Goal: Task Accomplishment & Management: Use online tool/utility

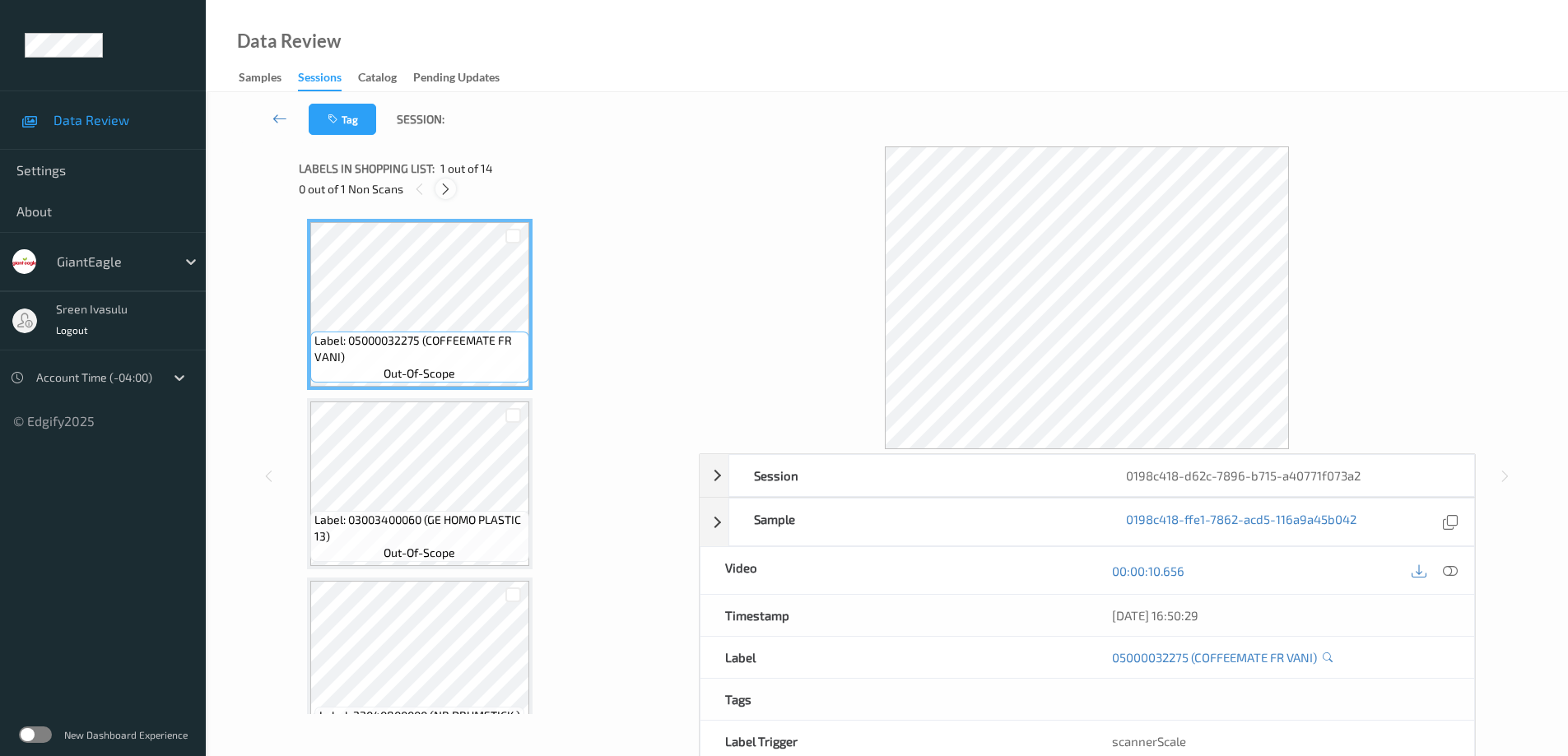
click at [443, 188] on icon at bounding box center [445, 189] width 14 height 15
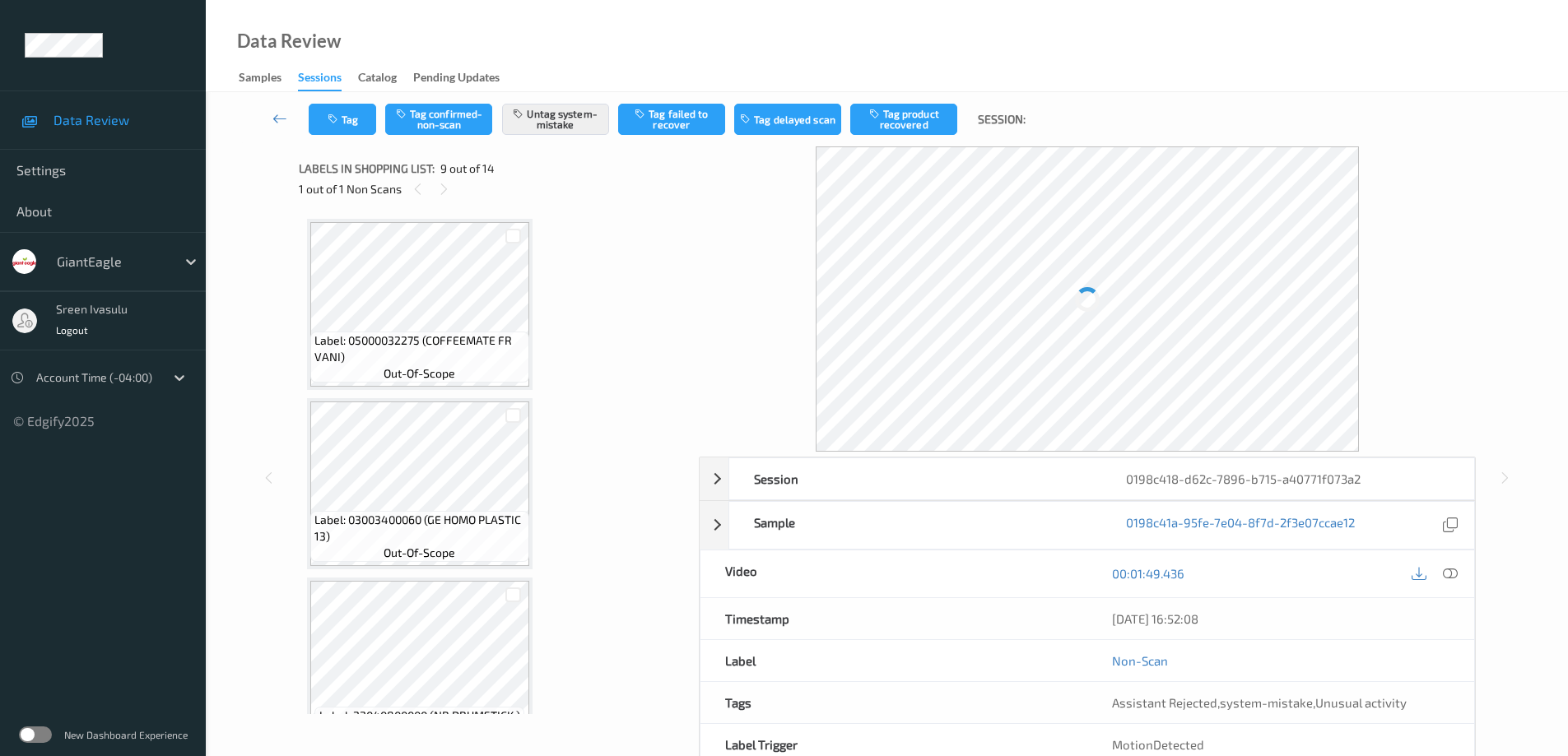
scroll to position [1264, 0]
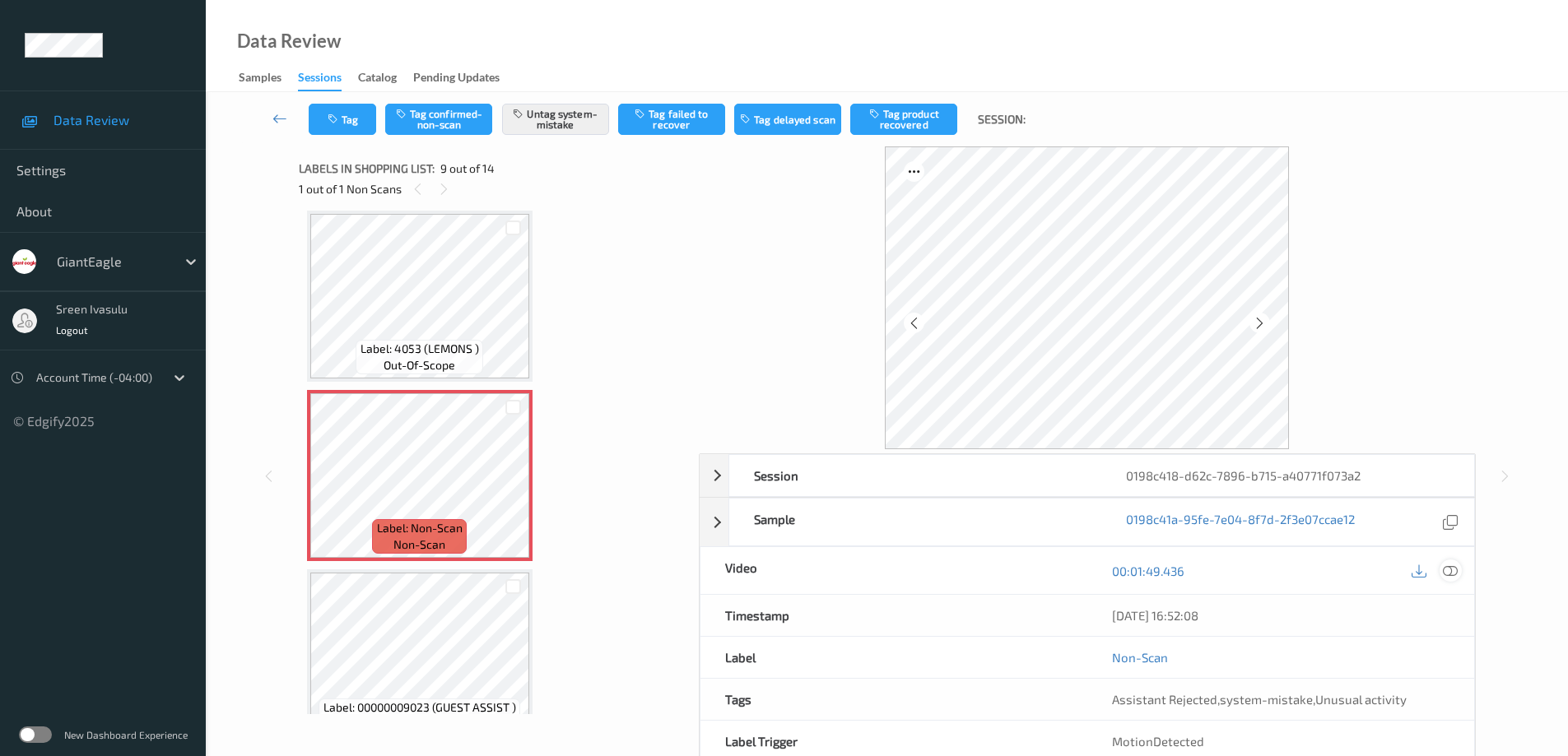
click at [1448, 576] on icon at bounding box center [1450, 570] width 15 height 15
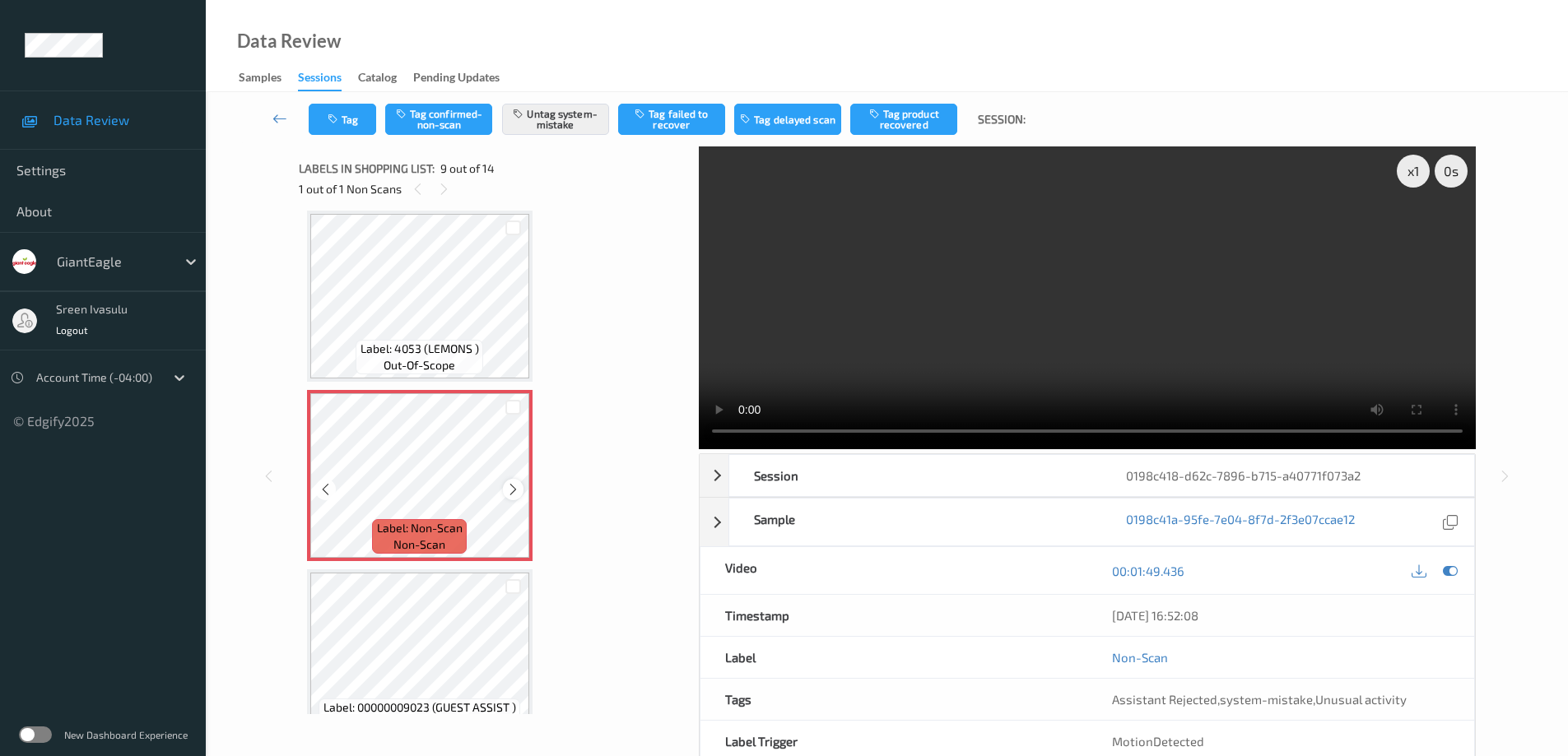
click at [508, 487] on icon at bounding box center [513, 490] width 14 height 15
click at [509, 493] on icon at bounding box center [513, 490] width 14 height 15
click at [509, 489] on icon at bounding box center [513, 490] width 14 height 15
click at [510, 490] on icon at bounding box center [513, 490] width 14 height 15
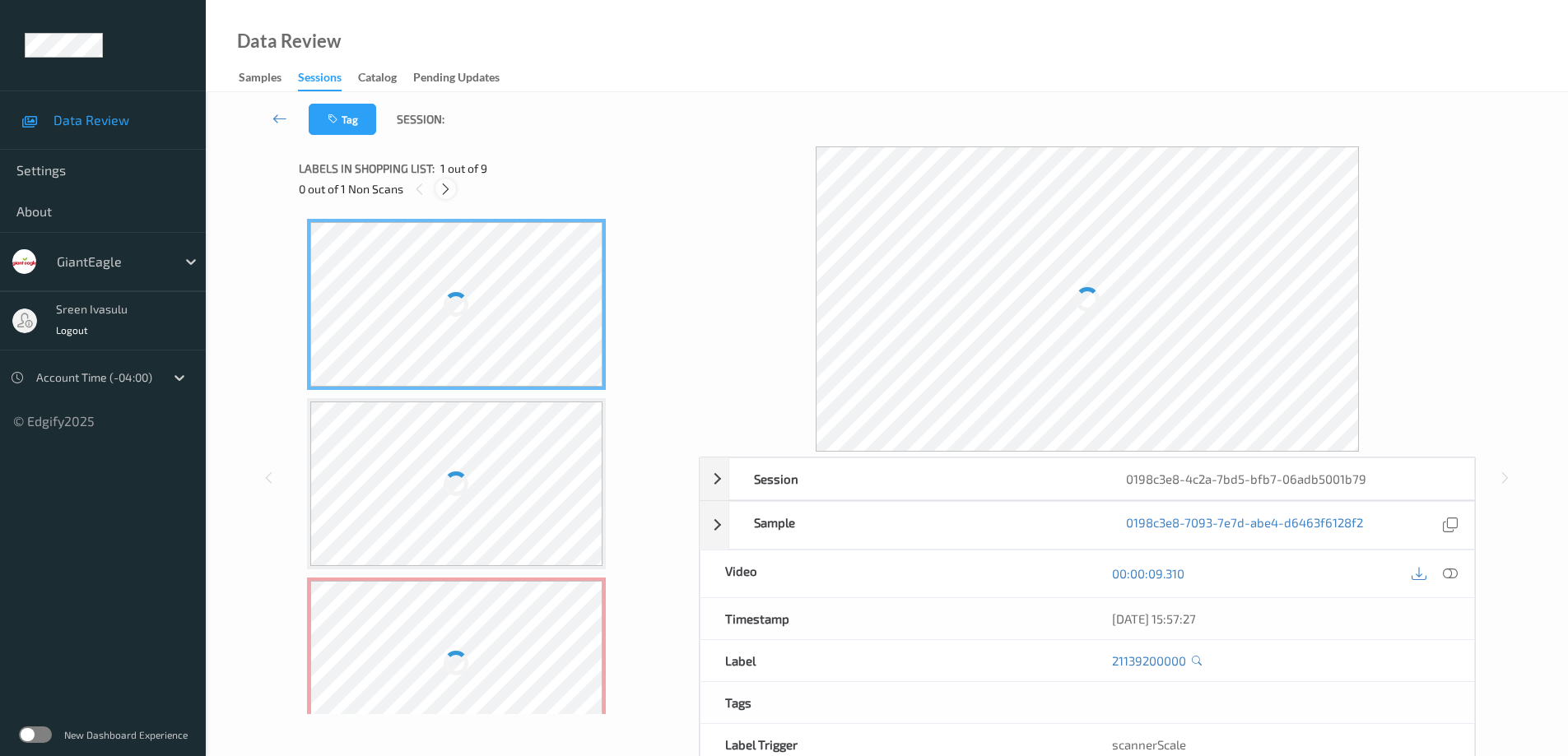
click at [450, 190] on icon at bounding box center [445, 189] width 14 height 15
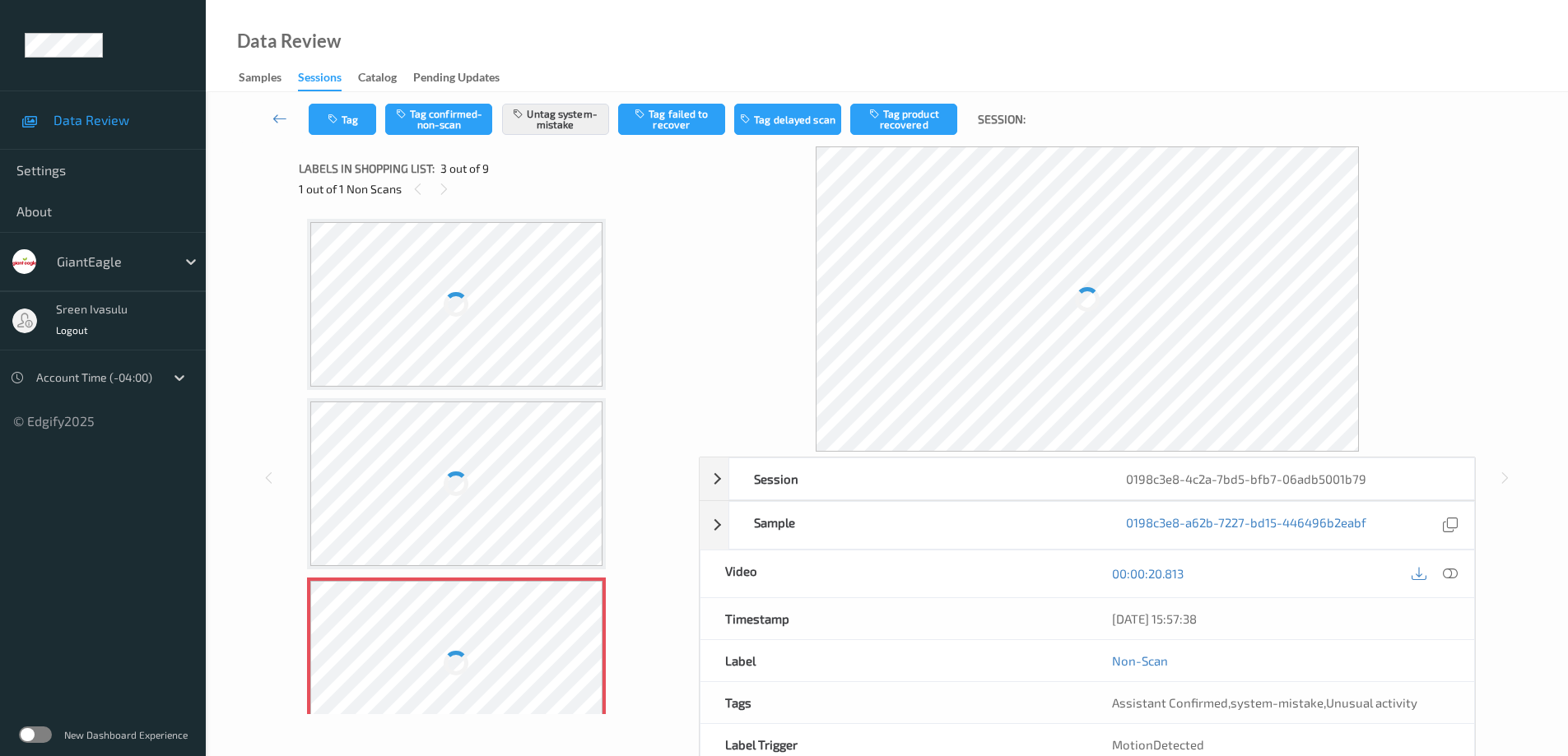
scroll to position [188, 0]
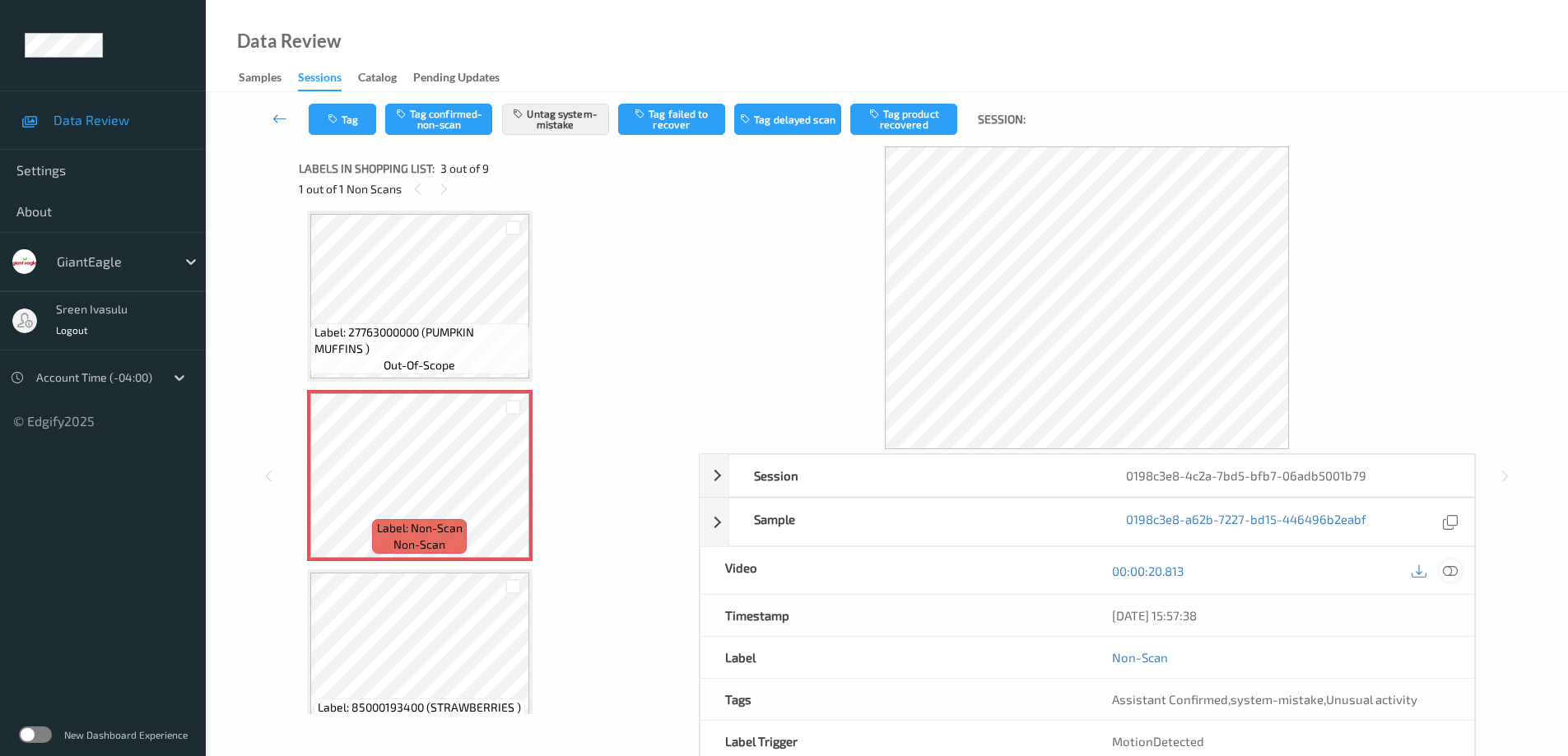
click at [1455, 571] on icon at bounding box center [1450, 570] width 15 height 15
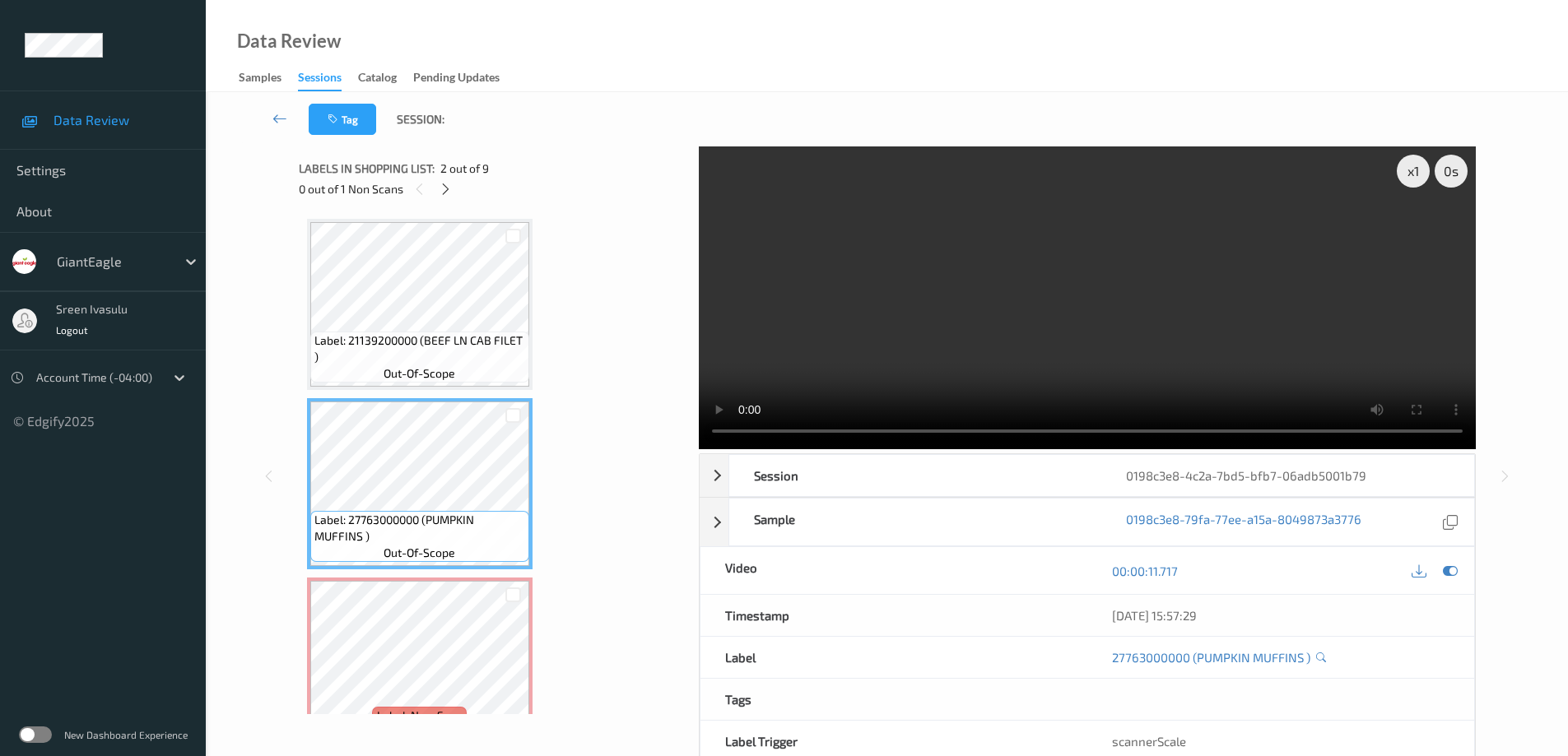
scroll to position [329, 0]
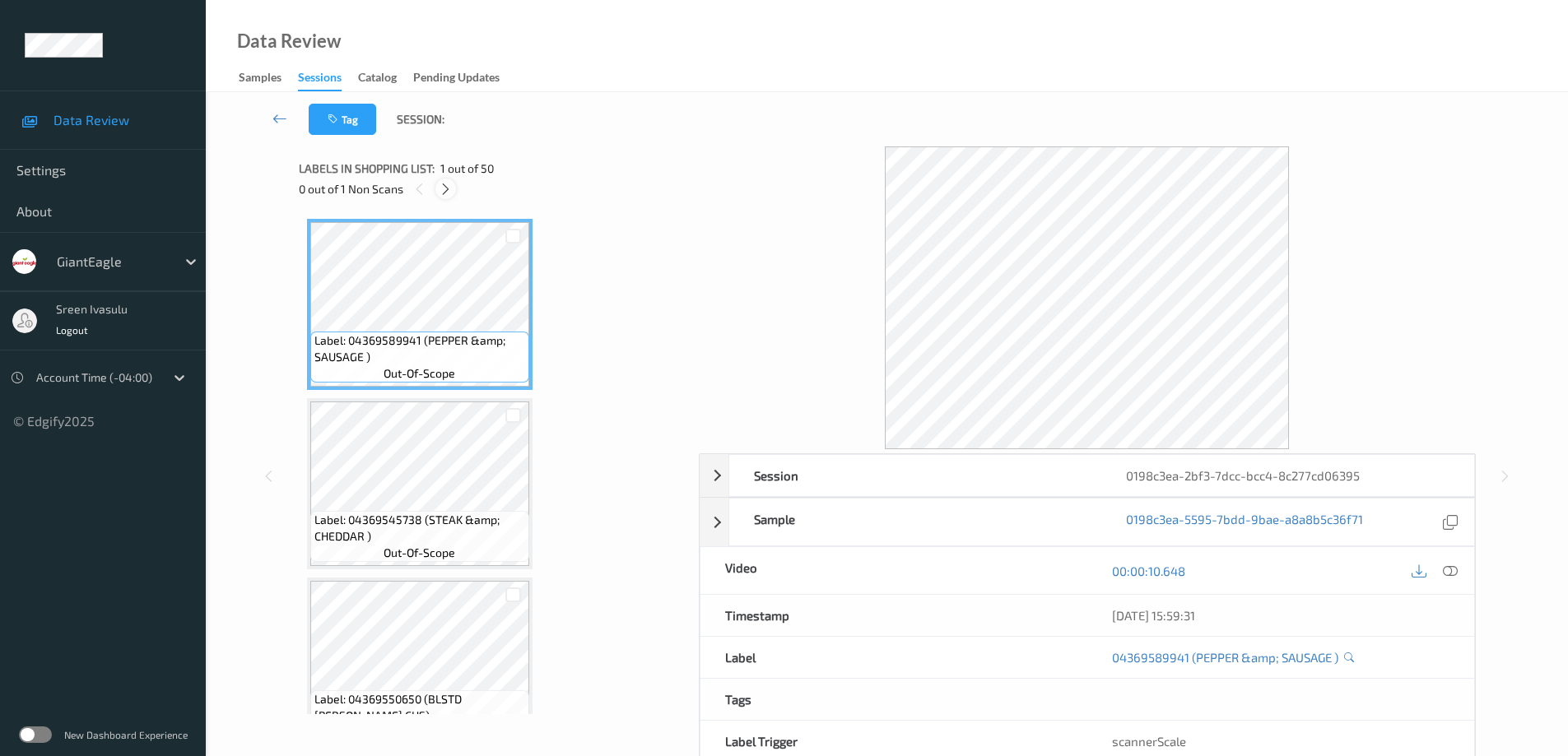
click at [444, 188] on icon at bounding box center [445, 189] width 14 height 15
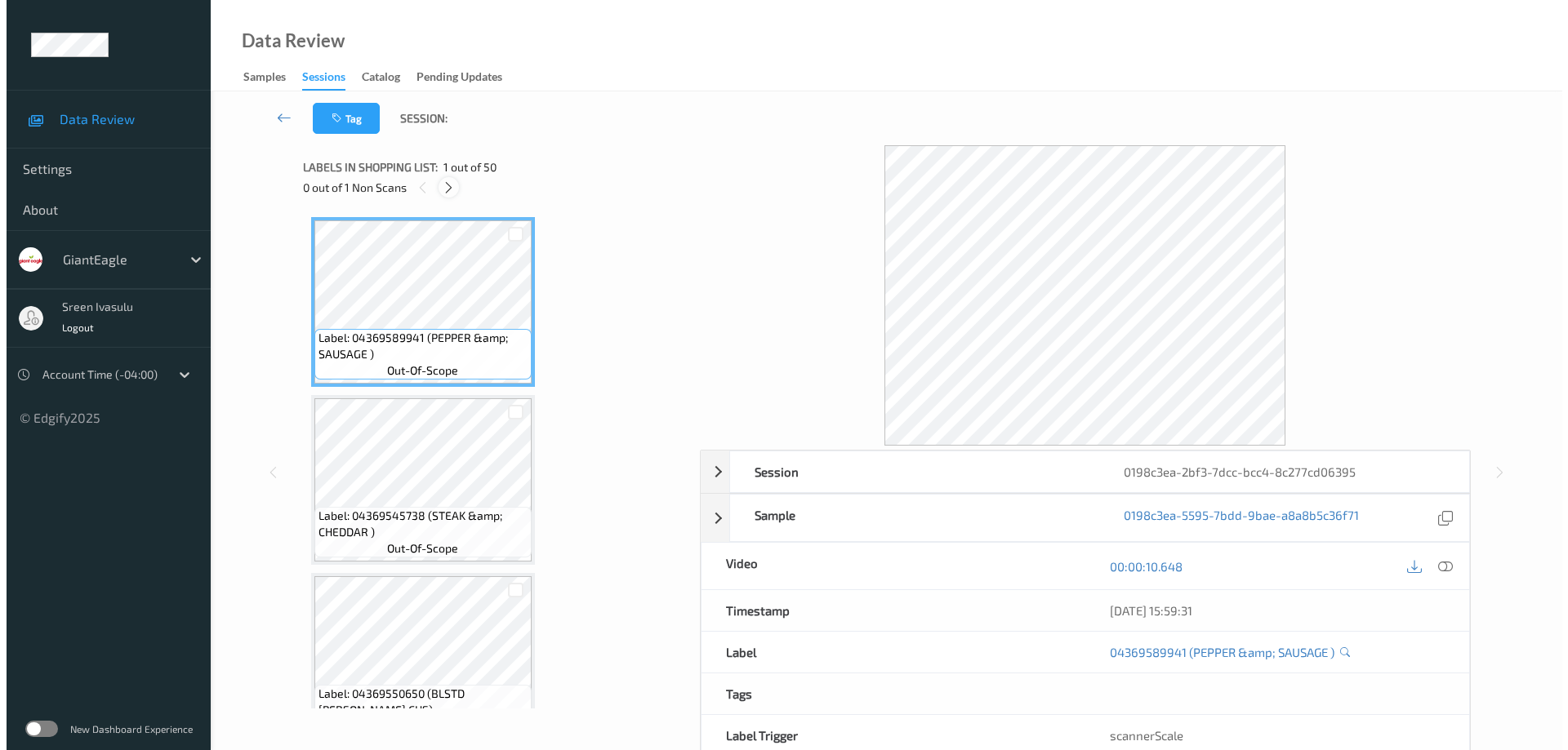
scroll to position [8018, 0]
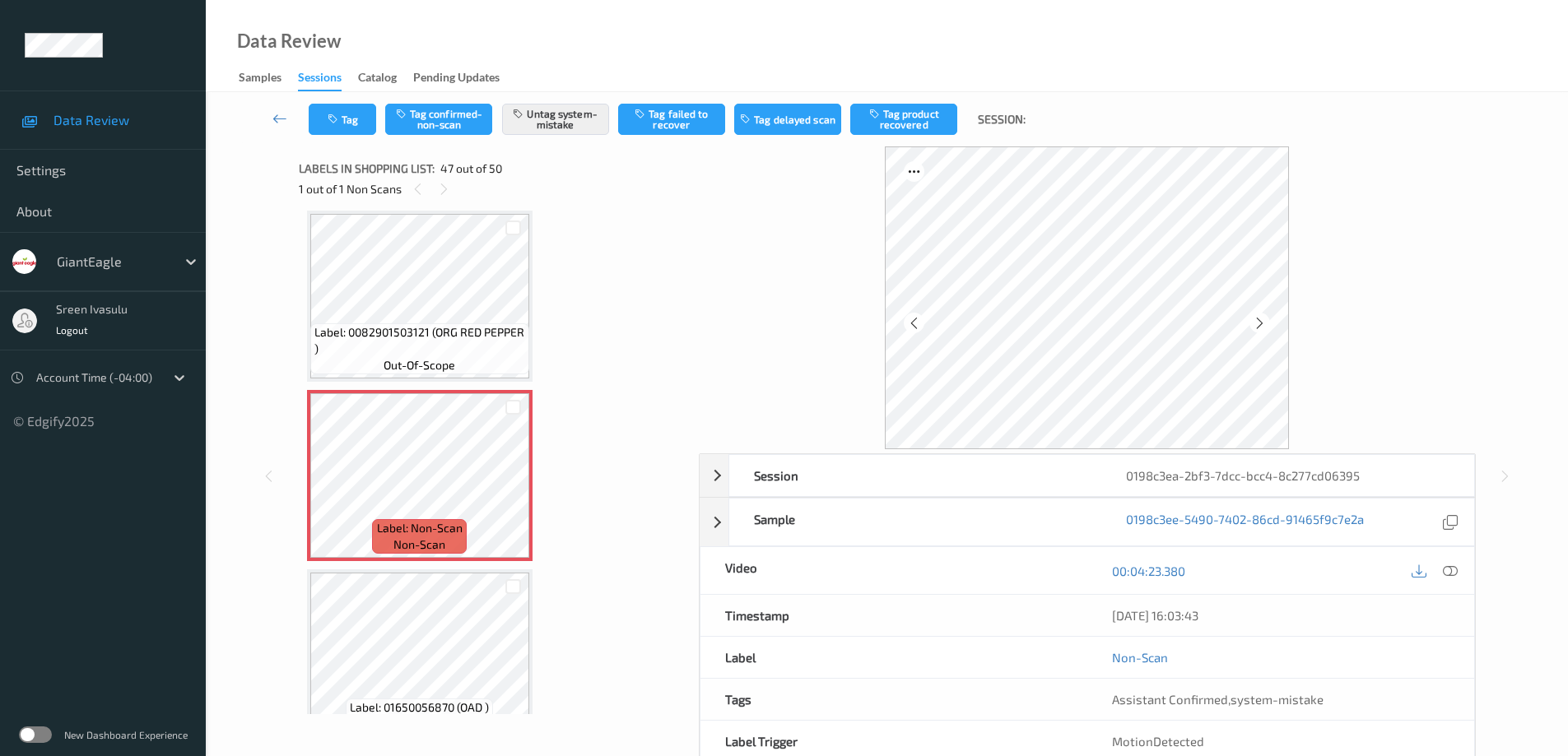
click at [1451, 584] on div "00:04:23.380" at bounding box center [1280, 571] width 387 height 47
click at [1452, 568] on icon at bounding box center [1450, 570] width 15 height 15
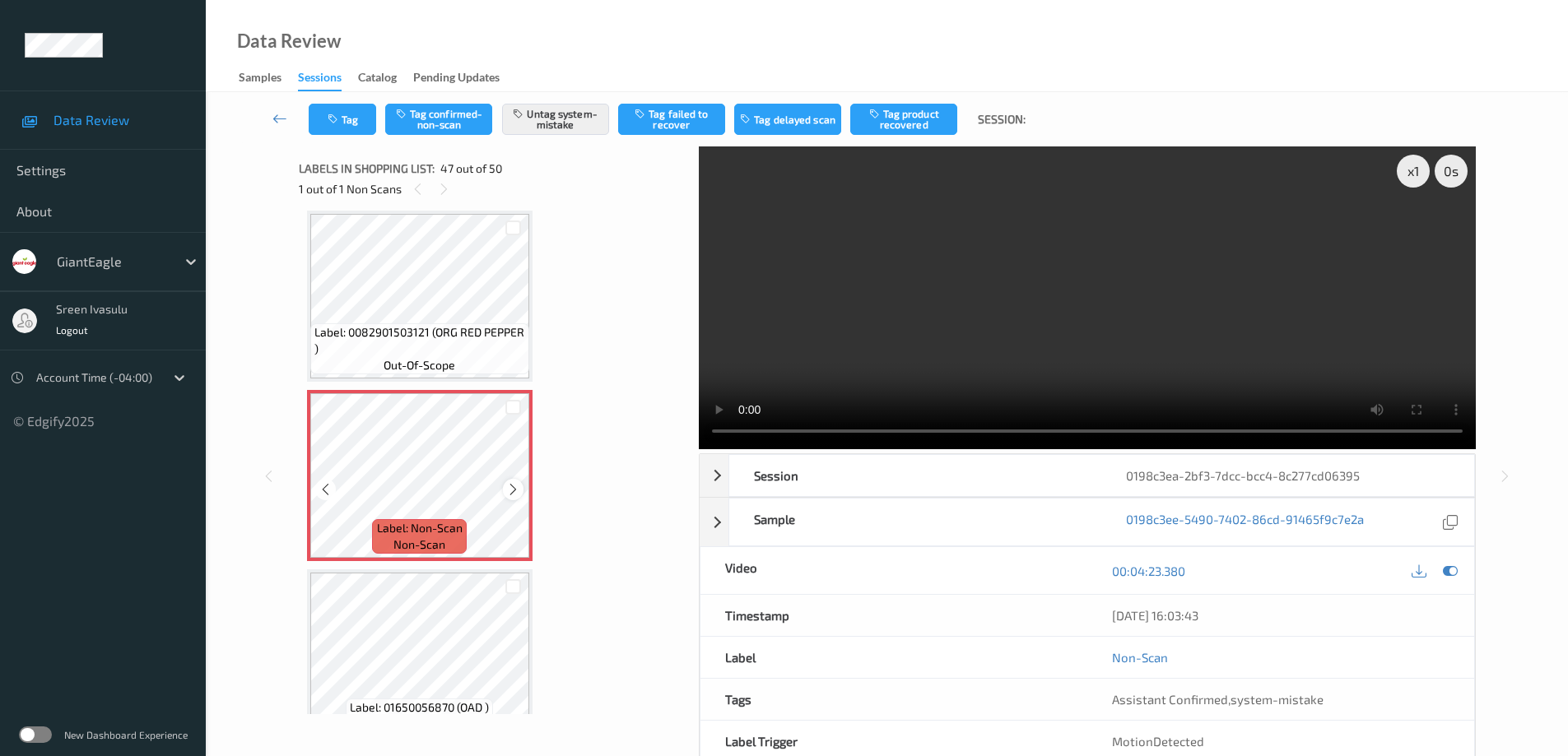
click at [510, 486] on icon at bounding box center [513, 490] width 14 height 15
click at [358, 131] on button "Tag" at bounding box center [342, 119] width 68 height 32
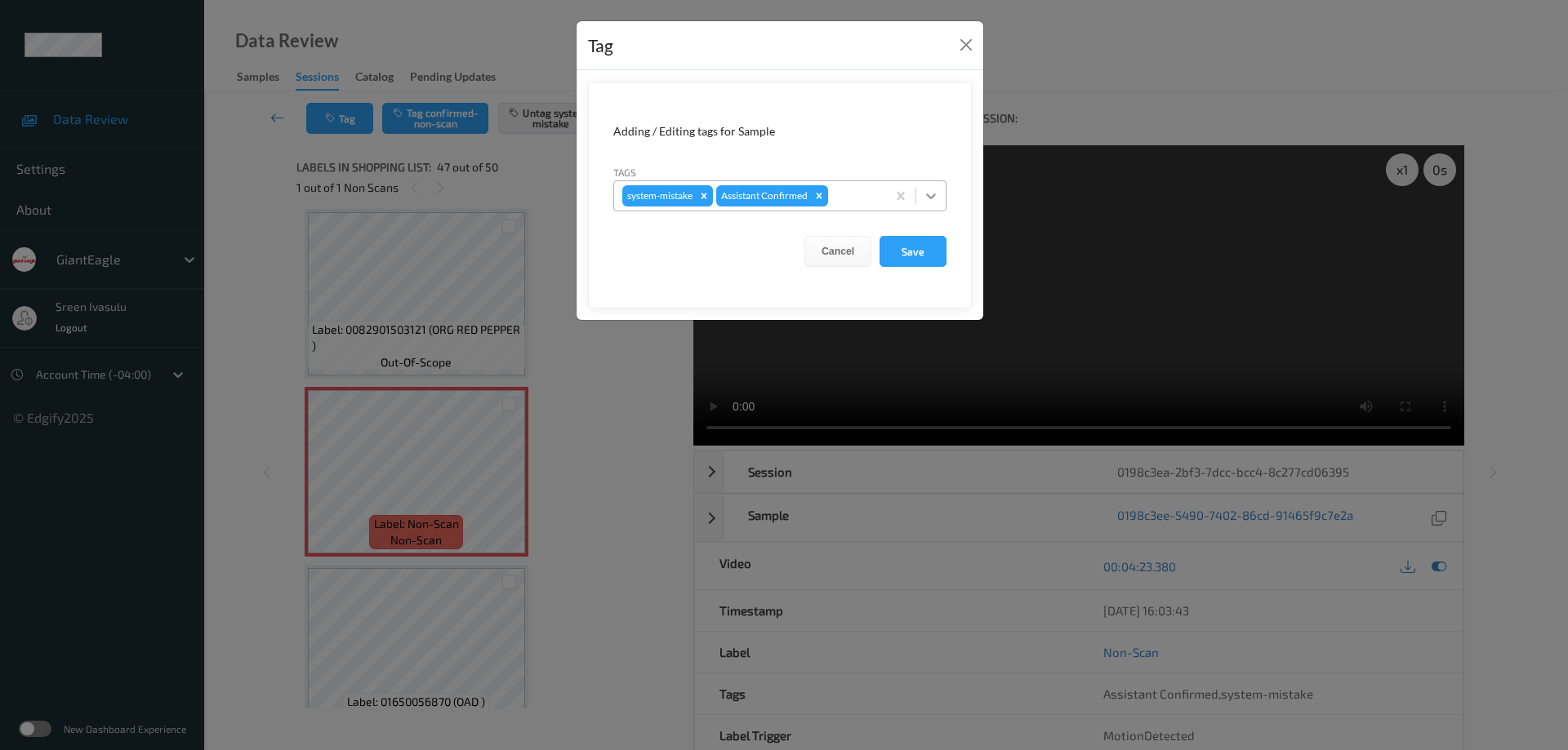
click at [930, 195] on icon at bounding box center [931, 196] width 17 height 17
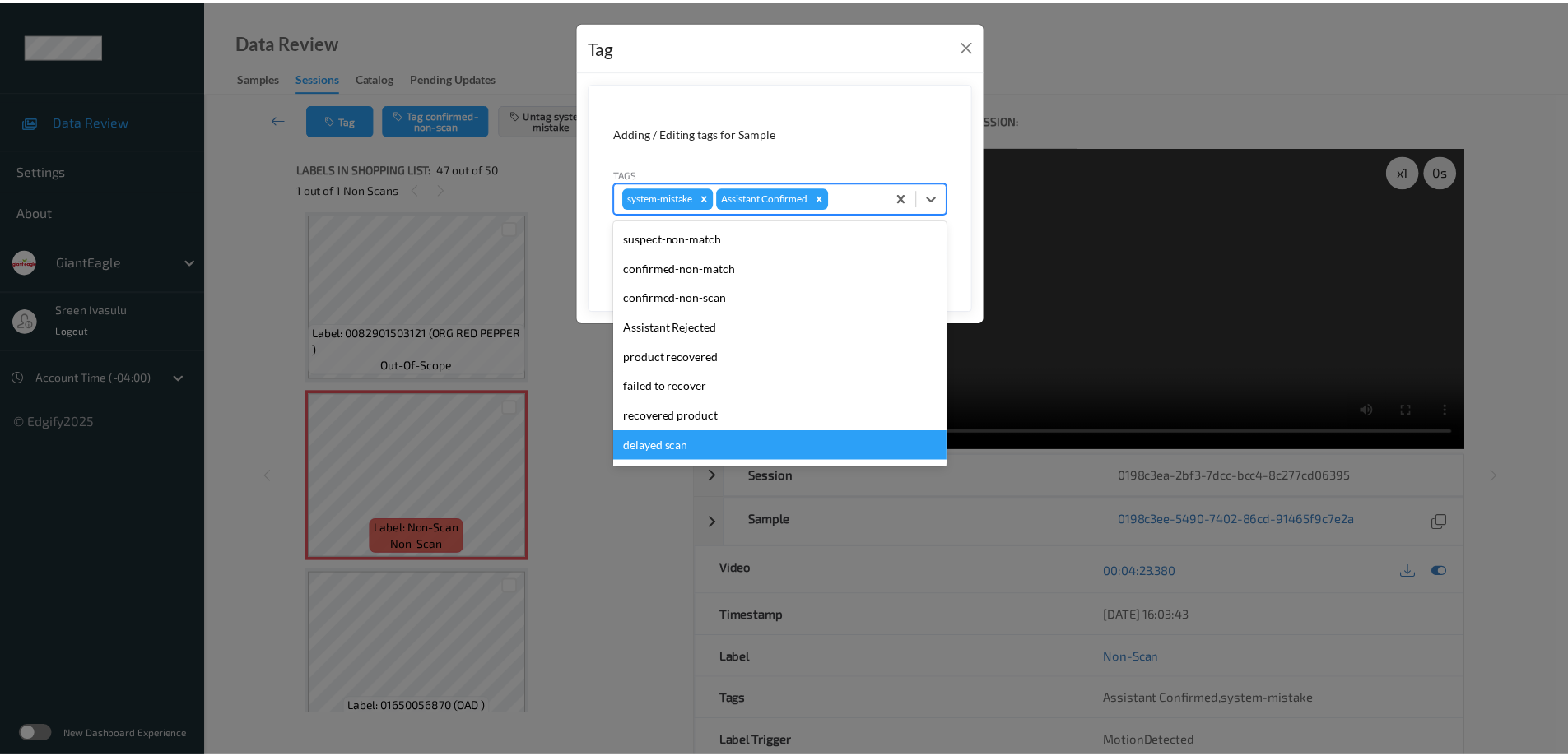
scroll to position [145, 0]
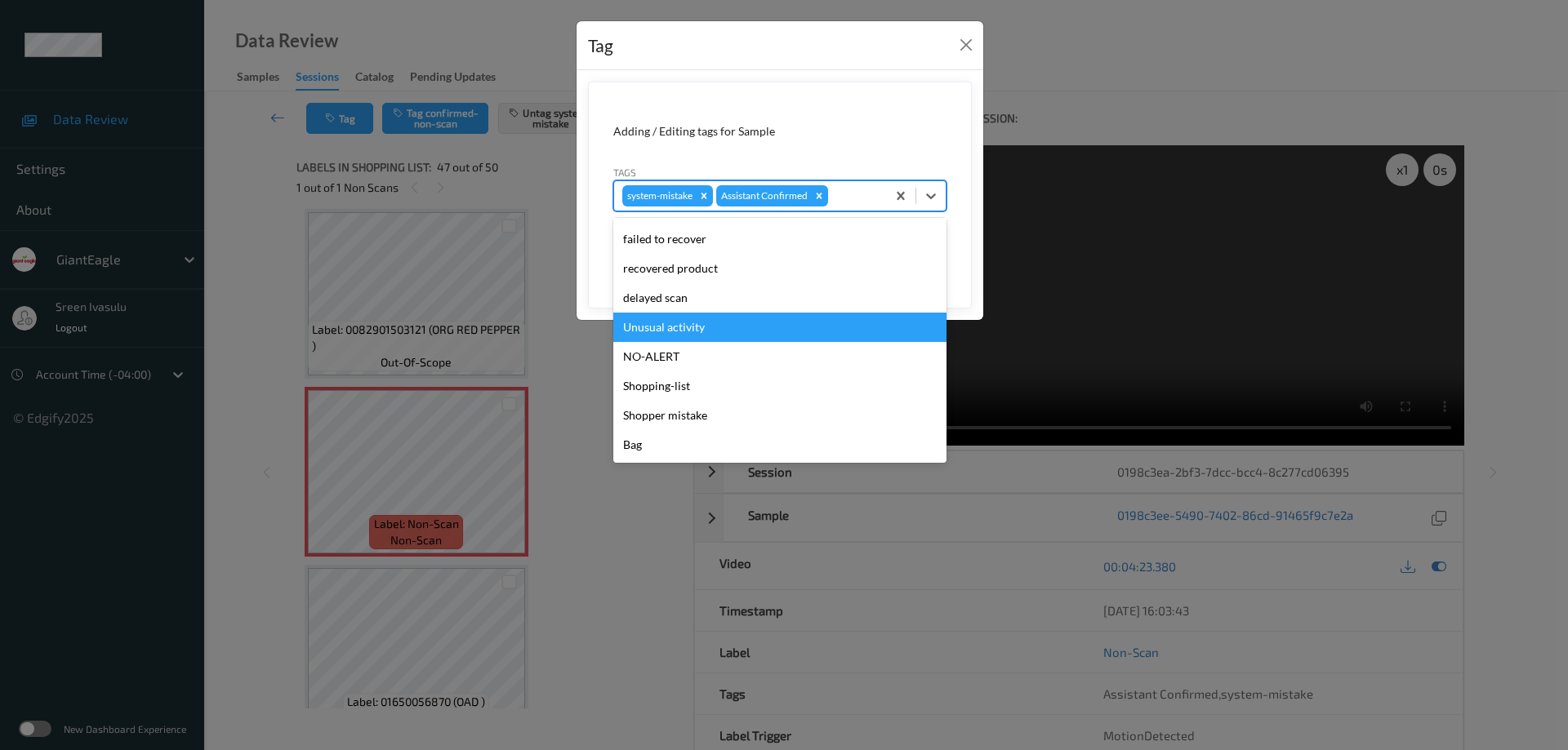
click at [703, 328] on div "Unusual activity" at bounding box center [780, 327] width 333 height 30
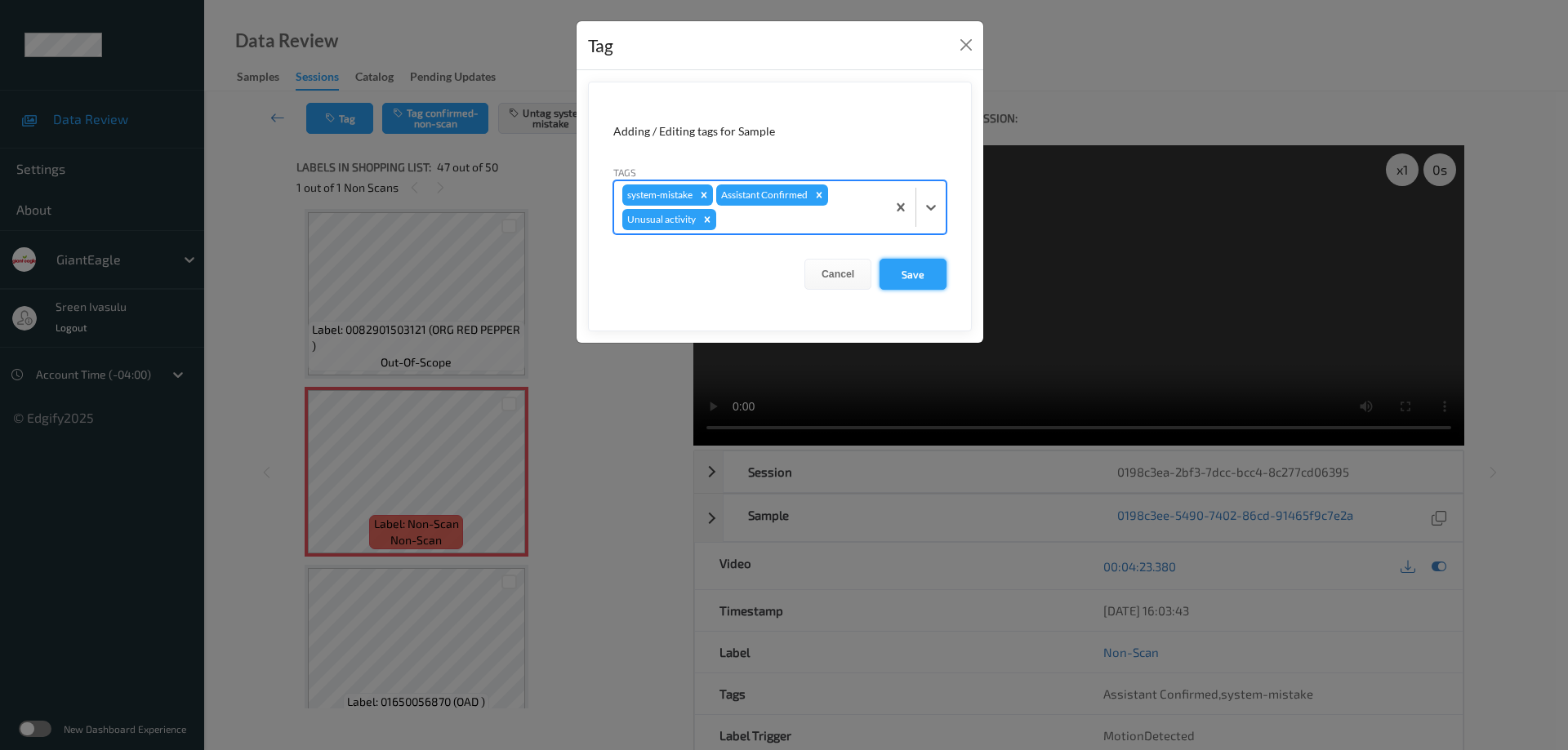
click at [908, 276] on button "Save" at bounding box center [912, 275] width 67 height 31
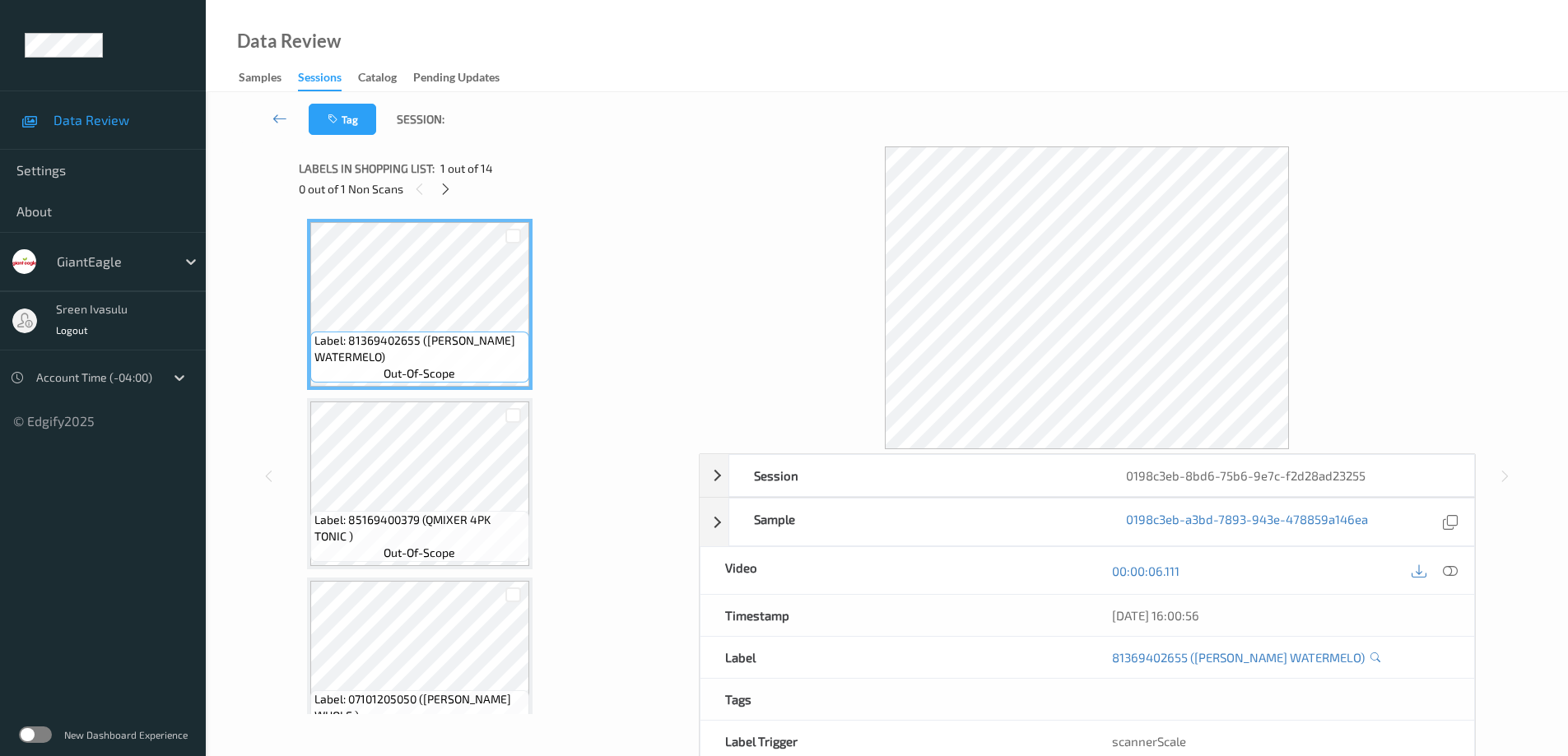
drag, startPoint x: 440, startPoint y: 189, endPoint x: 740, endPoint y: 270, distance: 310.7
click at [440, 188] on icon at bounding box center [445, 189] width 14 height 15
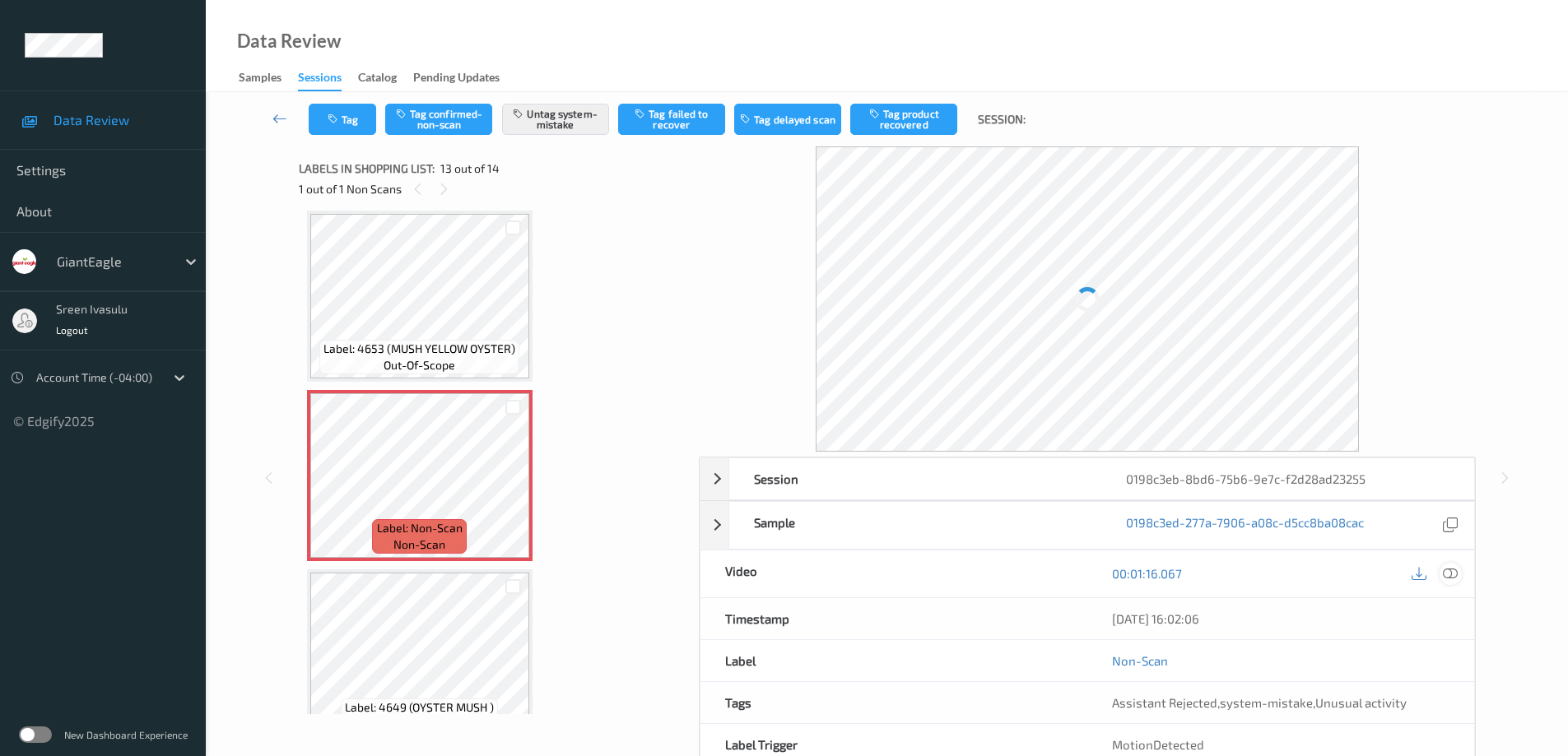
click at [1455, 569] on icon at bounding box center [1450, 573] width 15 height 15
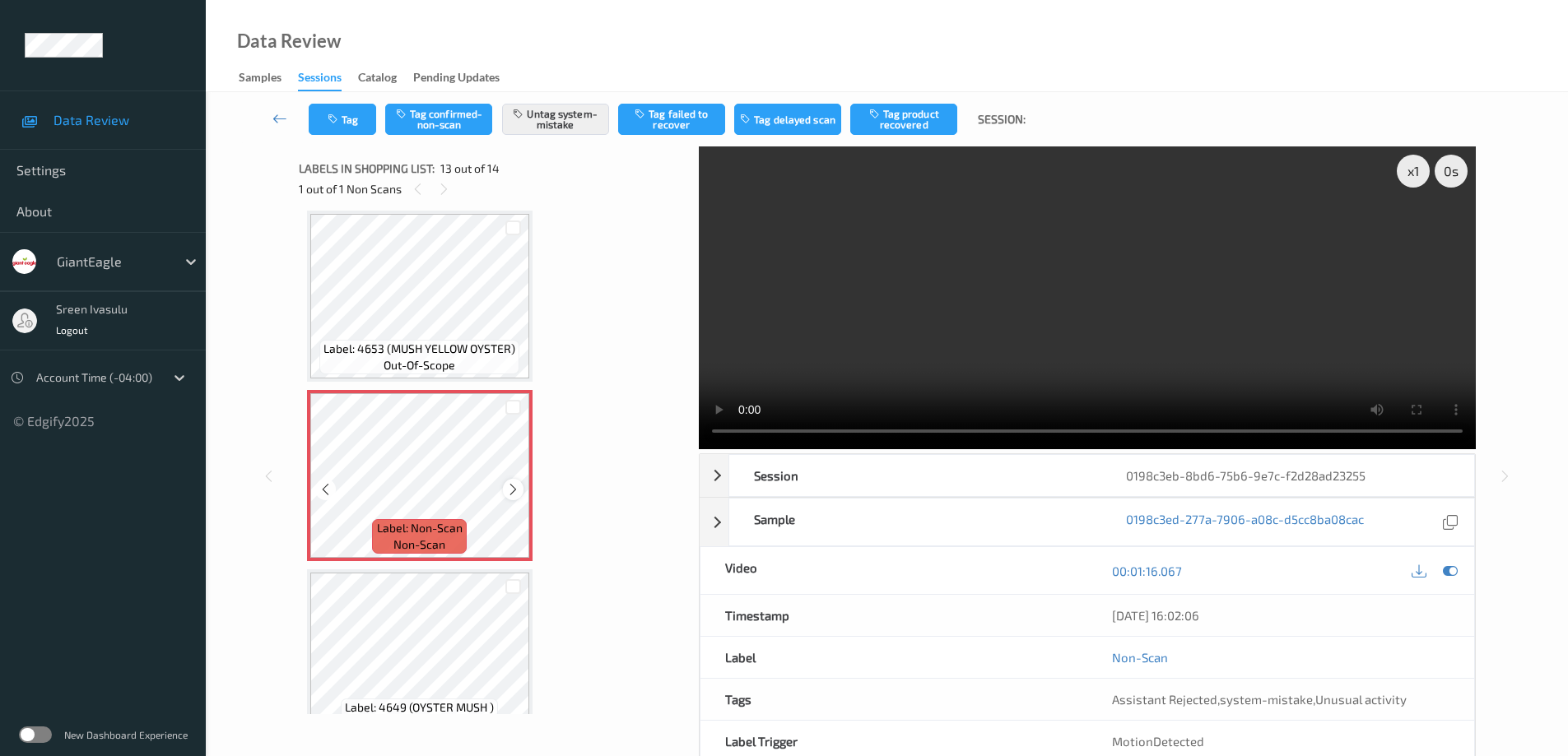
click at [510, 491] on icon at bounding box center [513, 490] width 14 height 15
click at [511, 492] on icon at bounding box center [513, 490] width 14 height 15
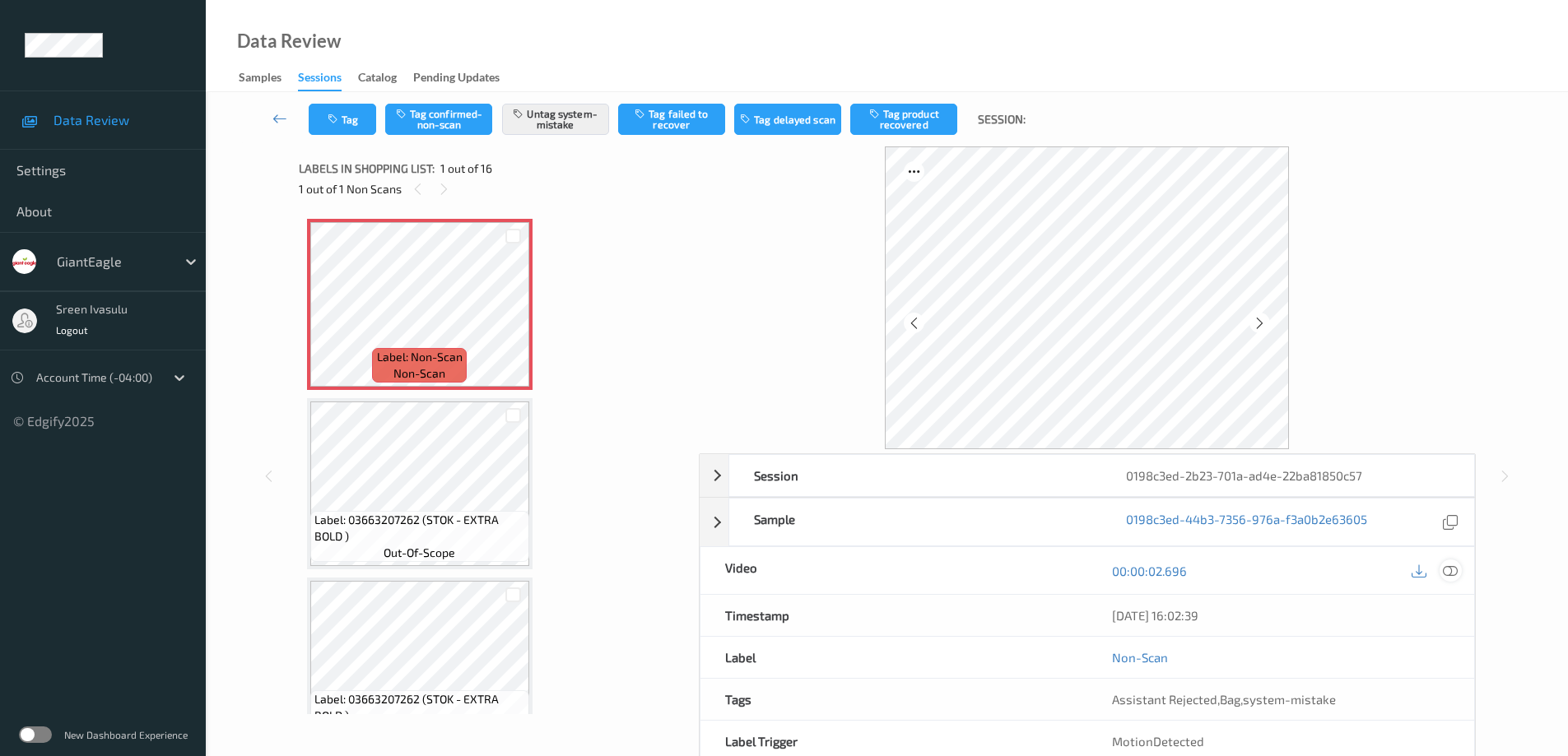
click at [1451, 562] on div at bounding box center [1450, 570] width 23 height 23
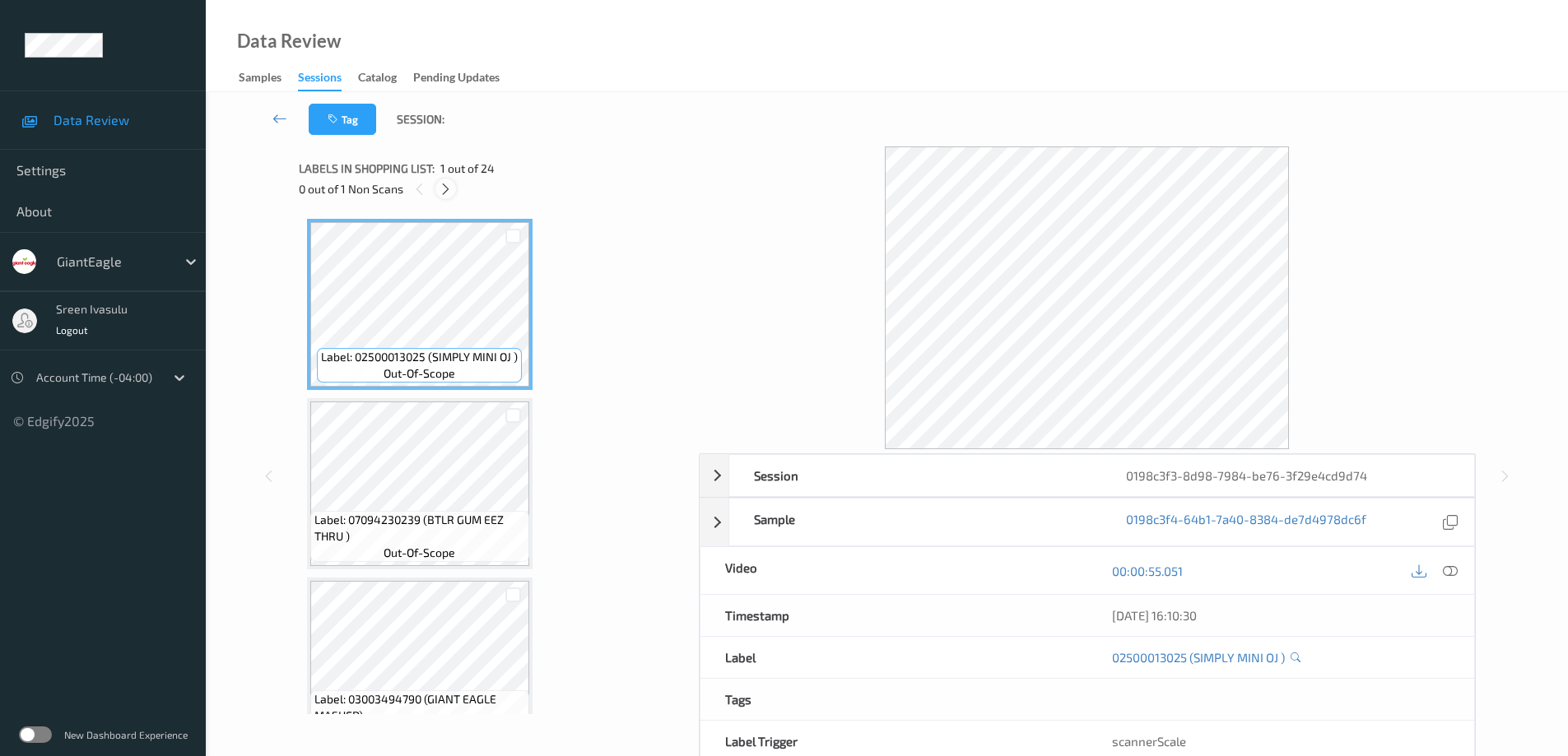
click at [438, 189] on icon at bounding box center [445, 189] width 14 height 15
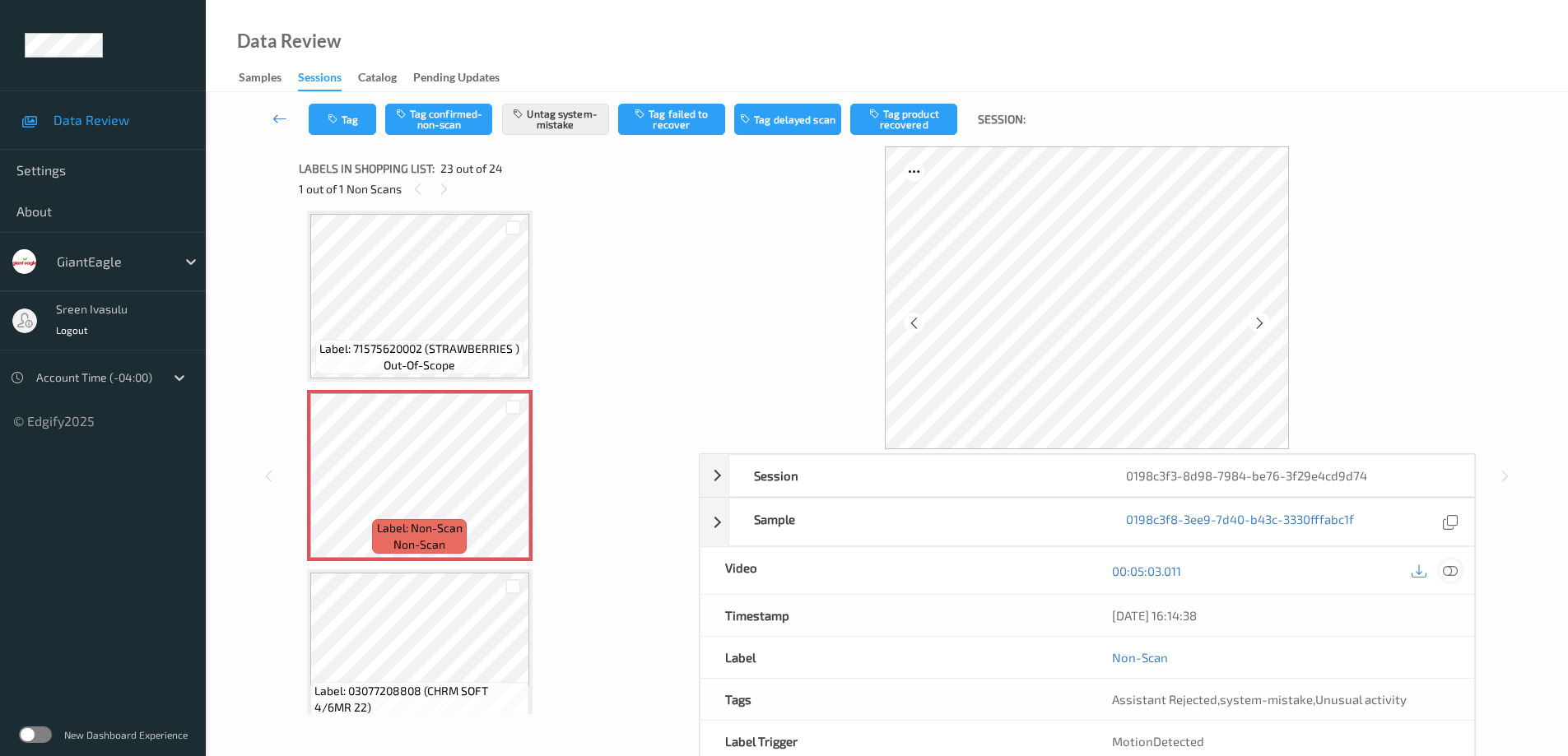
click at [1451, 567] on icon at bounding box center [1450, 570] width 15 height 15
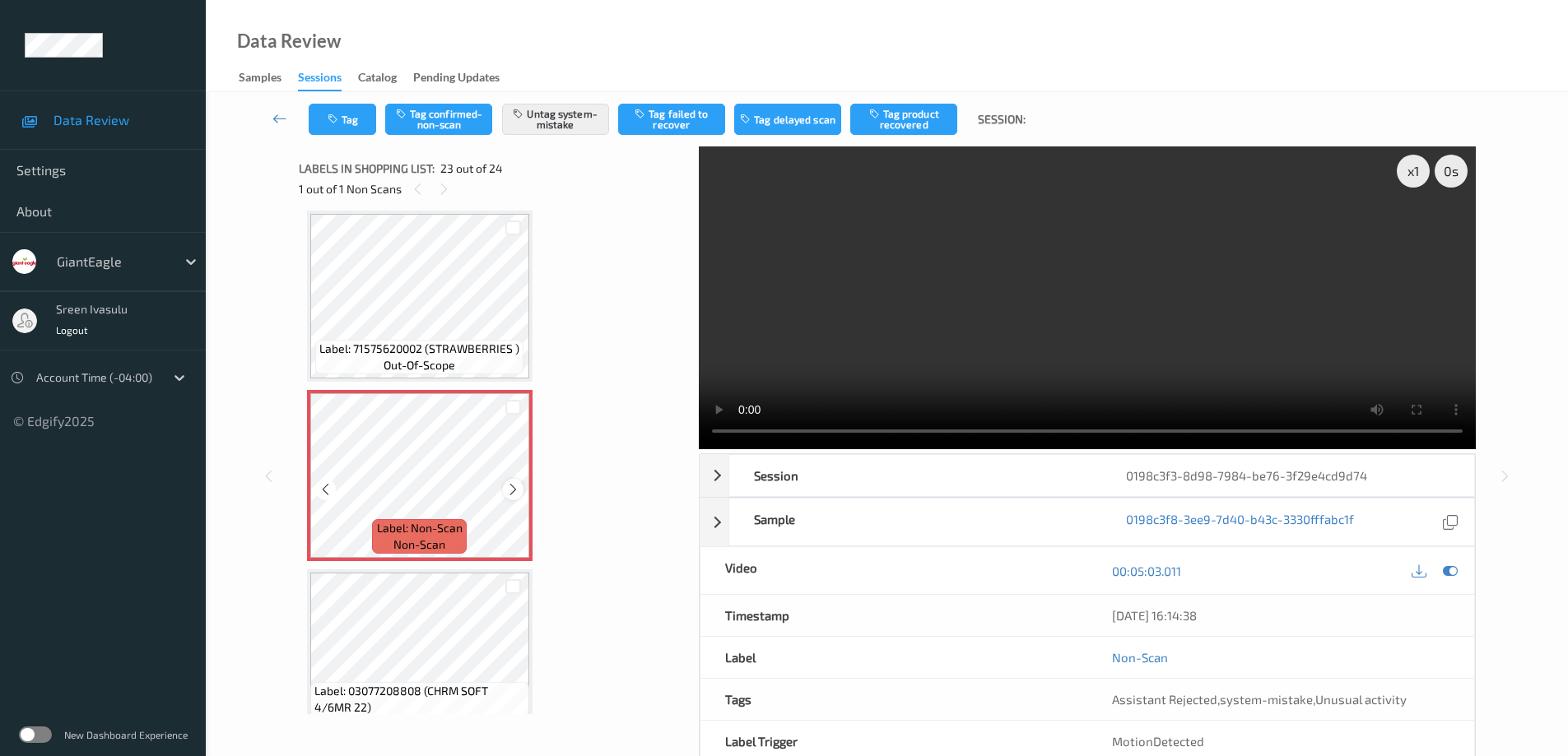
click at [507, 485] on icon at bounding box center [513, 490] width 14 height 15
click at [508, 486] on icon at bounding box center [513, 490] width 14 height 15
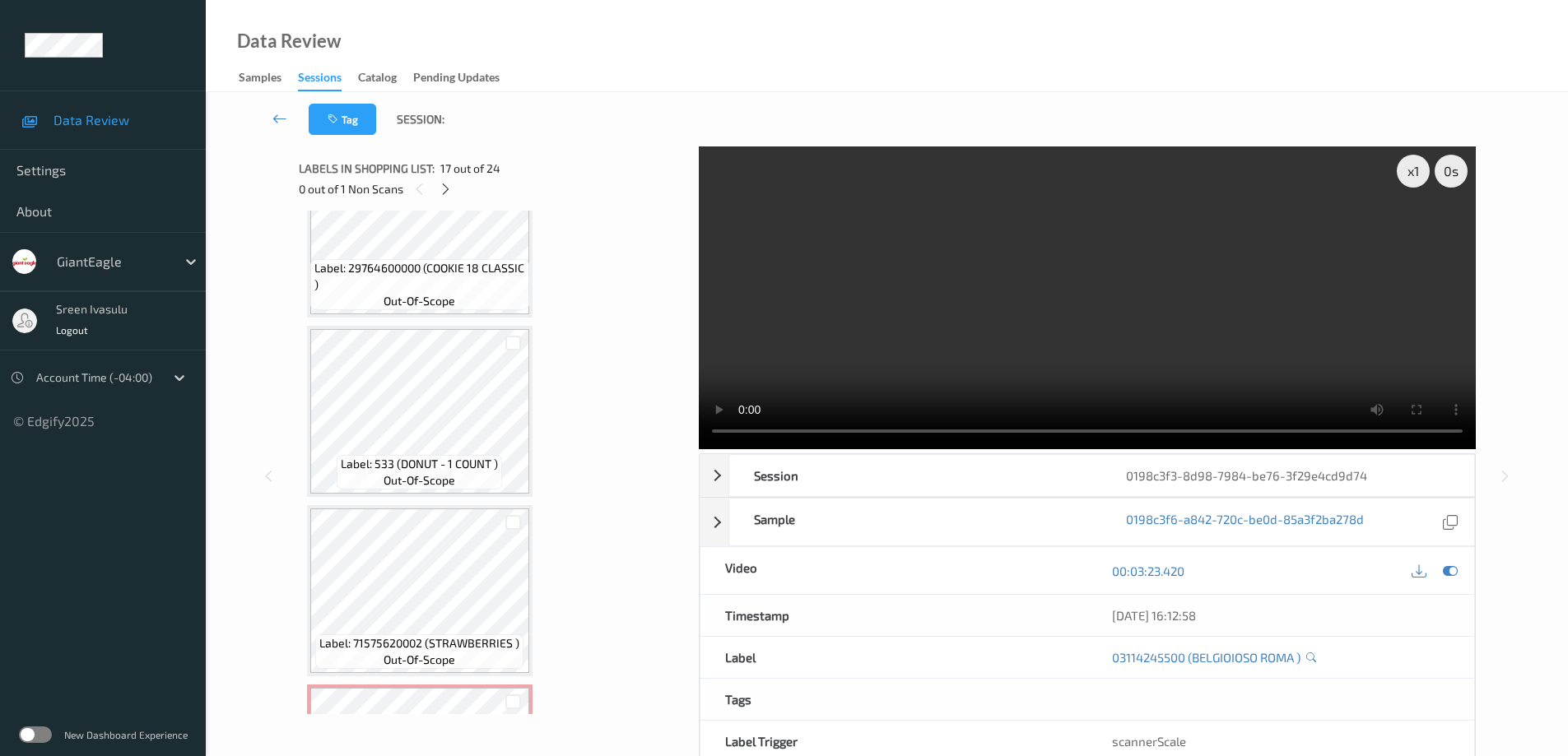
scroll to position [3811, 0]
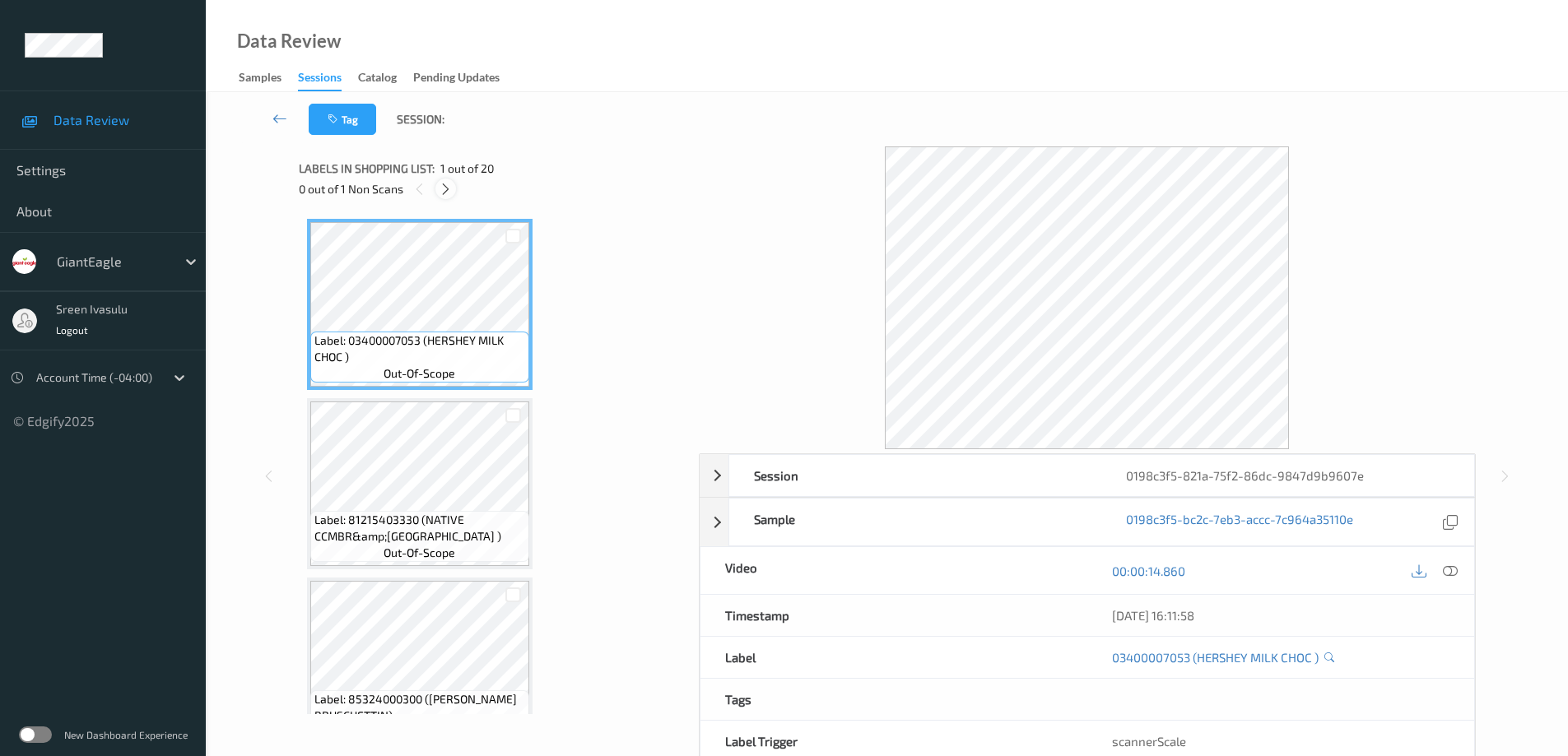
click at [454, 186] on div at bounding box center [445, 188] width 21 height 21
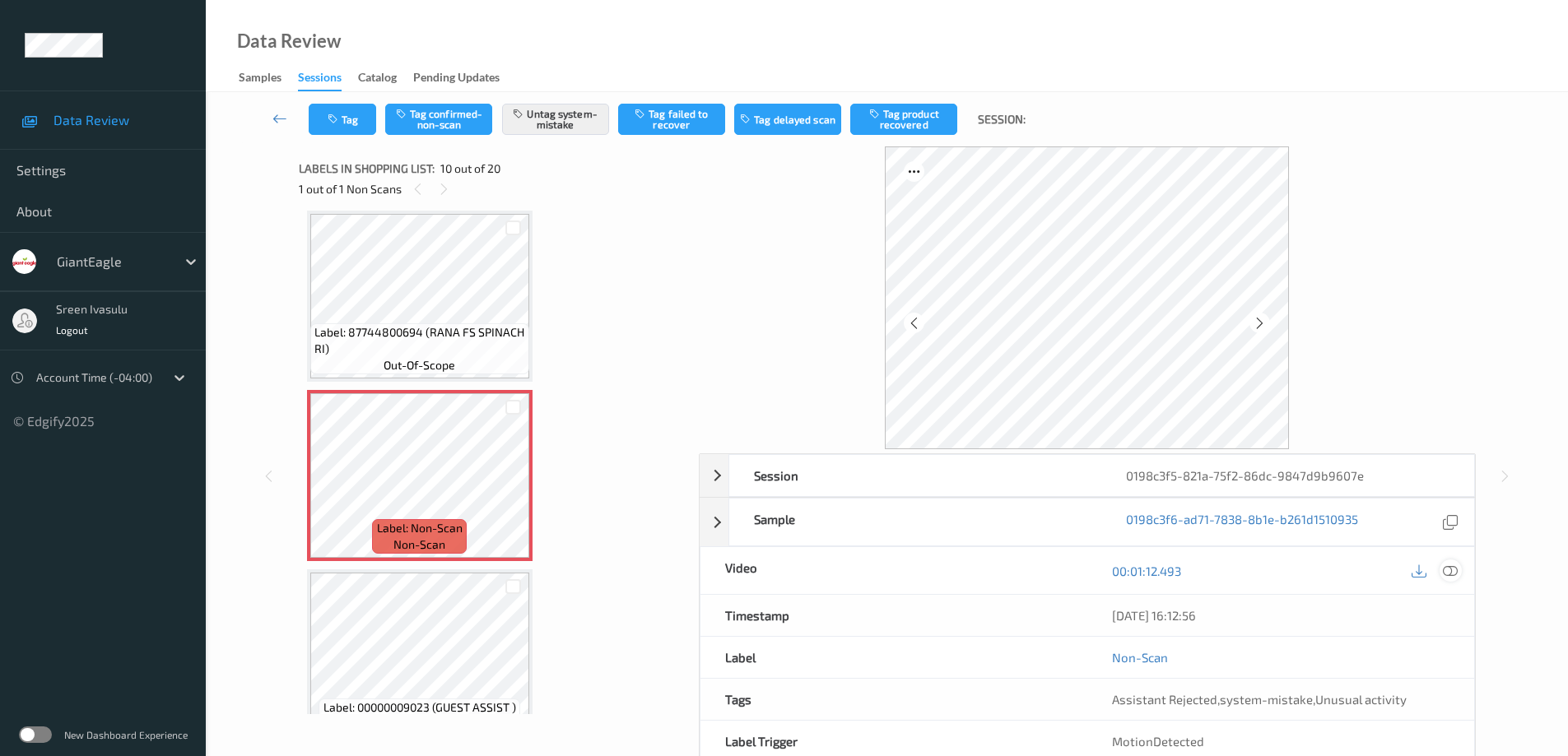
click at [1454, 578] on div at bounding box center [1450, 570] width 23 height 23
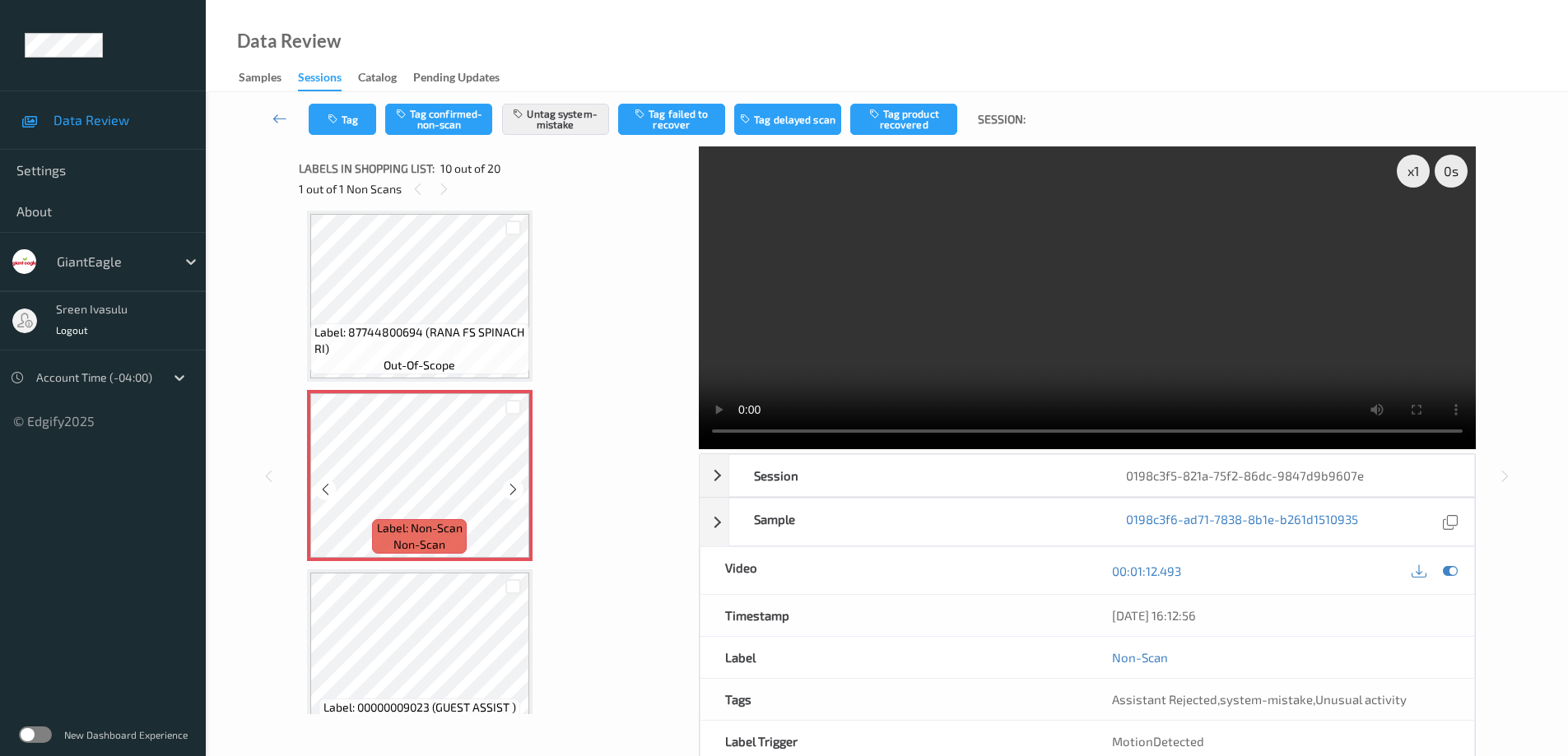
click at [430, 528] on span "Label: Non-Scan" at bounding box center [419, 528] width 86 height 17
click at [510, 493] on icon at bounding box center [513, 490] width 14 height 15
click at [510, 491] on icon at bounding box center [513, 490] width 14 height 15
click at [513, 487] on icon at bounding box center [513, 490] width 14 height 15
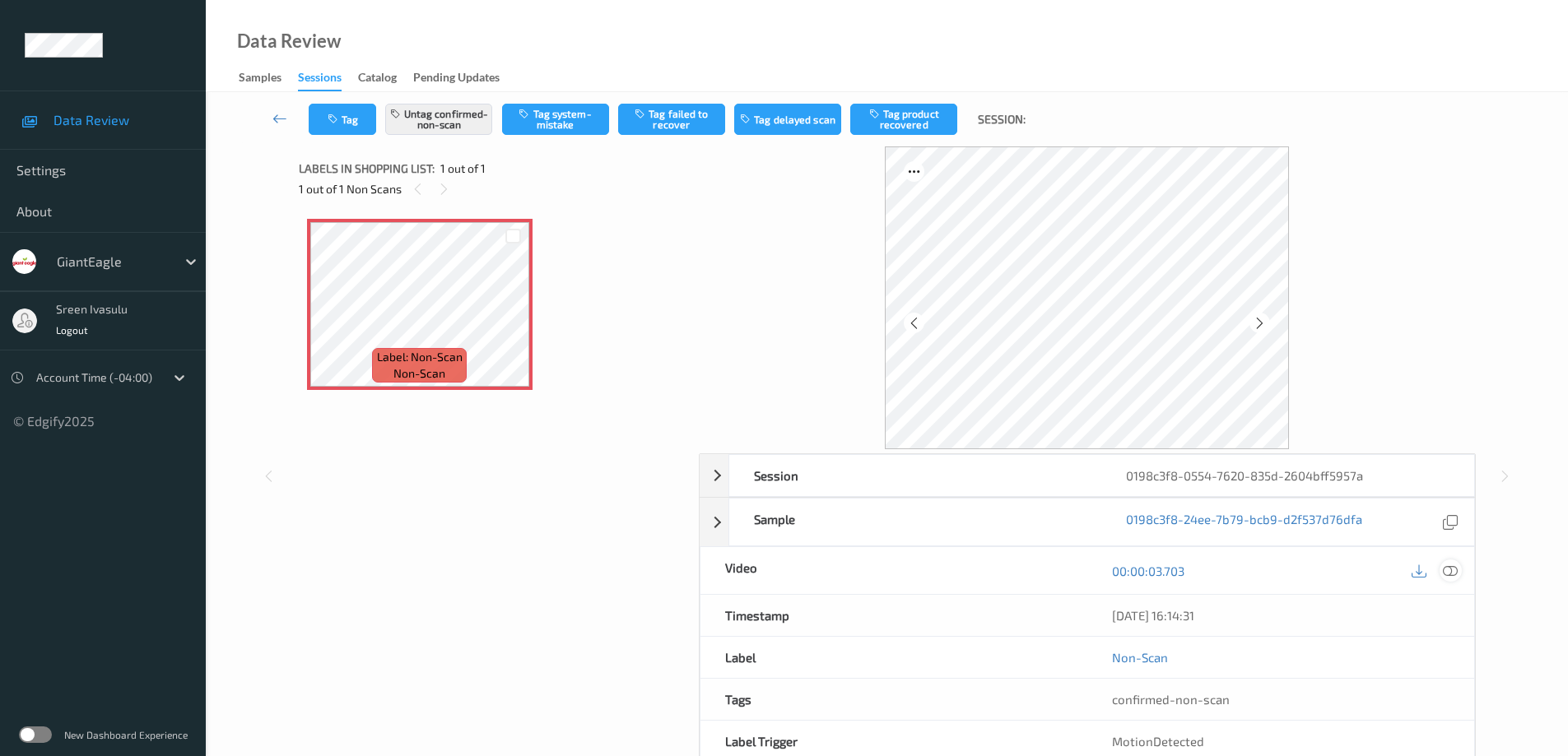
click at [1460, 566] on div at bounding box center [1450, 570] width 23 height 23
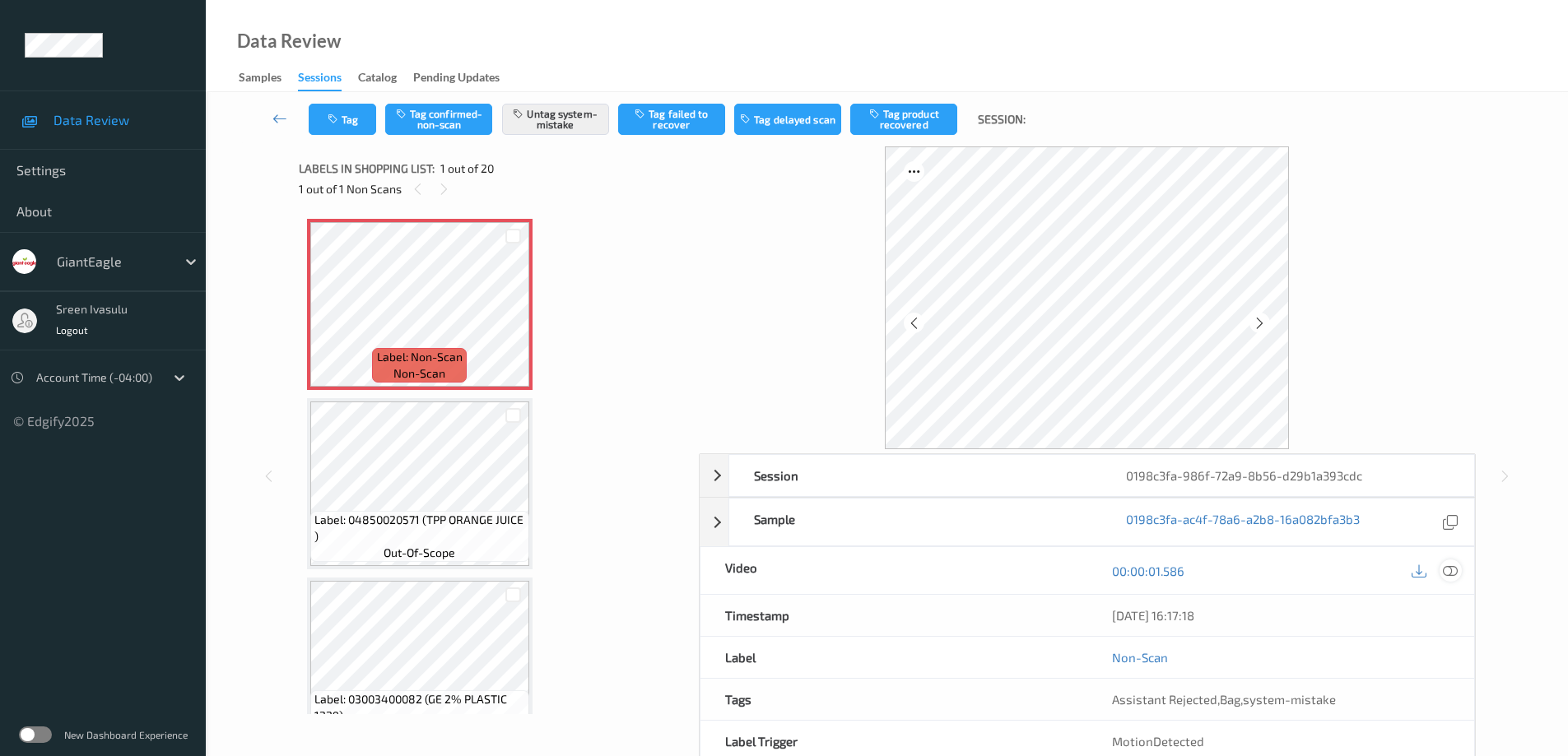
click at [1449, 567] on icon at bounding box center [1450, 570] width 15 height 15
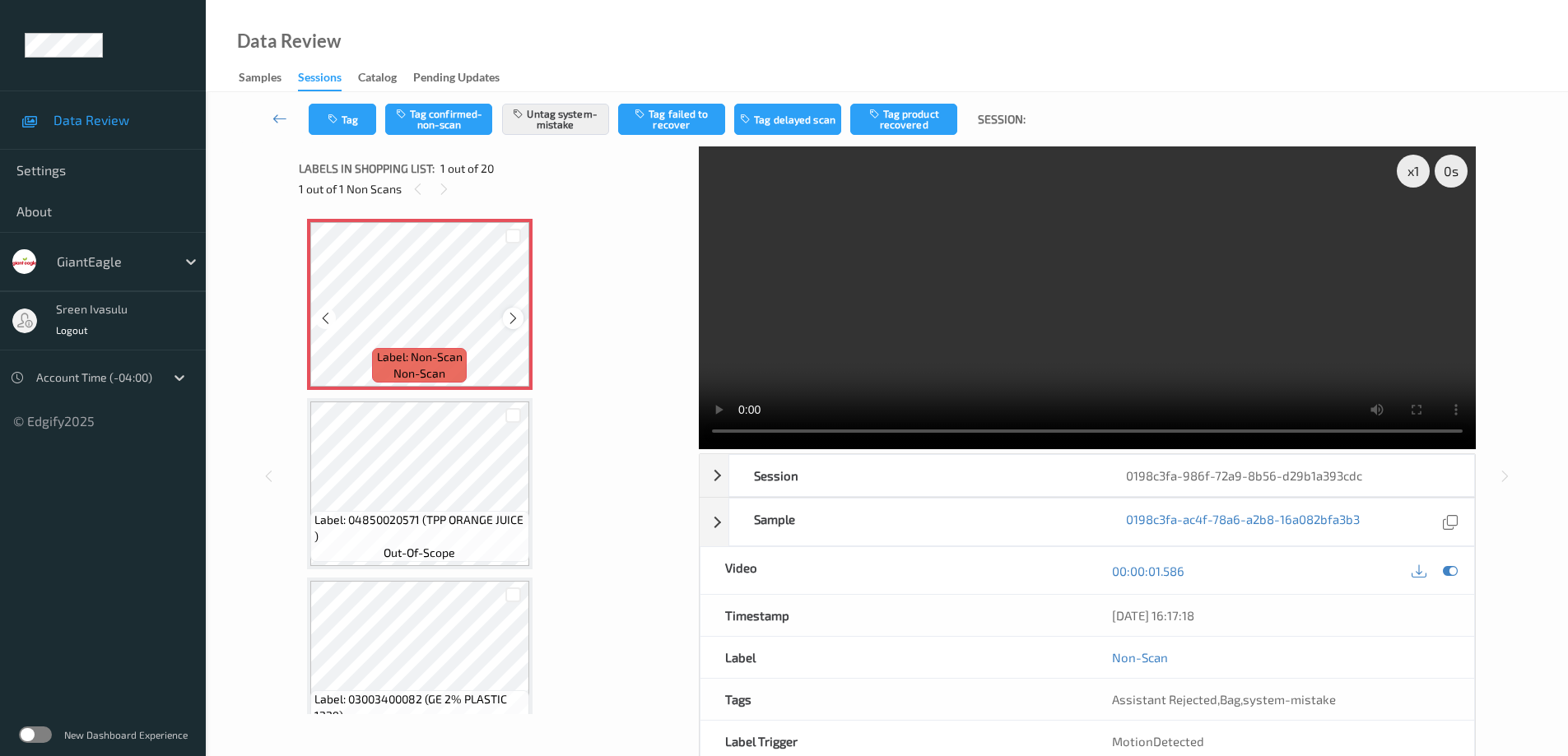
click at [507, 320] on icon at bounding box center [513, 318] width 14 height 15
click at [509, 323] on icon at bounding box center [513, 318] width 14 height 15
click at [513, 323] on icon at bounding box center [513, 318] width 14 height 15
click at [503, 317] on div at bounding box center [513, 318] width 21 height 21
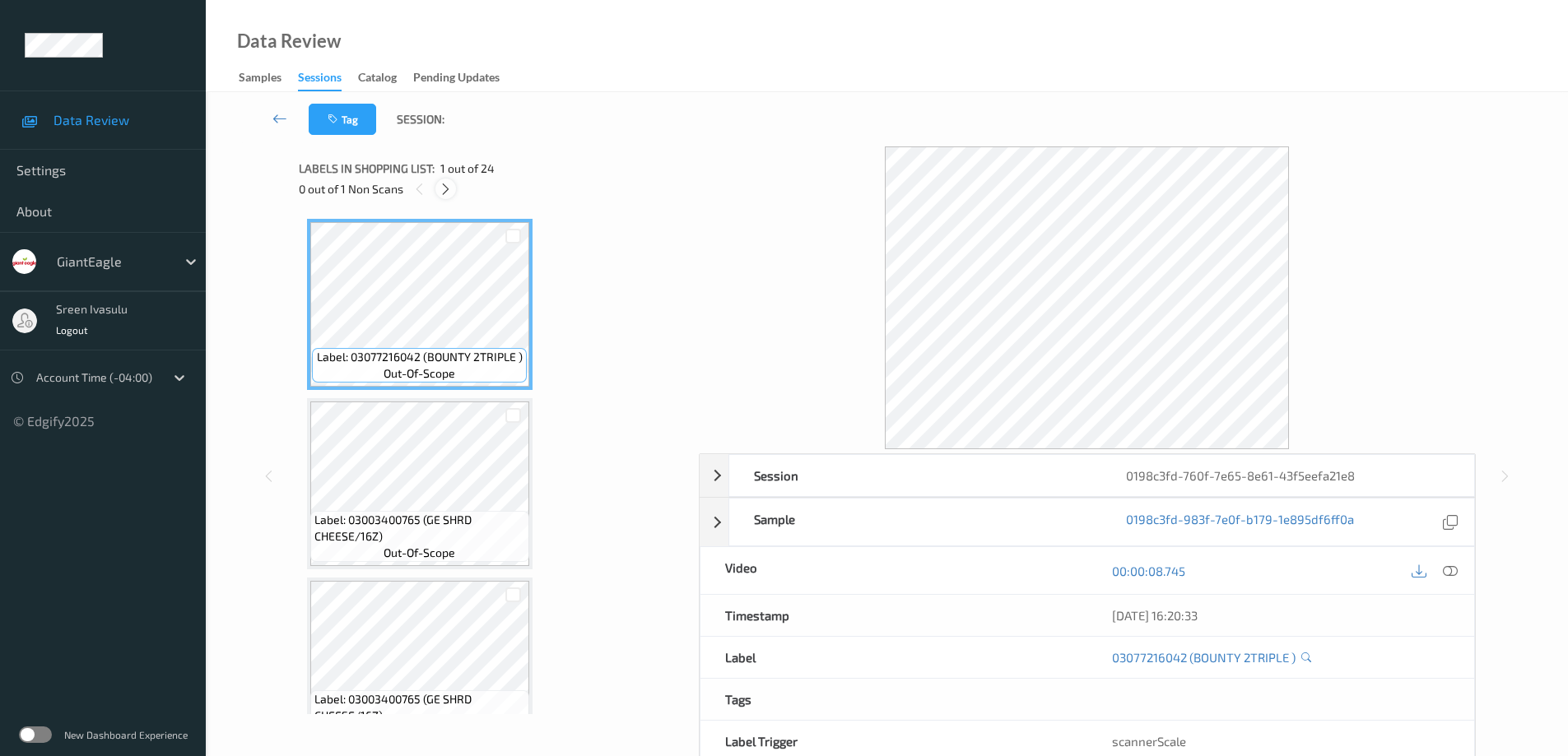
click at [443, 187] on icon at bounding box center [445, 189] width 14 height 15
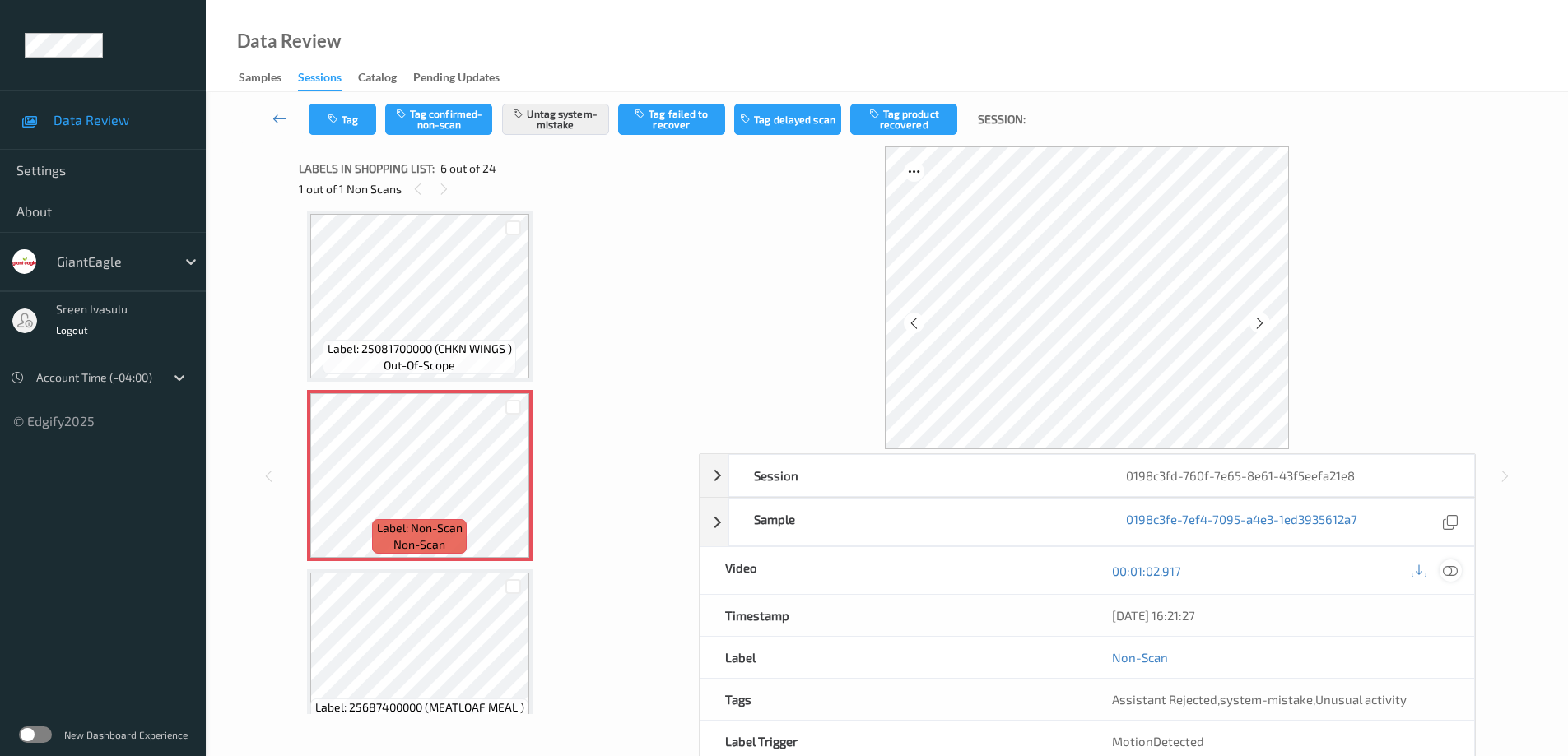
click at [1455, 563] on icon at bounding box center [1450, 570] width 15 height 15
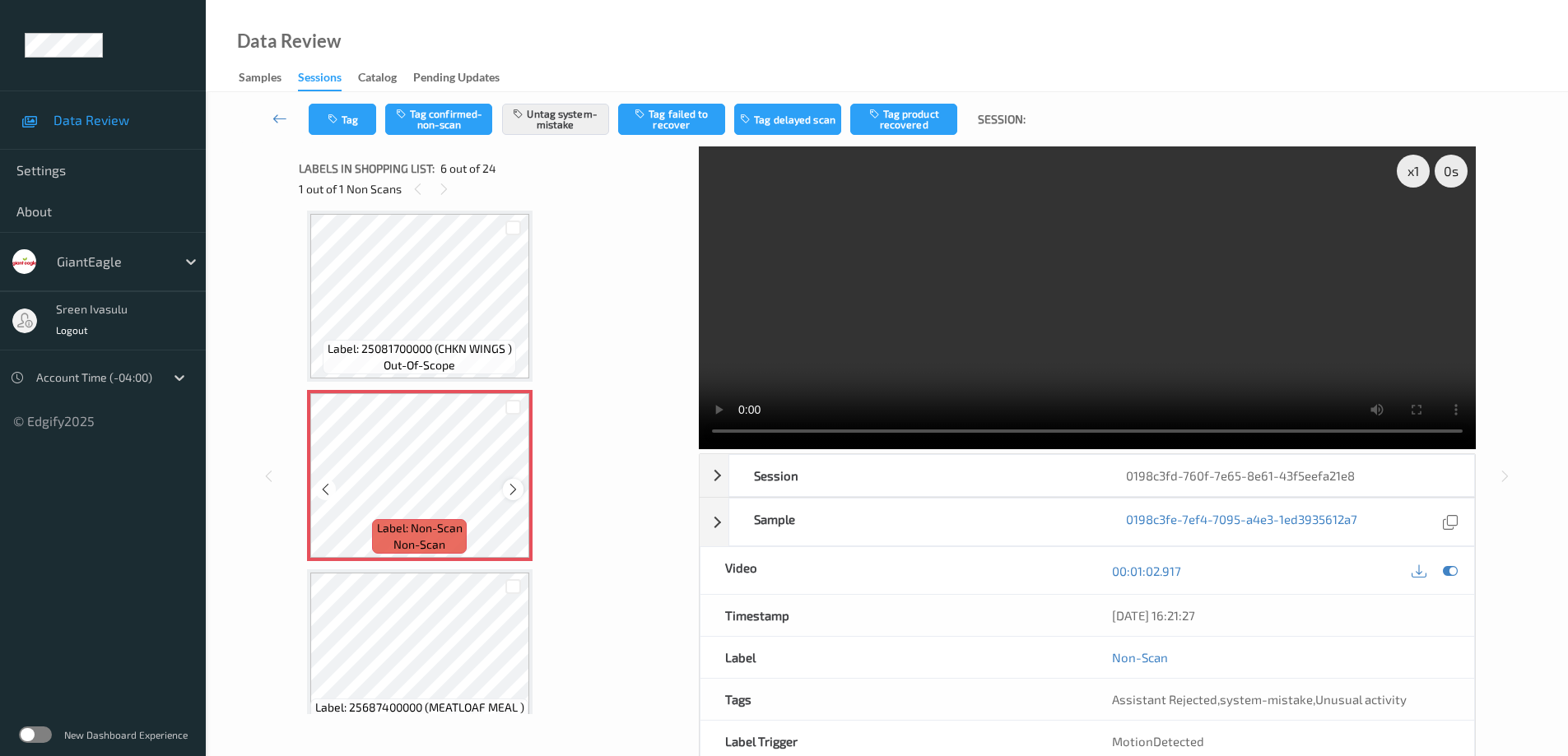
click at [514, 493] on icon at bounding box center [513, 490] width 14 height 15
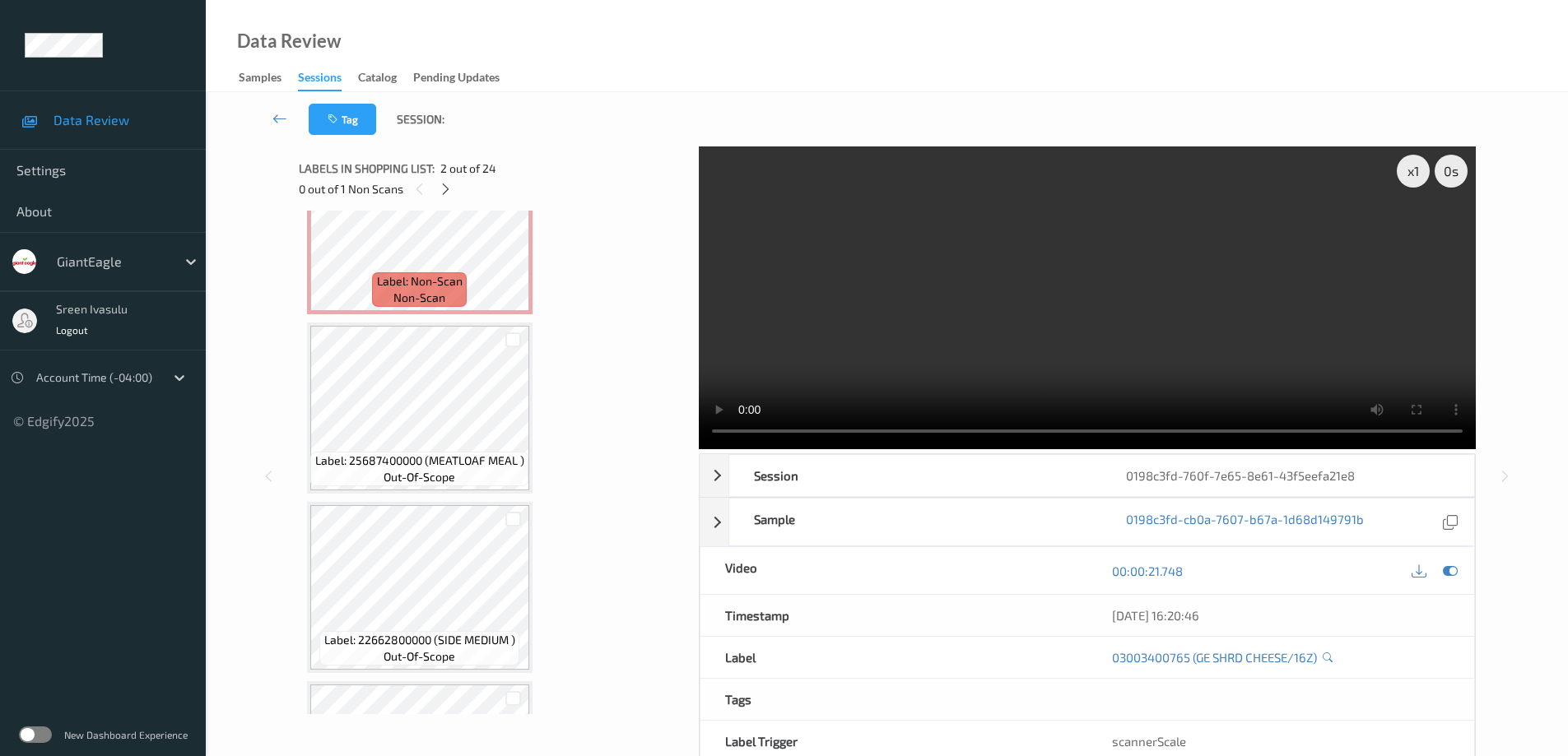
scroll to position [1055, 0]
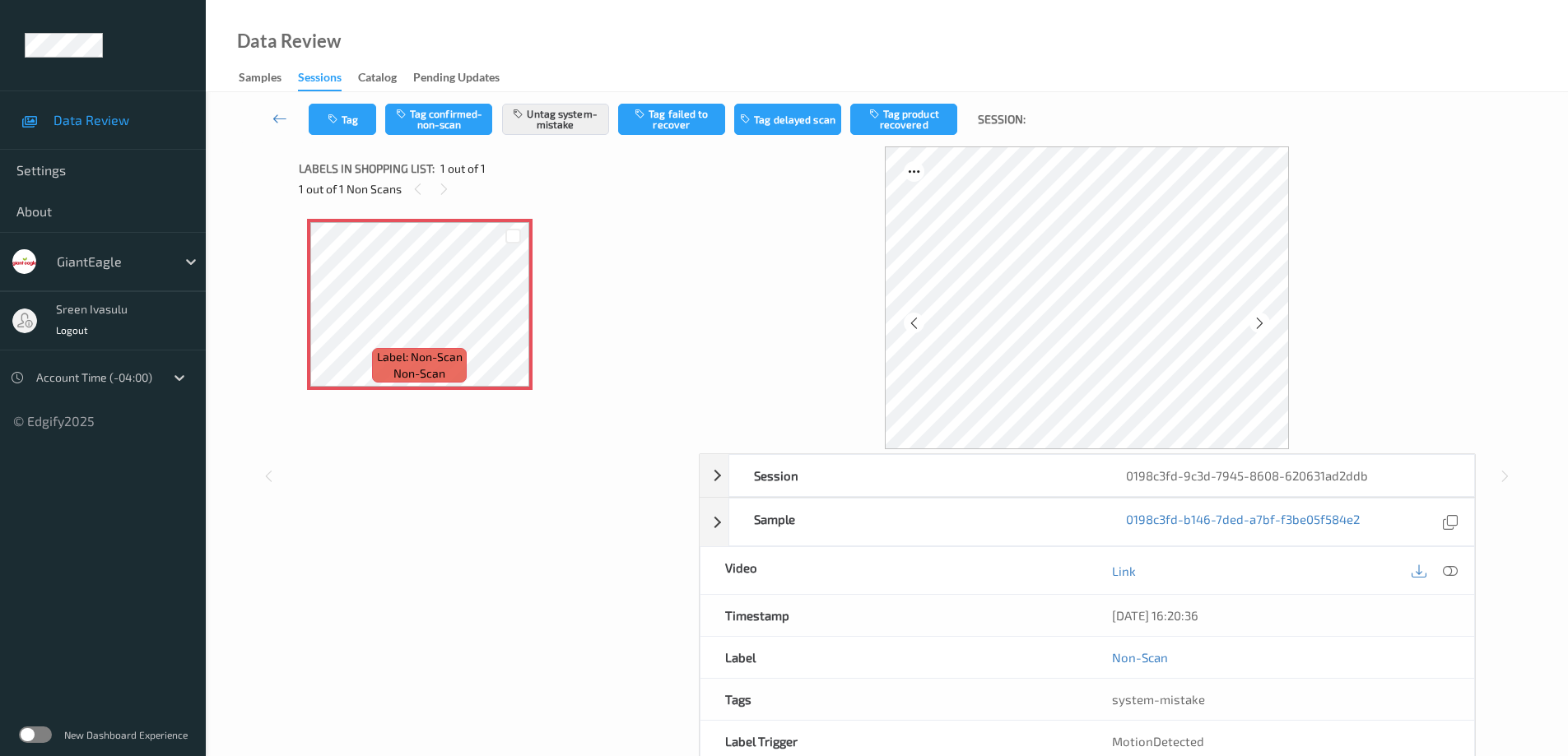
click at [1447, 553] on div "Link" at bounding box center [1280, 571] width 387 height 47
click at [1453, 573] on icon at bounding box center [1450, 570] width 15 height 15
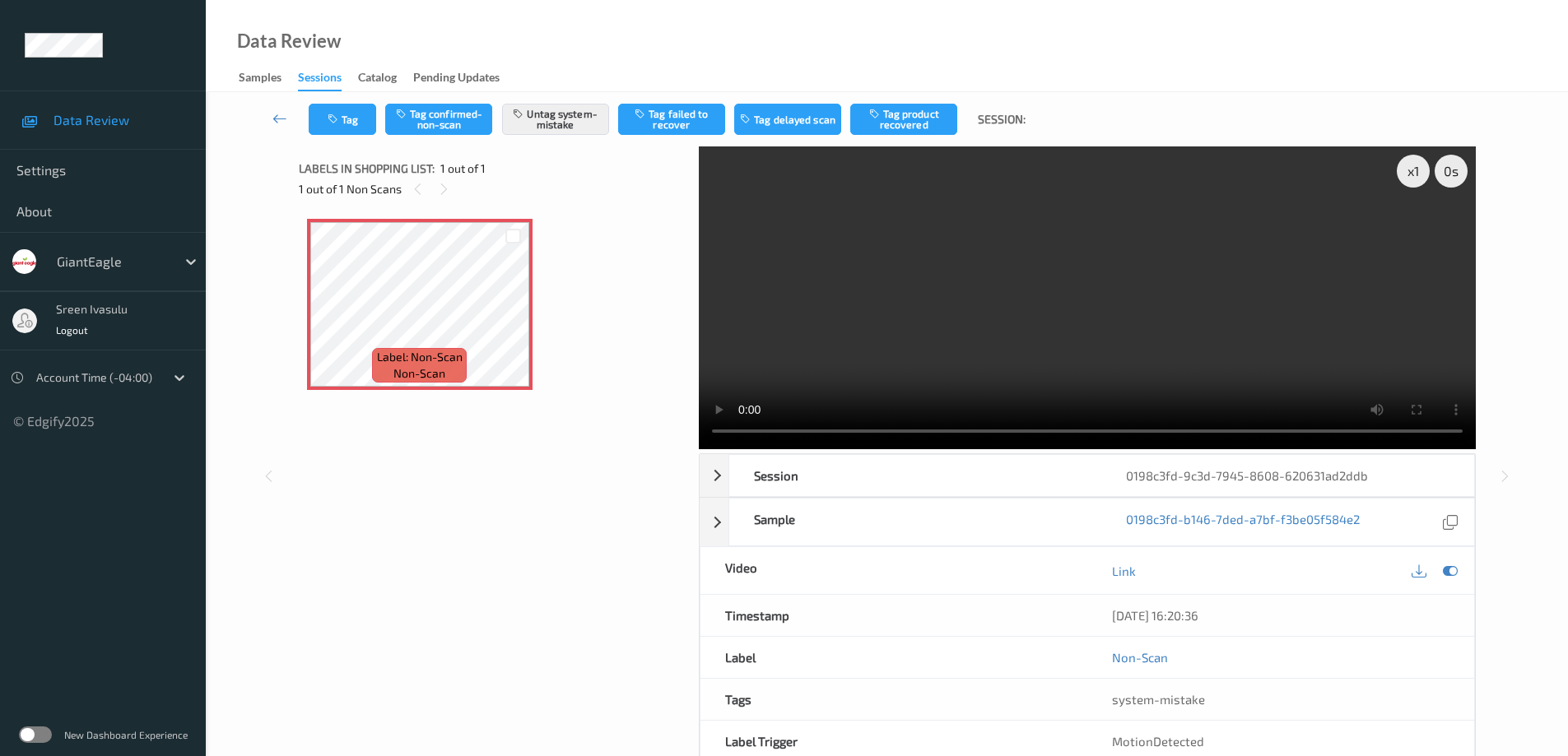
click at [1523, 320] on div "x 1 0 s Session 0198c3fd-9c3d-7945-8608-620631ad2ddb Session ID 0198c3fd-9c3d-7…" at bounding box center [886, 476] width 1295 height 659
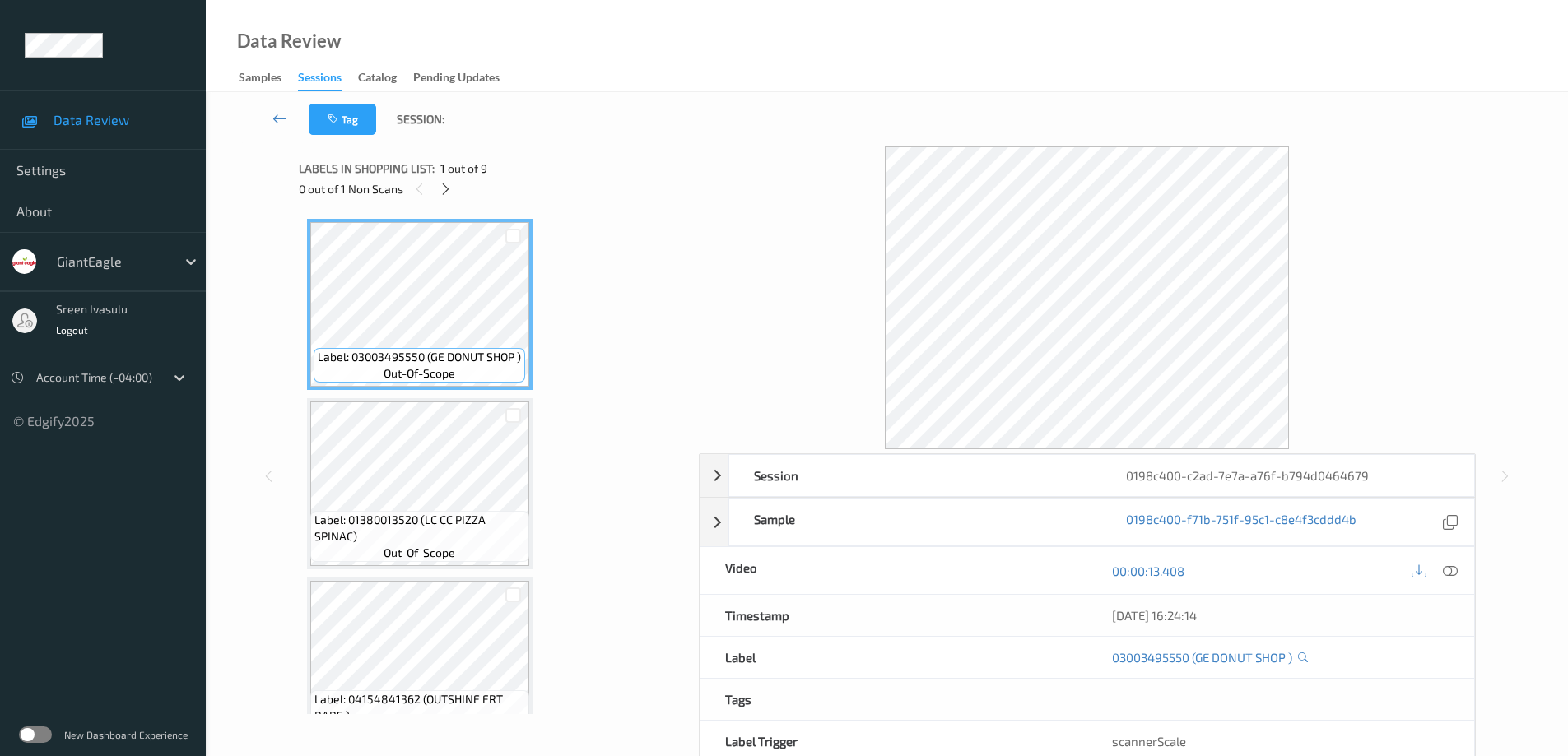
drag, startPoint x: 445, startPoint y: 189, endPoint x: 727, endPoint y: 279, distance: 296.0
click at [444, 188] on icon at bounding box center [445, 189] width 14 height 15
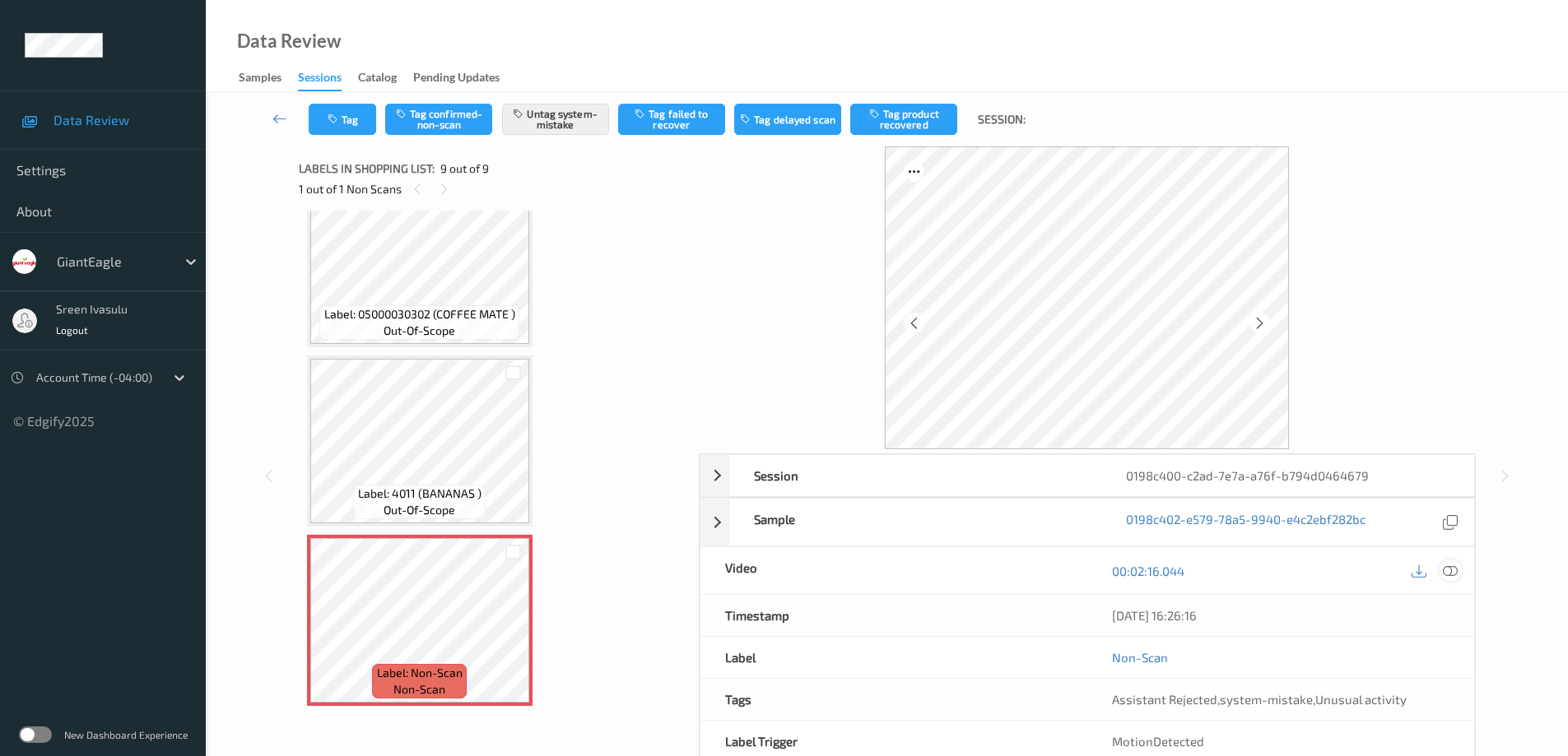
click at [1445, 571] on icon at bounding box center [1450, 570] width 15 height 15
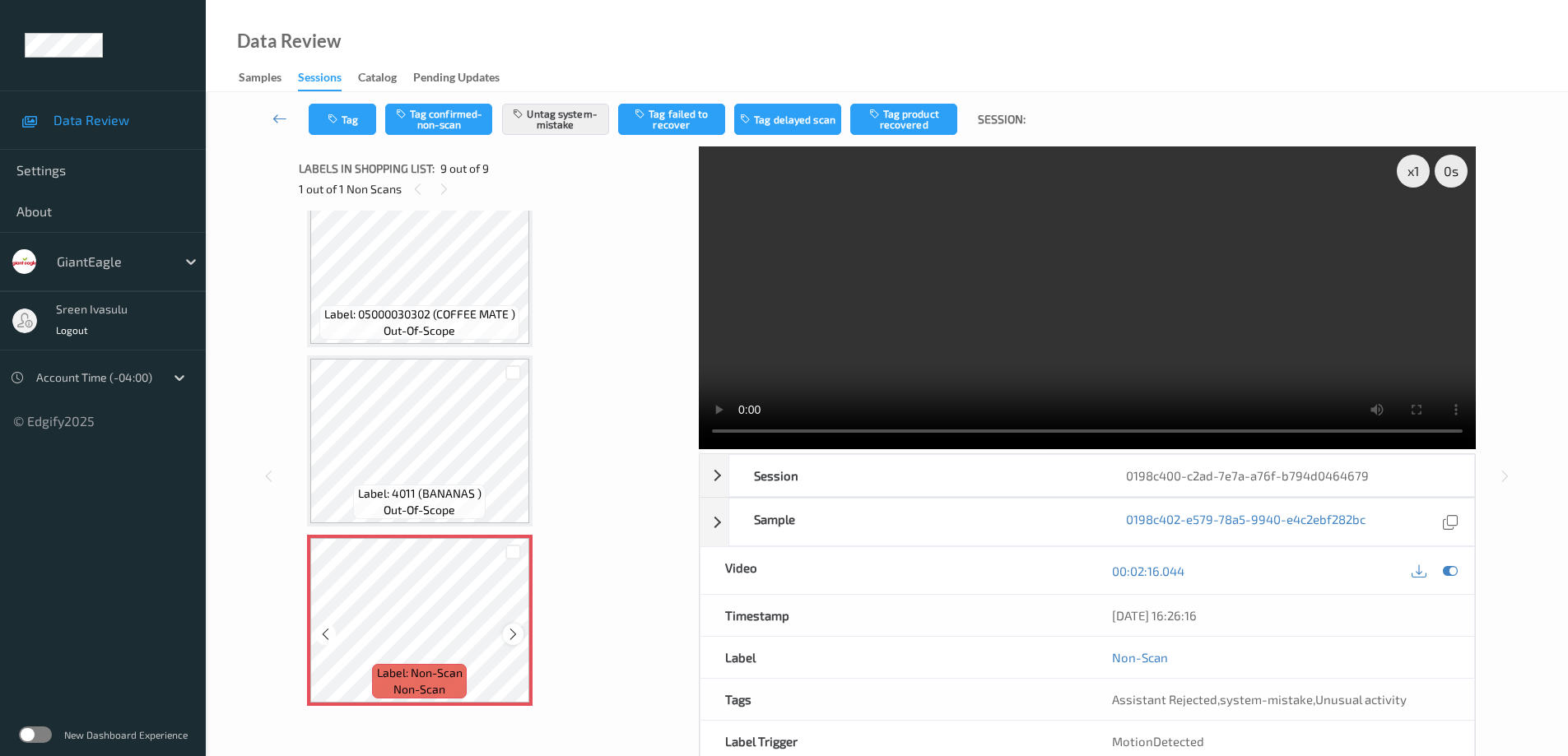
click at [513, 633] on icon at bounding box center [513, 634] width 14 height 15
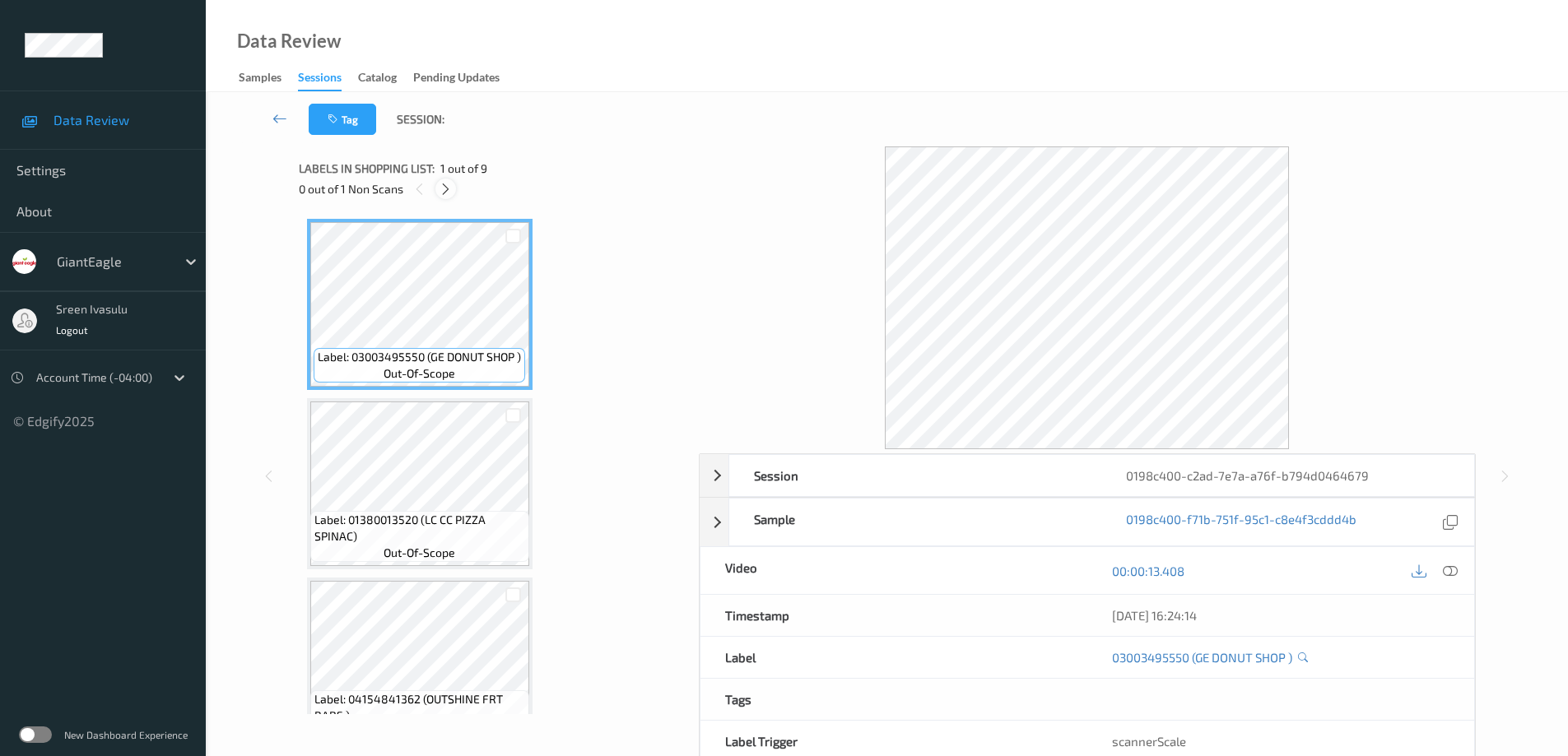
click at [450, 191] on icon at bounding box center [445, 189] width 14 height 15
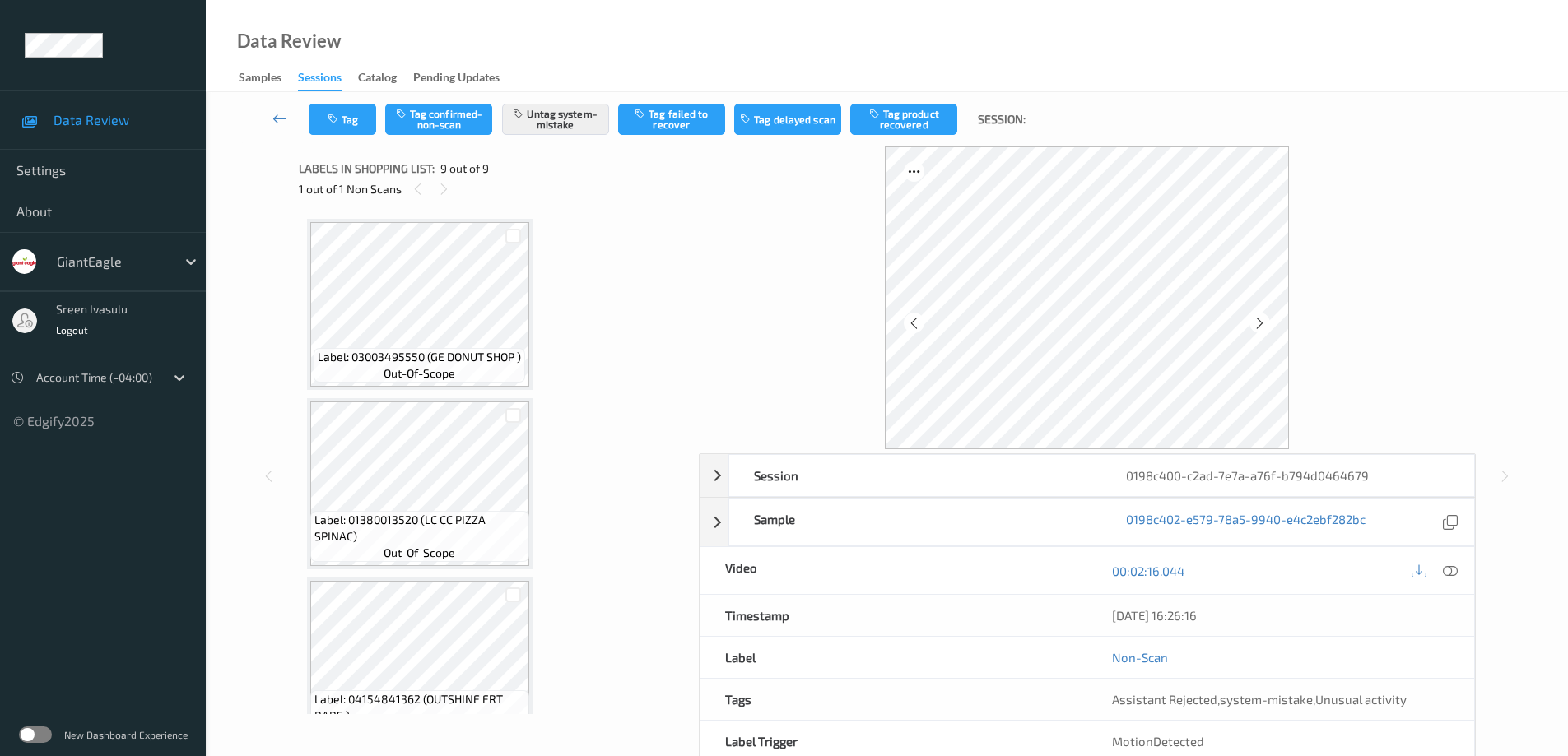
scroll to position [1119, 0]
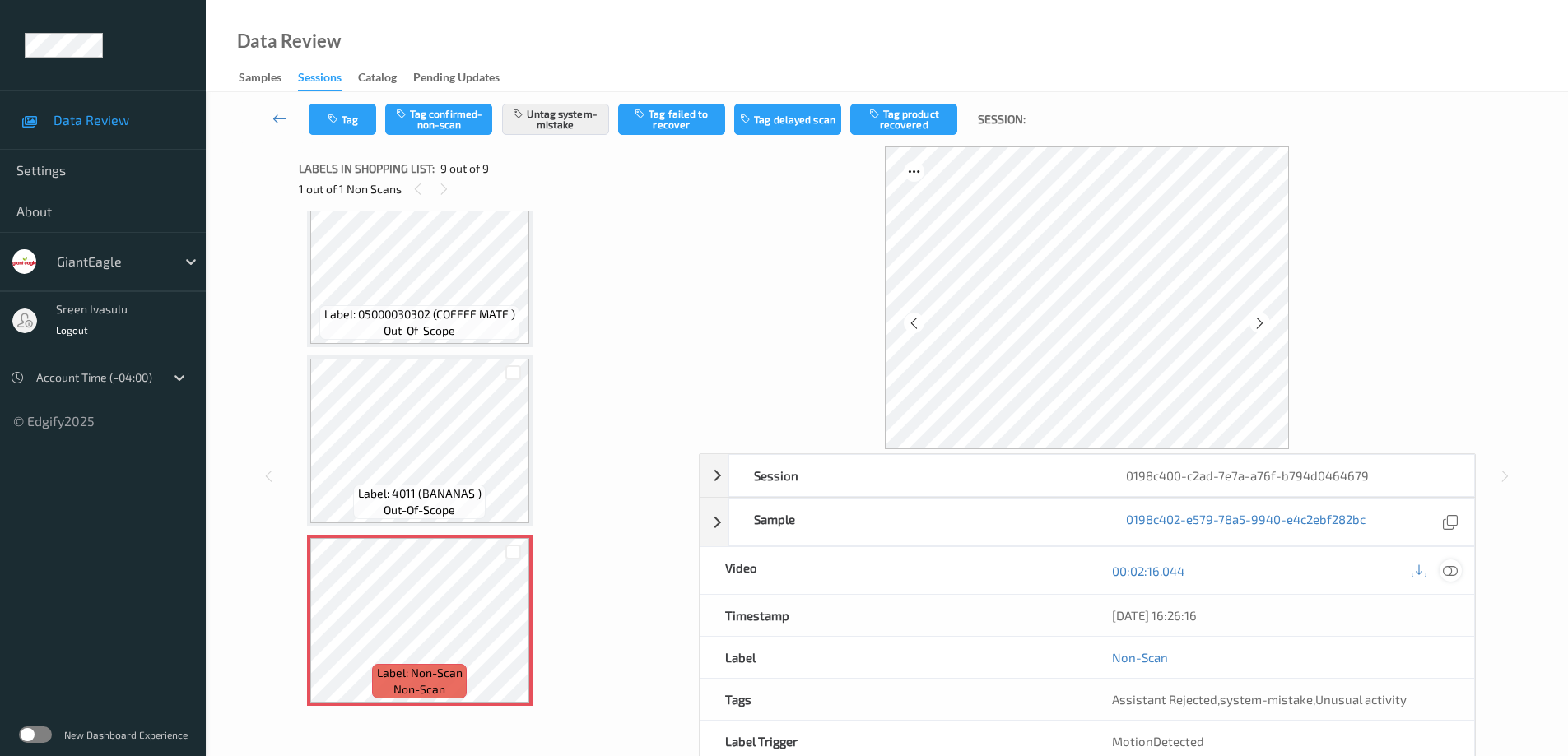
click at [1446, 570] on icon at bounding box center [1450, 570] width 15 height 15
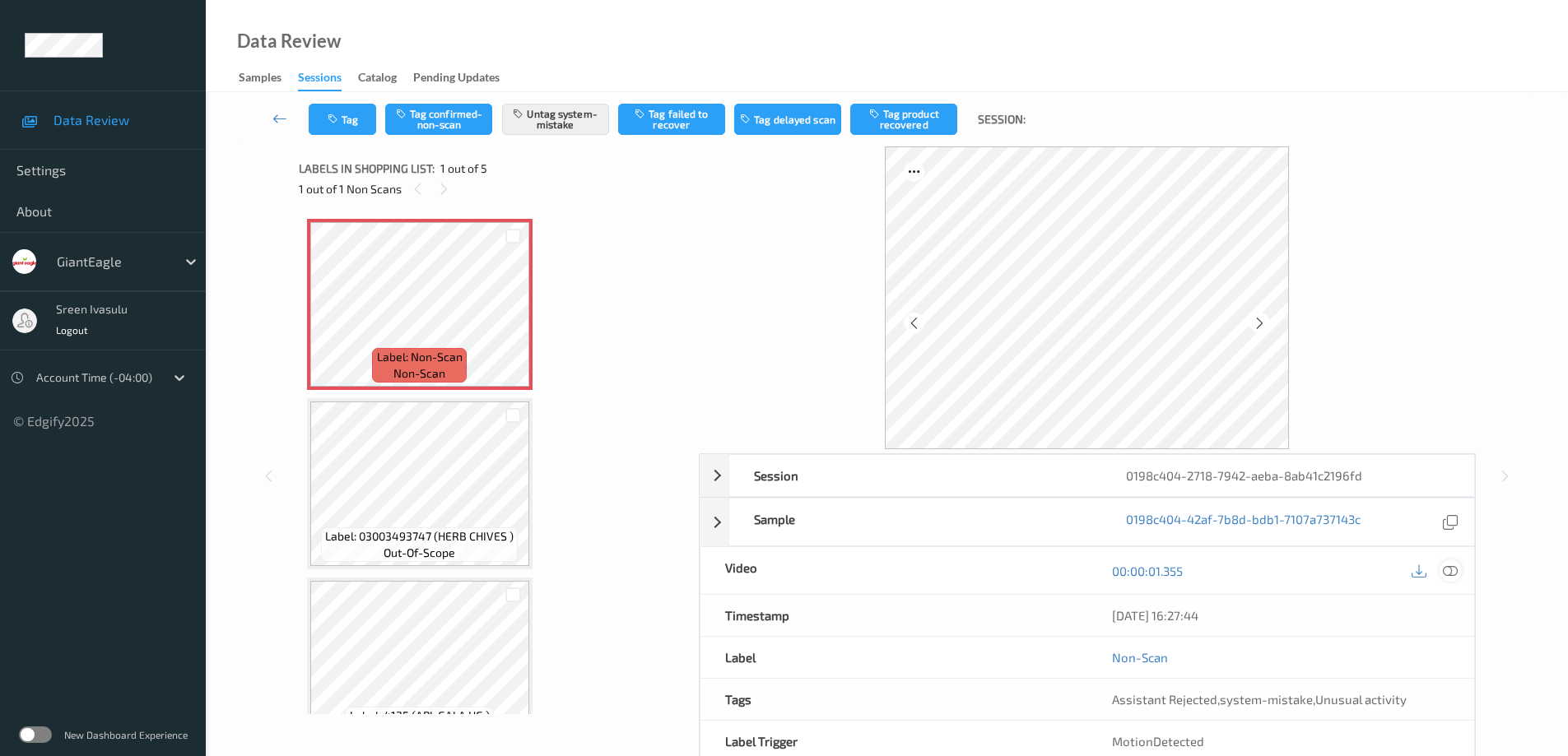
click at [1453, 568] on icon at bounding box center [1450, 570] width 15 height 15
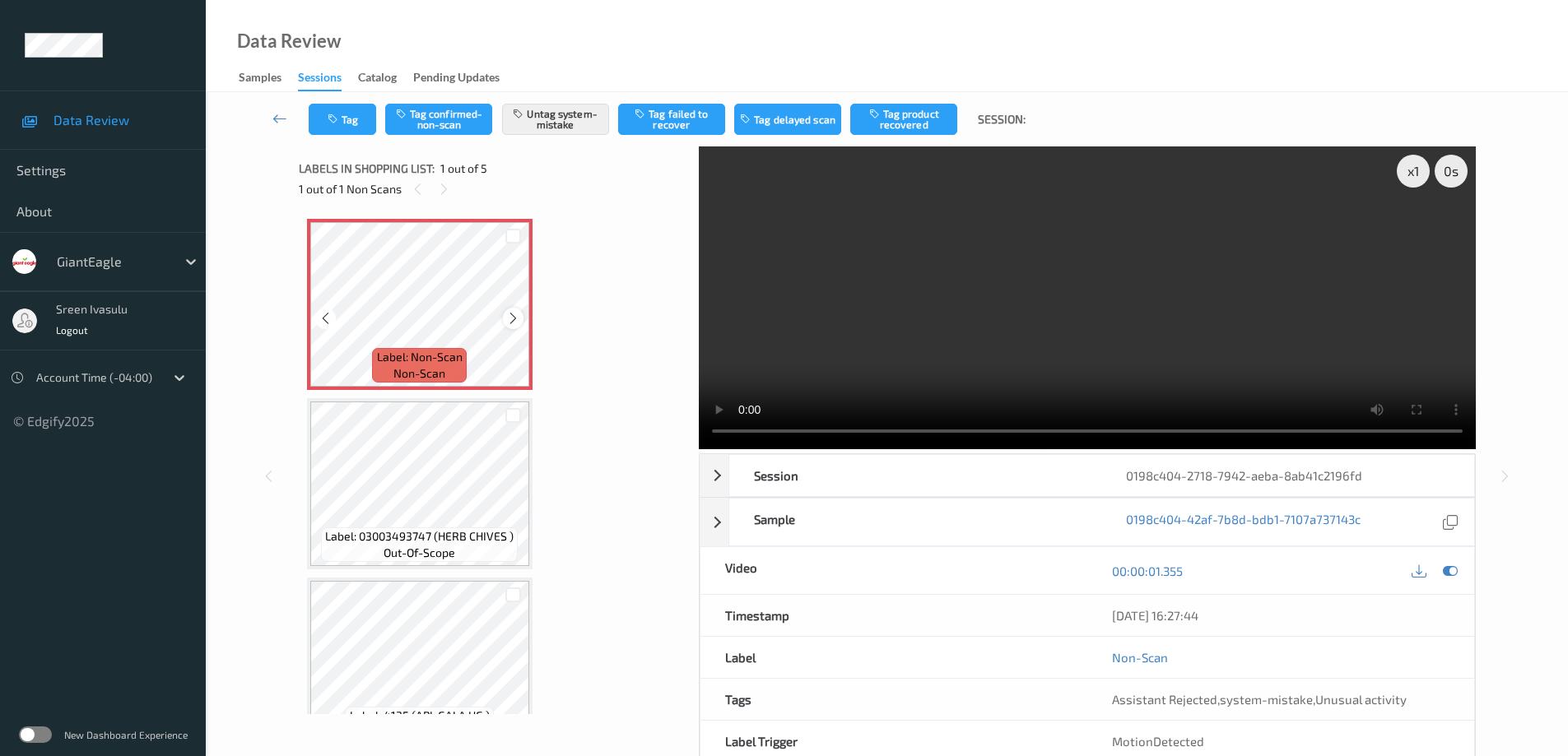
click at [510, 320] on icon at bounding box center [513, 318] width 14 height 15
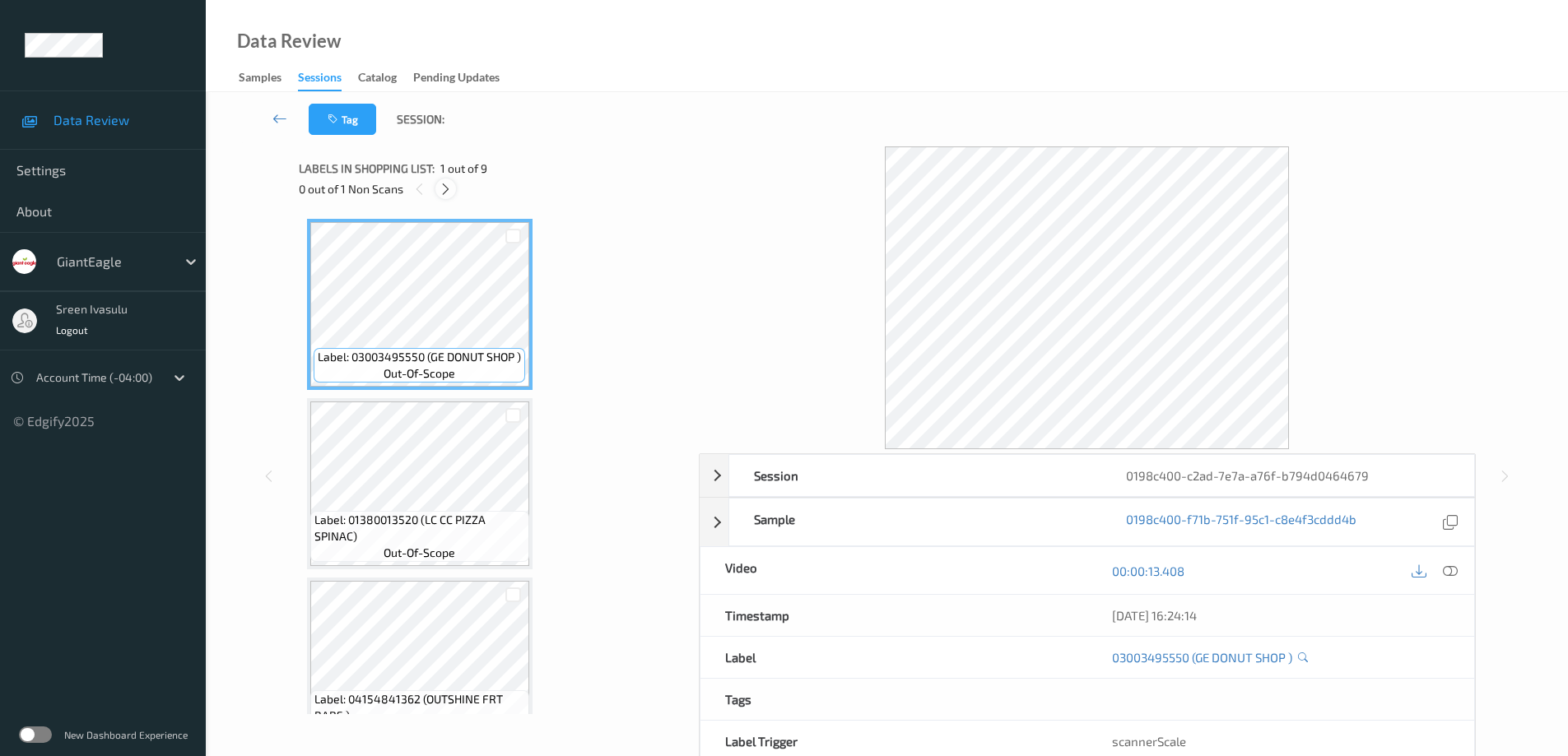
click at [447, 189] on icon at bounding box center [445, 189] width 14 height 15
click at [445, 191] on icon at bounding box center [445, 189] width 14 height 15
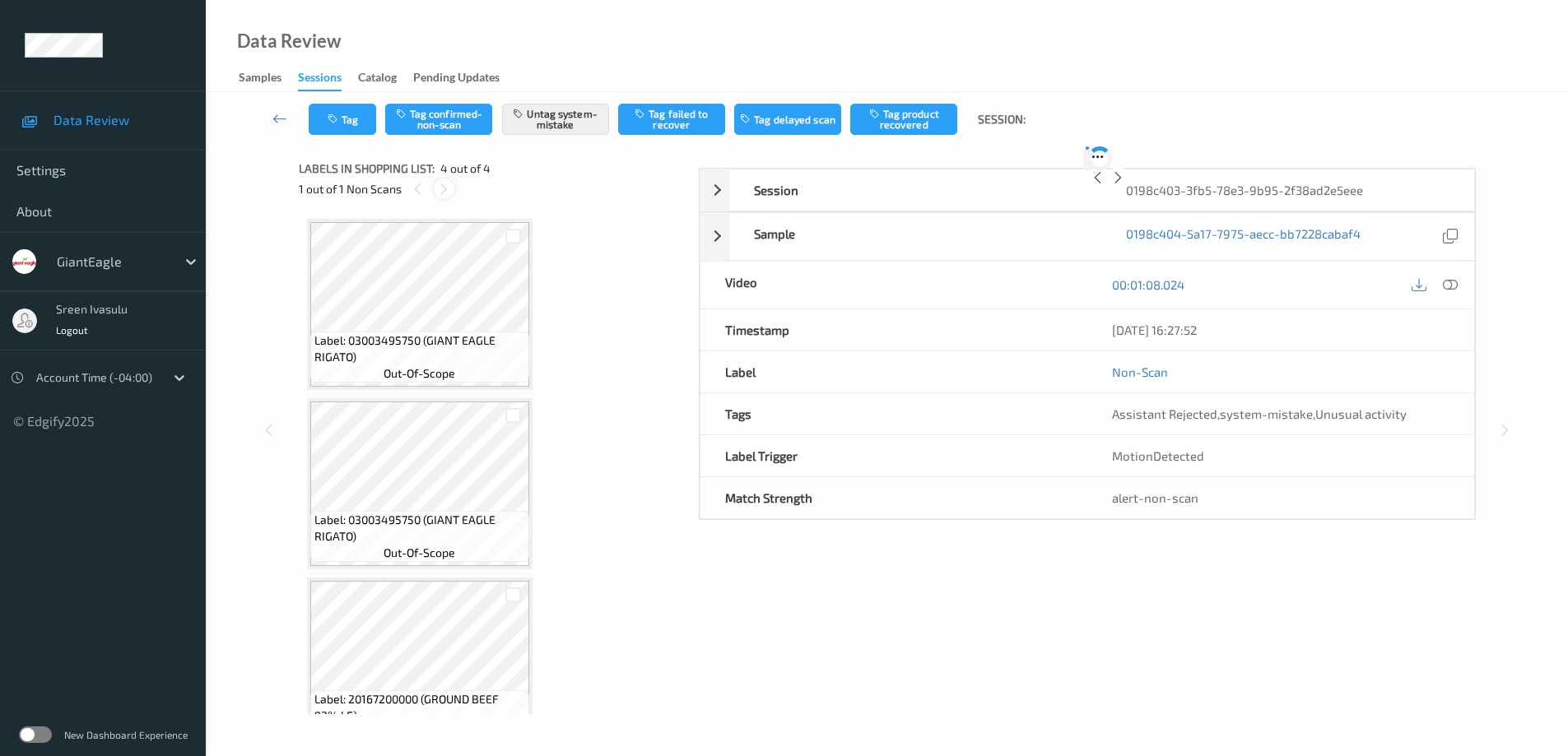
scroll to position [223, 0]
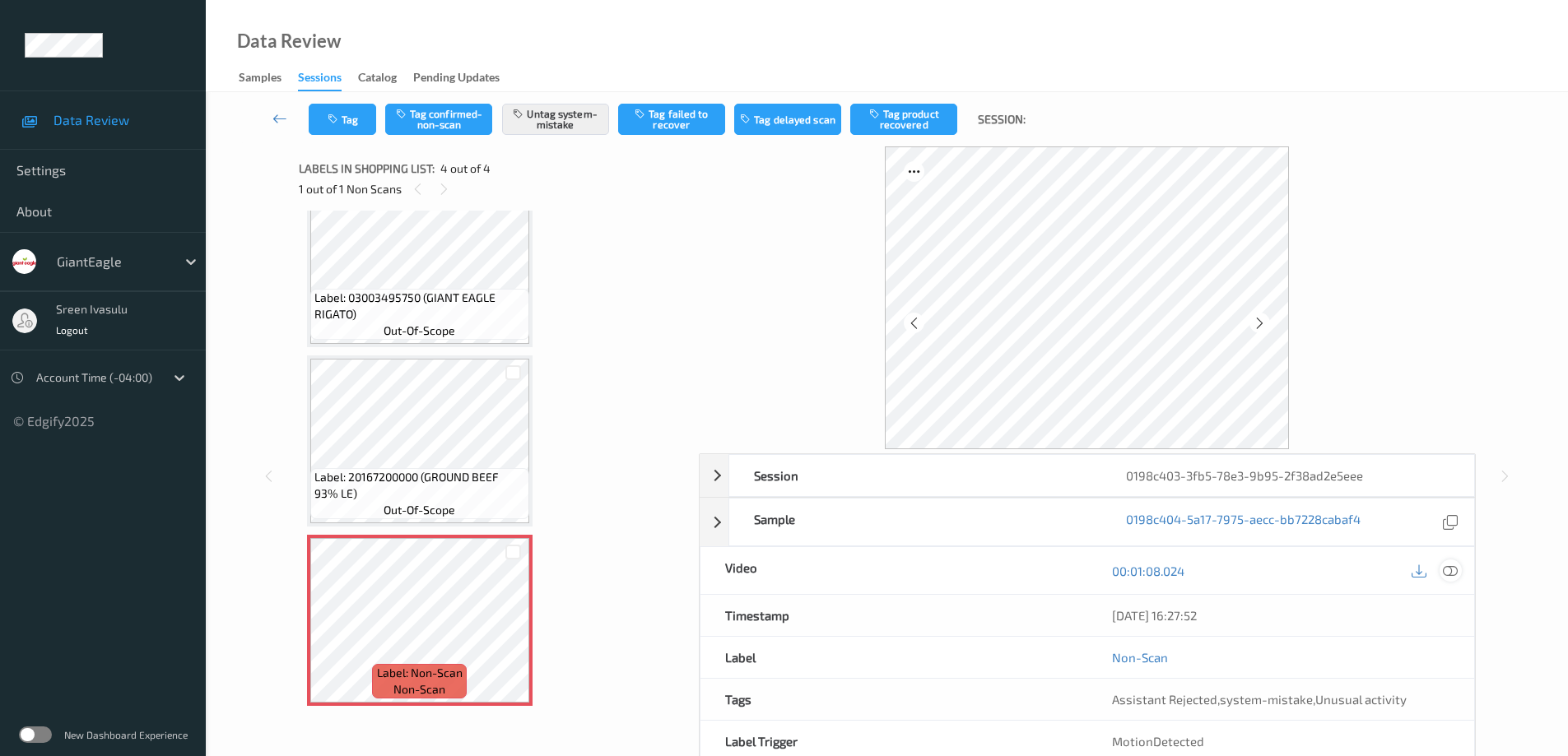
click at [1455, 573] on icon at bounding box center [1450, 570] width 15 height 15
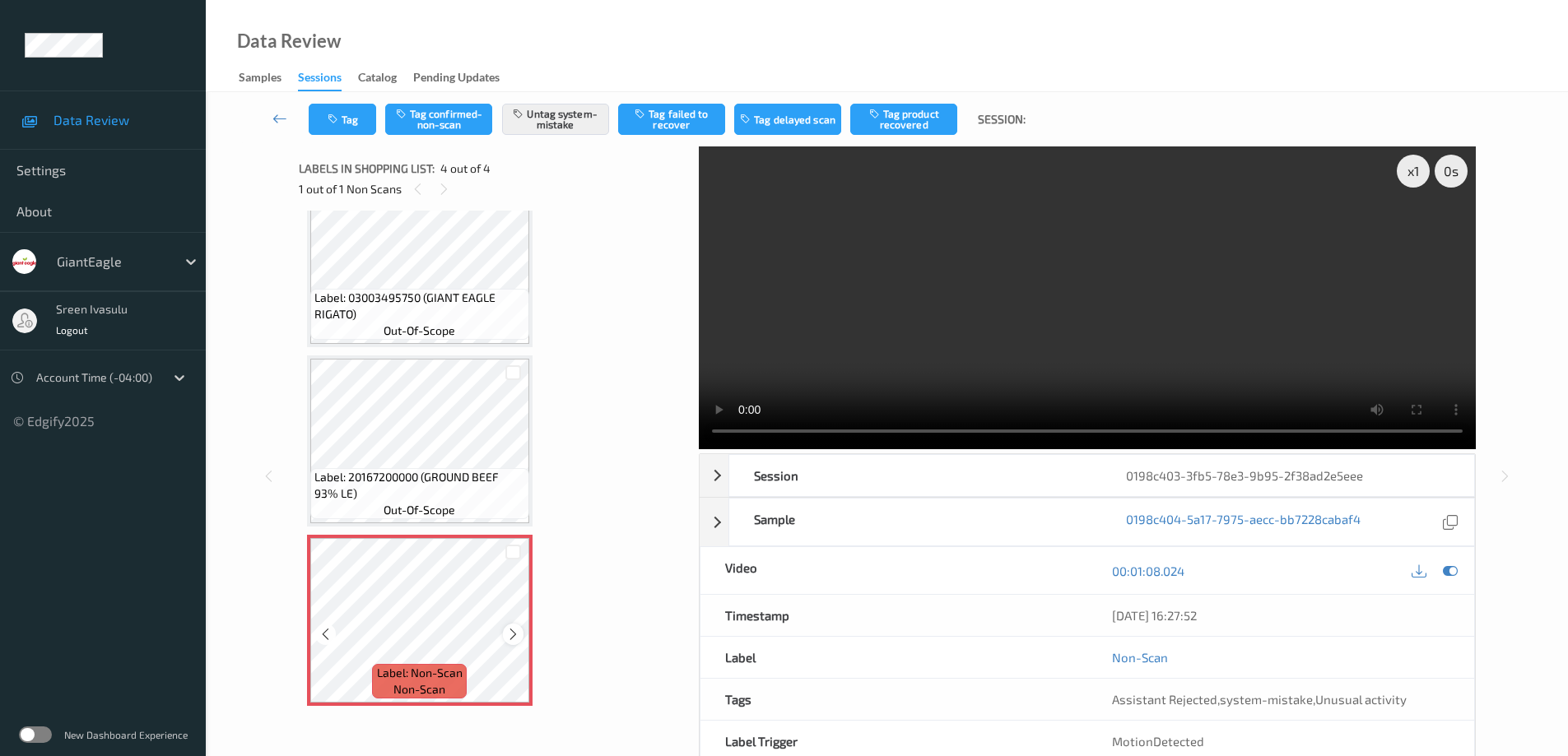
click at [507, 636] on icon at bounding box center [513, 634] width 14 height 15
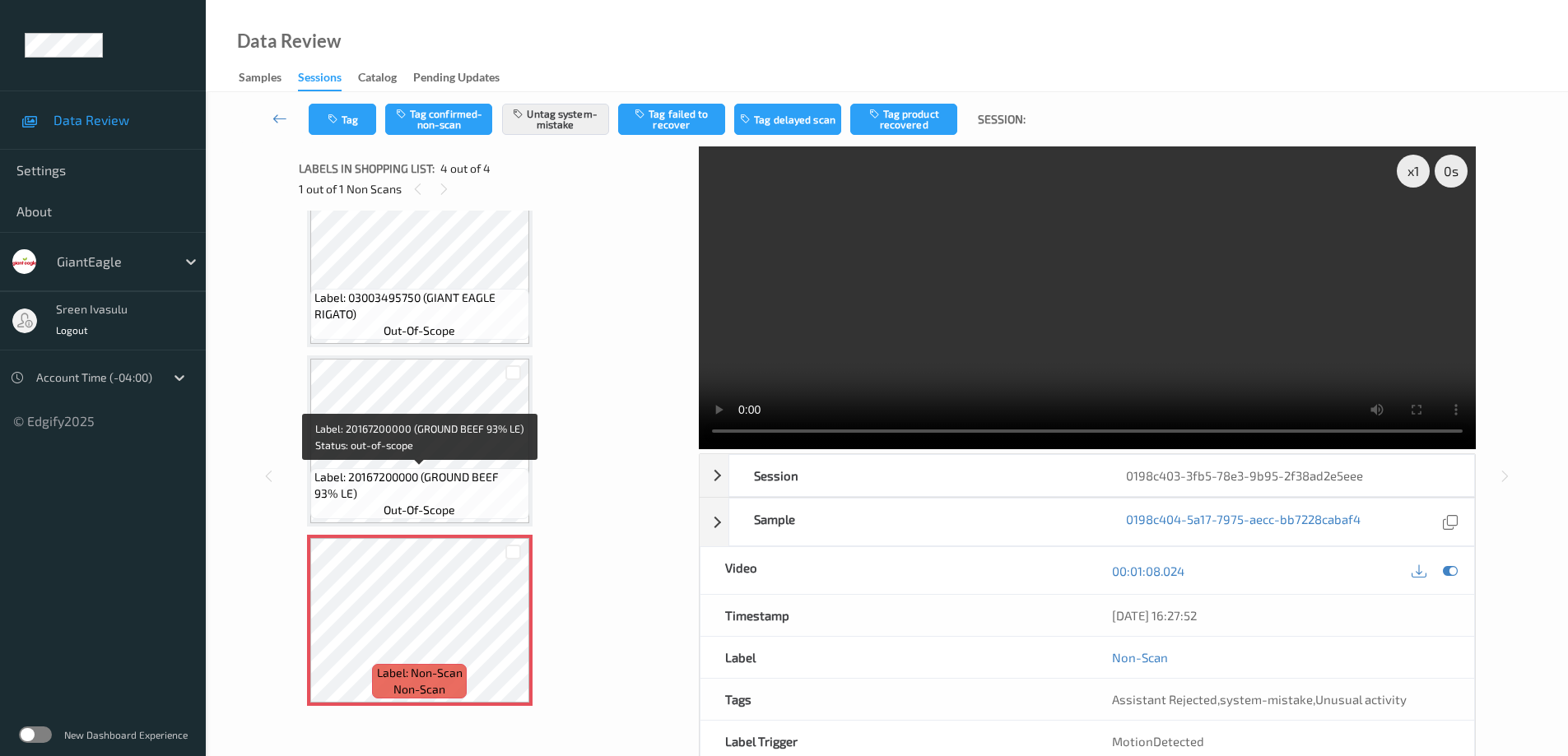
click at [468, 484] on span "Label: 20167200000 (GROUND BEEF 93% LE)" at bounding box center [419, 485] width 211 height 33
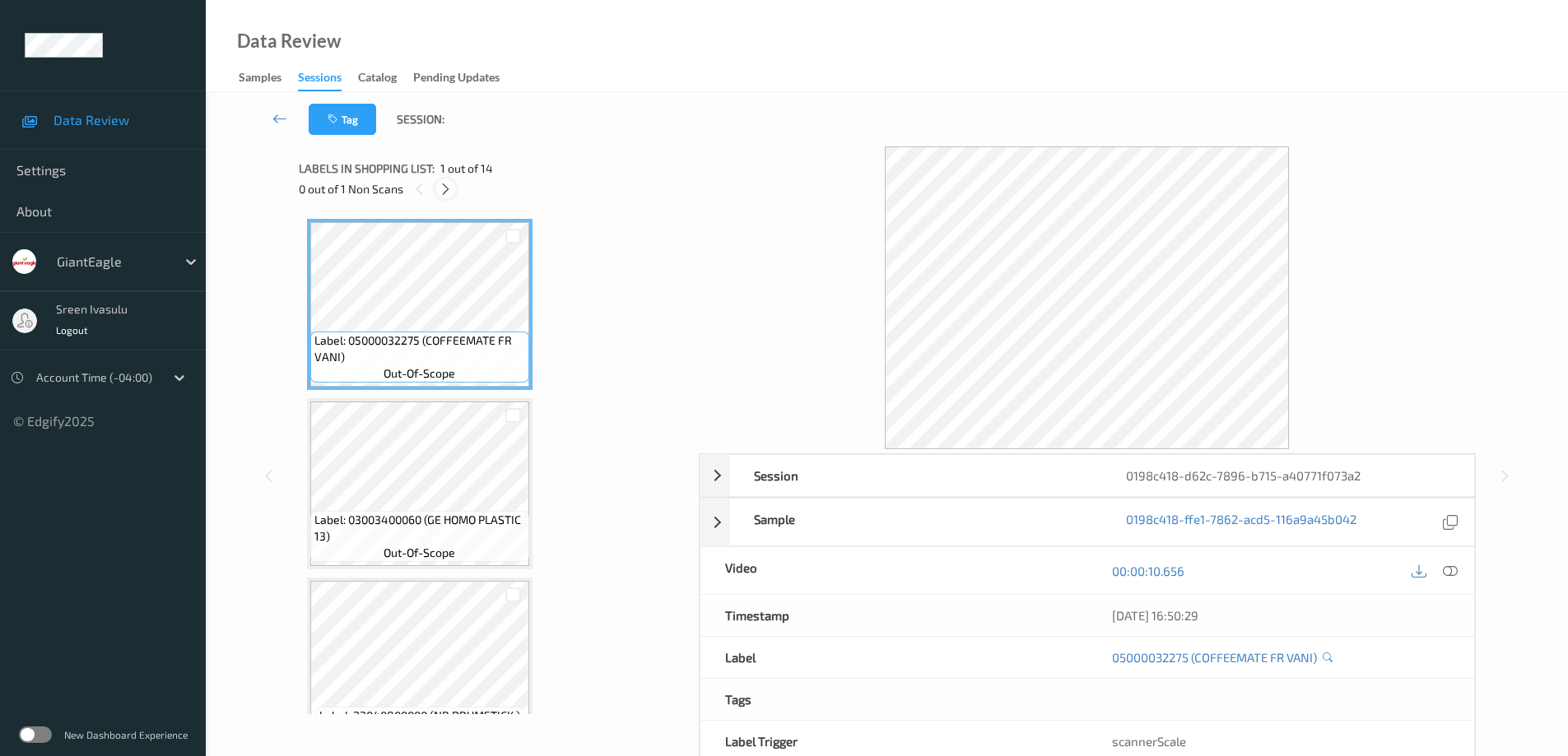
click at [446, 180] on div at bounding box center [445, 188] width 21 height 21
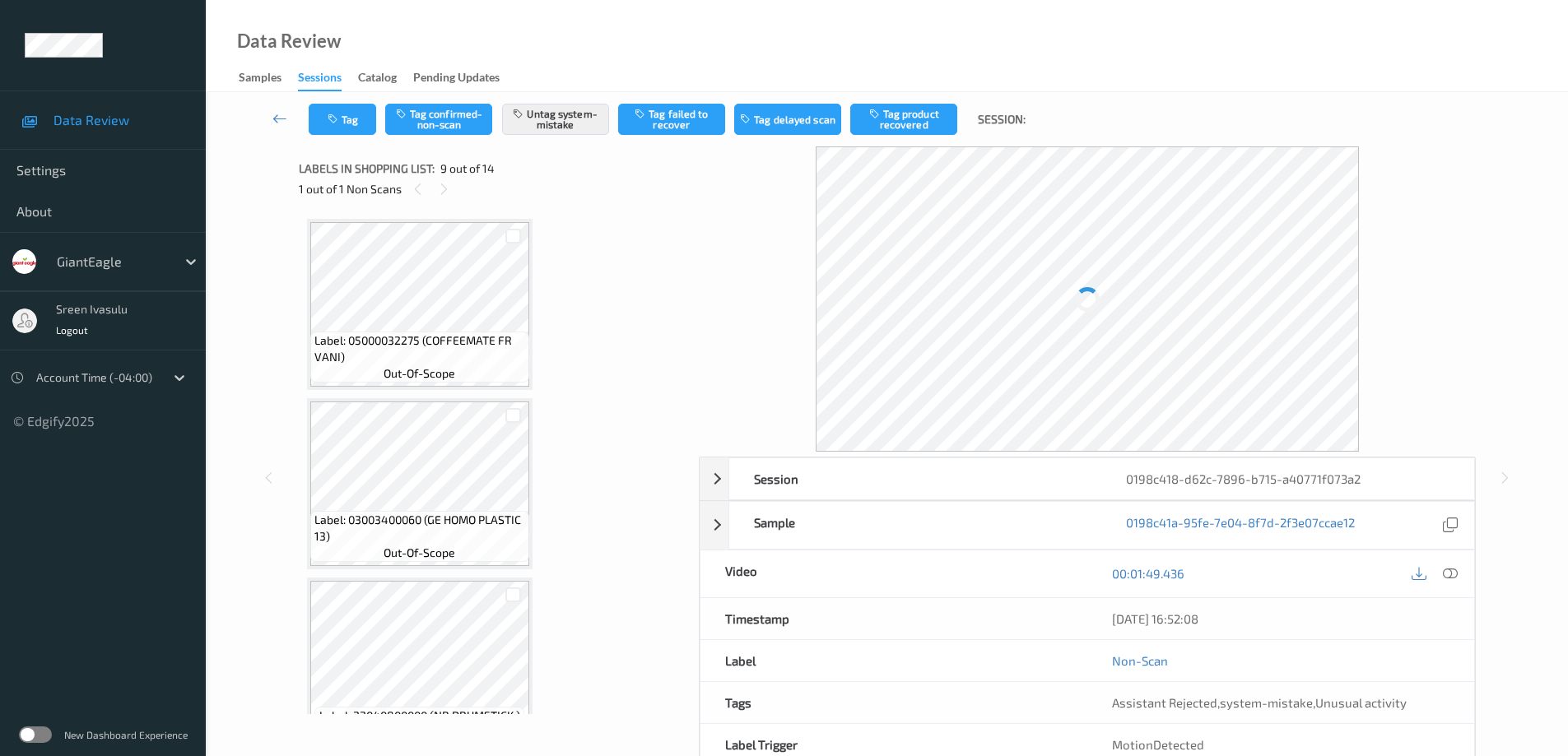
scroll to position [1264, 0]
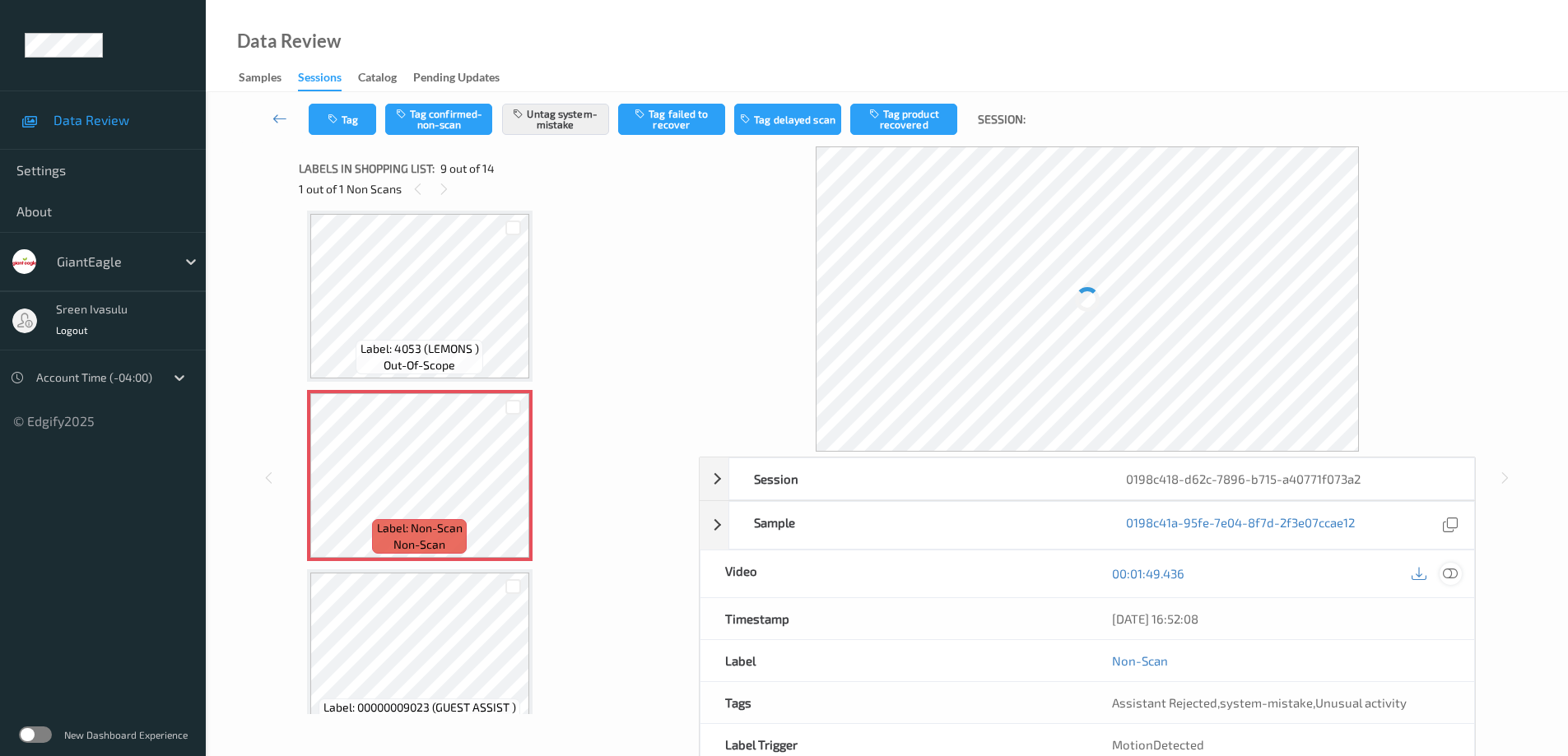
click at [1457, 580] on icon at bounding box center [1450, 573] width 15 height 15
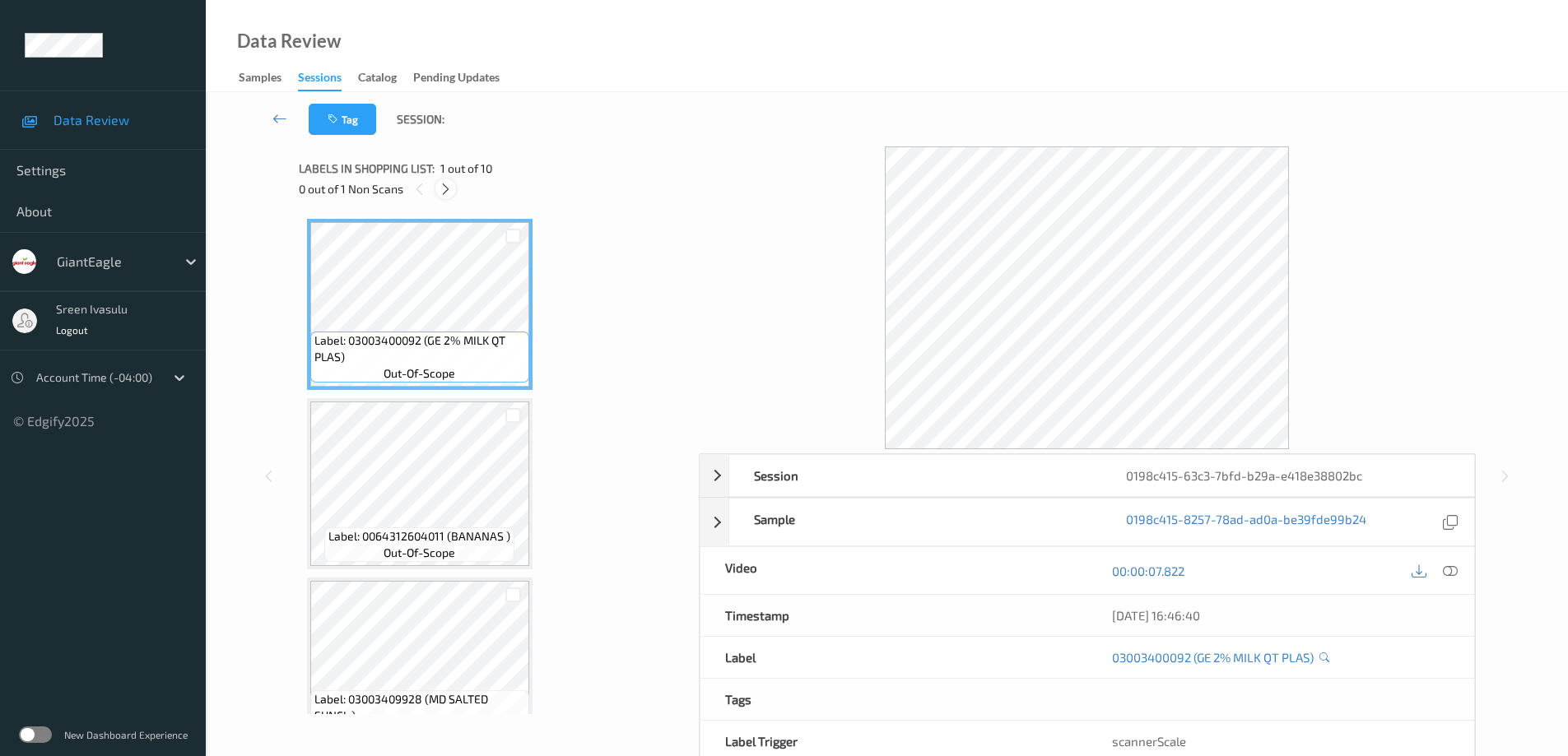
drag, startPoint x: 445, startPoint y: 187, endPoint x: 761, endPoint y: 288, distance: 331.7
click at [446, 187] on icon at bounding box center [445, 189] width 14 height 15
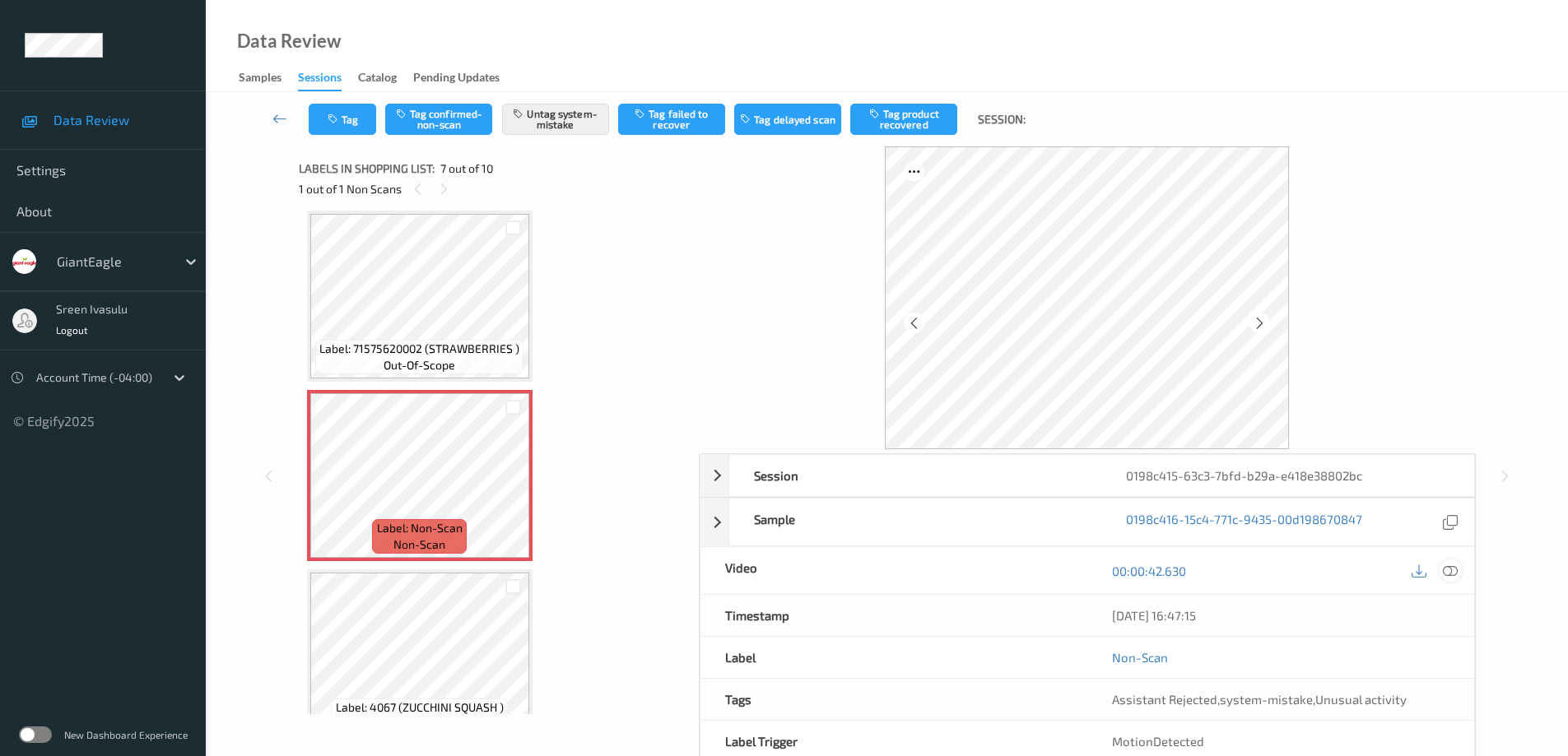
click at [1449, 570] on icon at bounding box center [1450, 570] width 15 height 15
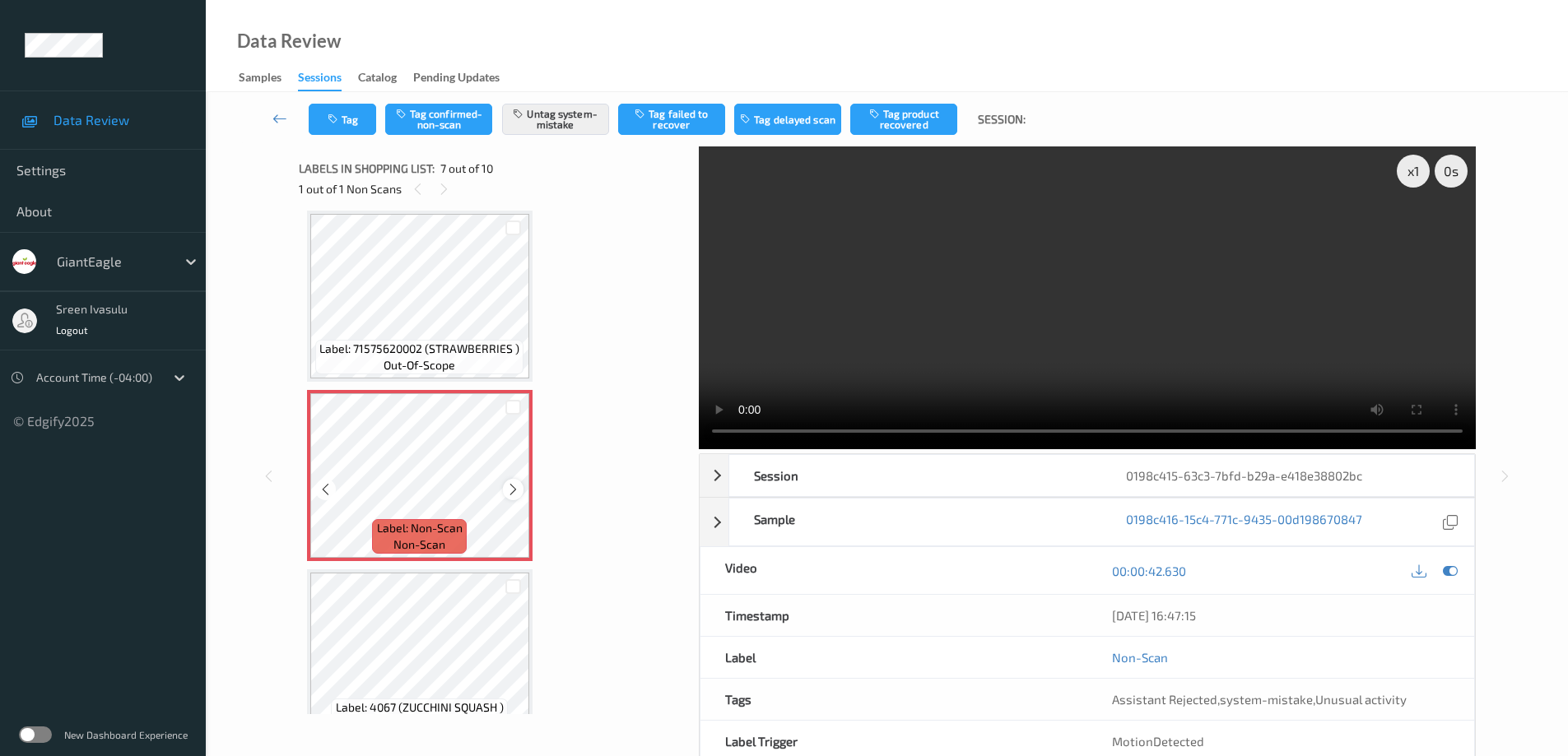
click at [509, 487] on icon at bounding box center [513, 490] width 14 height 15
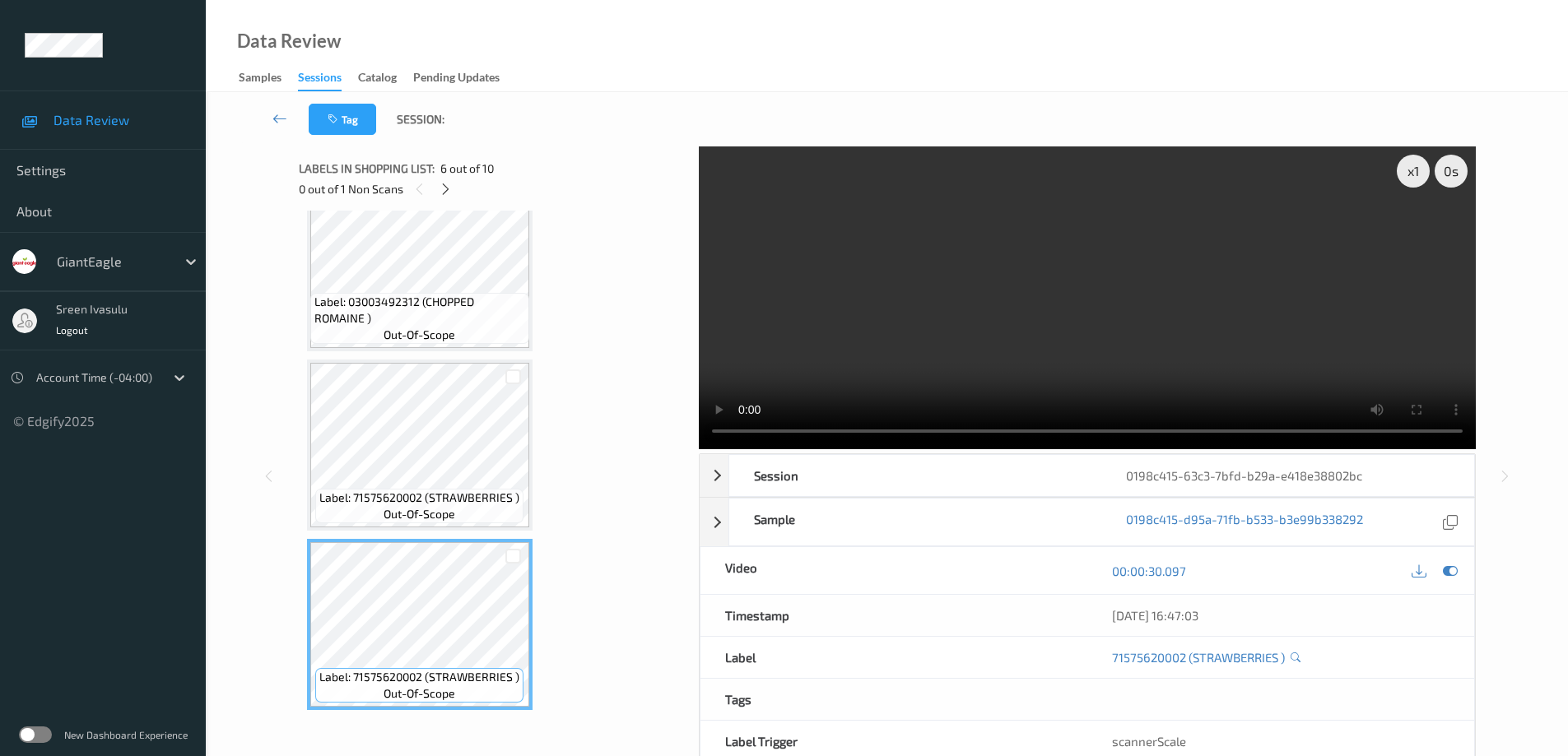
scroll to position [576, 0]
click at [497, 492] on span "Label: 71575620002 (STRAWBERRIES )" at bounding box center [419, 499] width 200 height 17
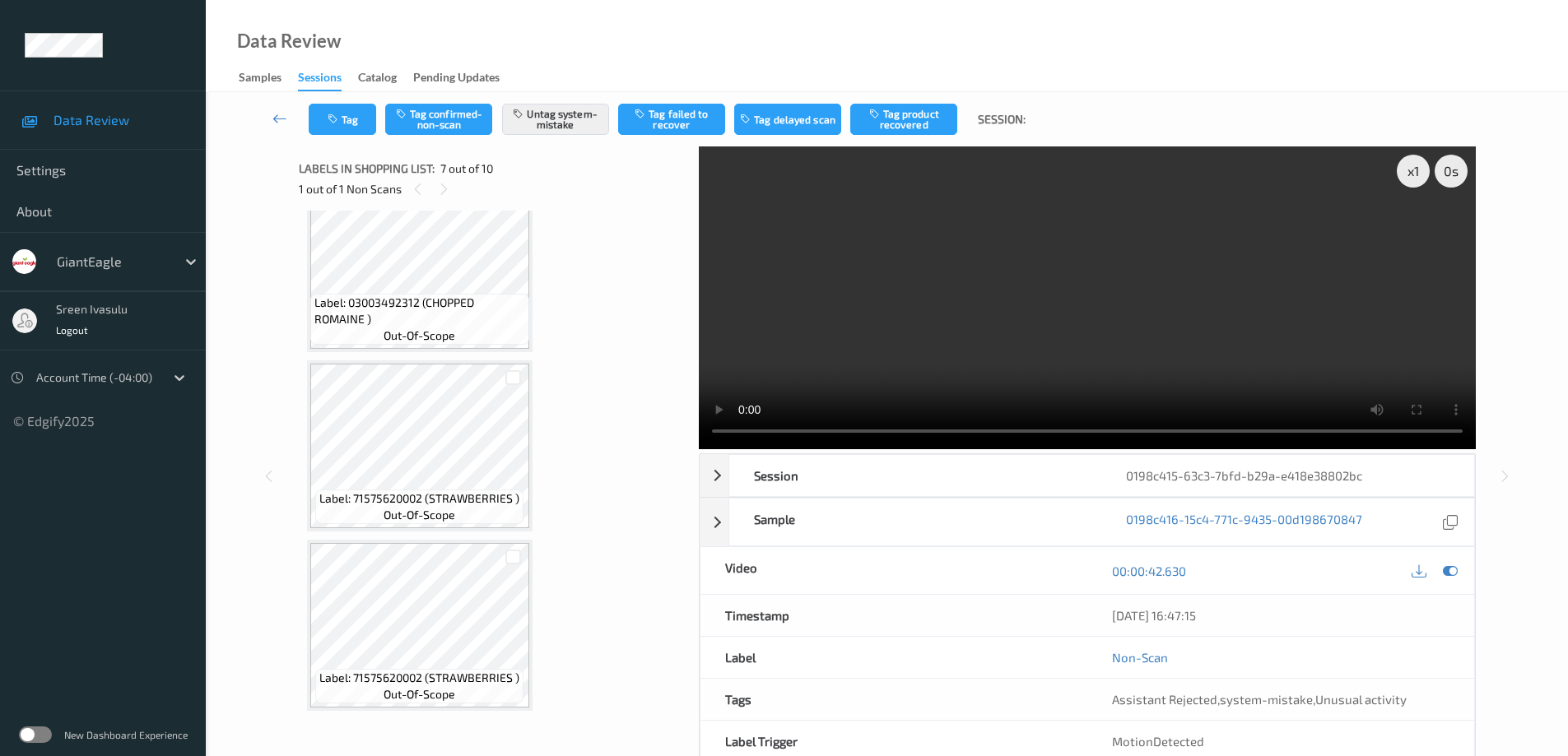
scroll to position [247, 0]
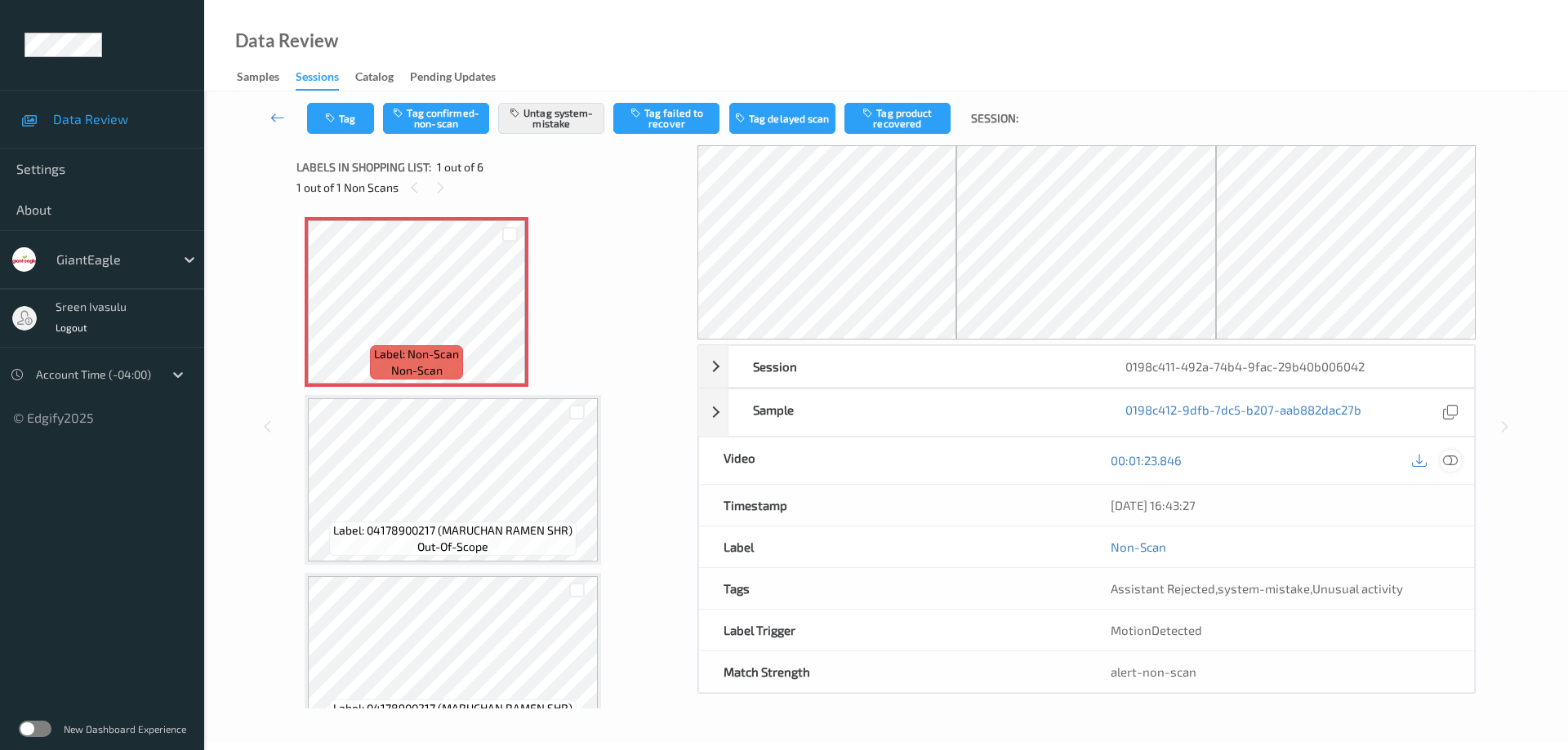
click at [1455, 462] on icon at bounding box center [1451, 461] width 15 height 15
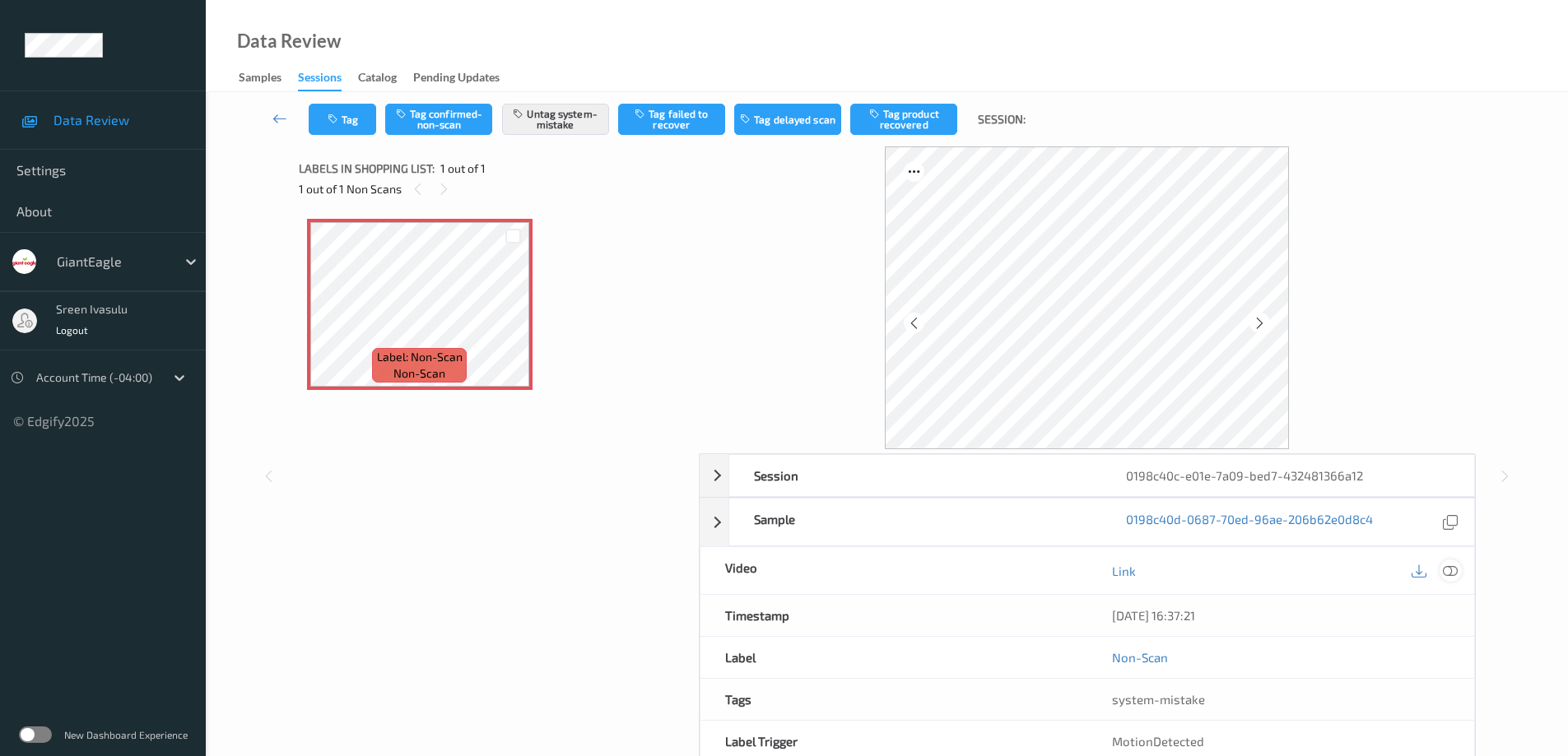
click at [1455, 568] on icon at bounding box center [1450, 570] width 15 height 15
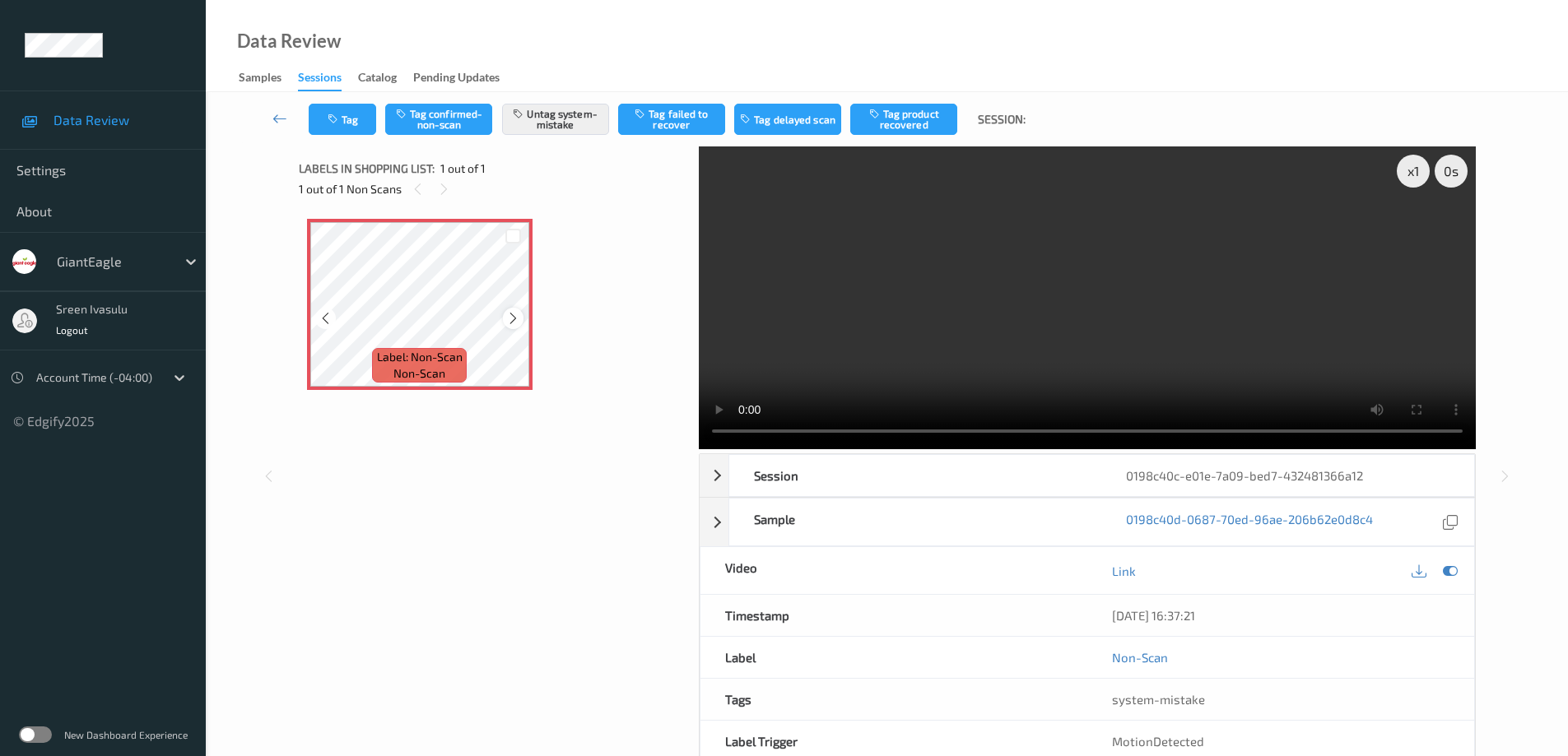
click at [513, 318] on icon at bounding box center [513, 318] width 14 height 15
click at [343, 128] on button "Tag" at bounding box center [342, 119] width 68 height 32
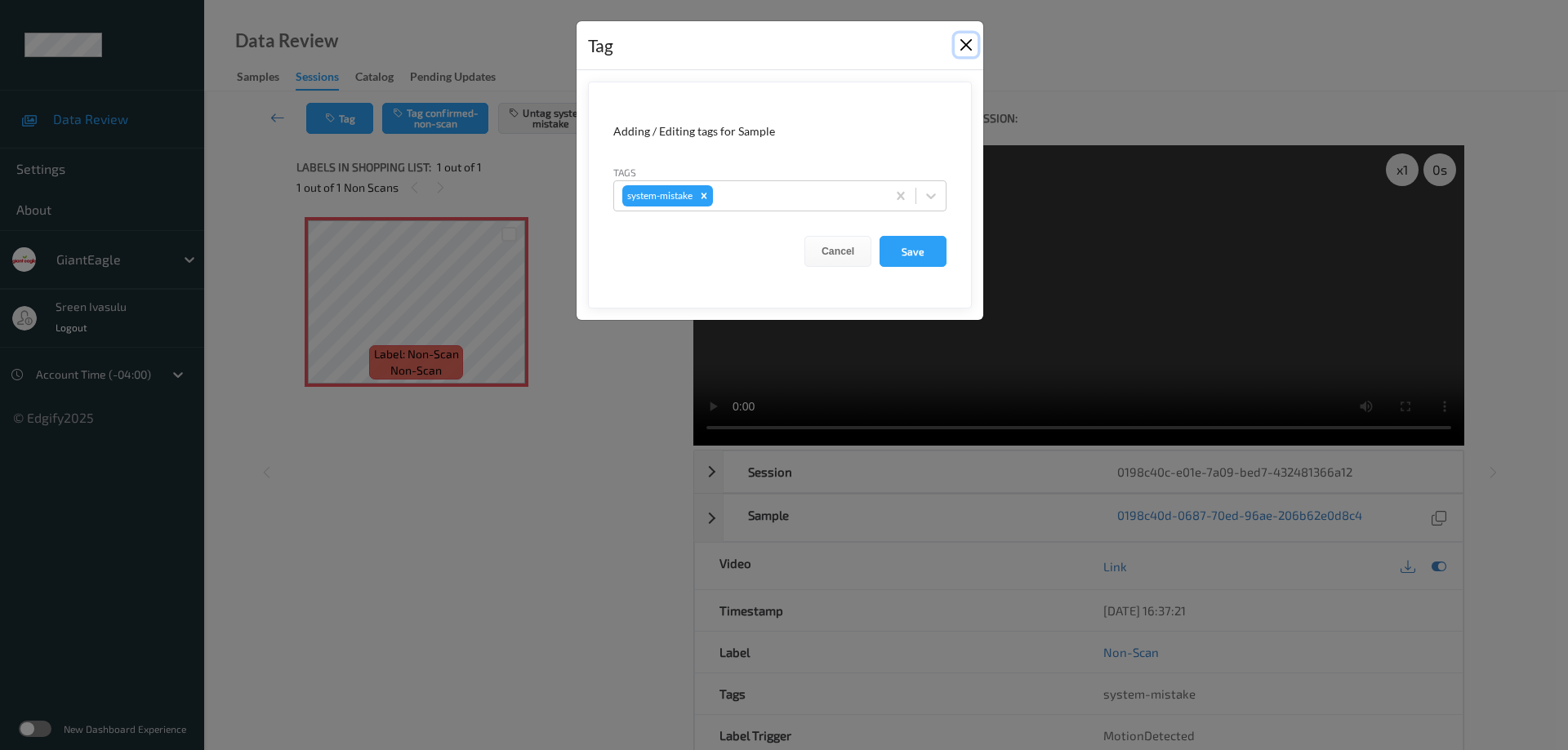
click at [964, 43] on button "Close" at bounding box center [966, 45] width 23 height 23
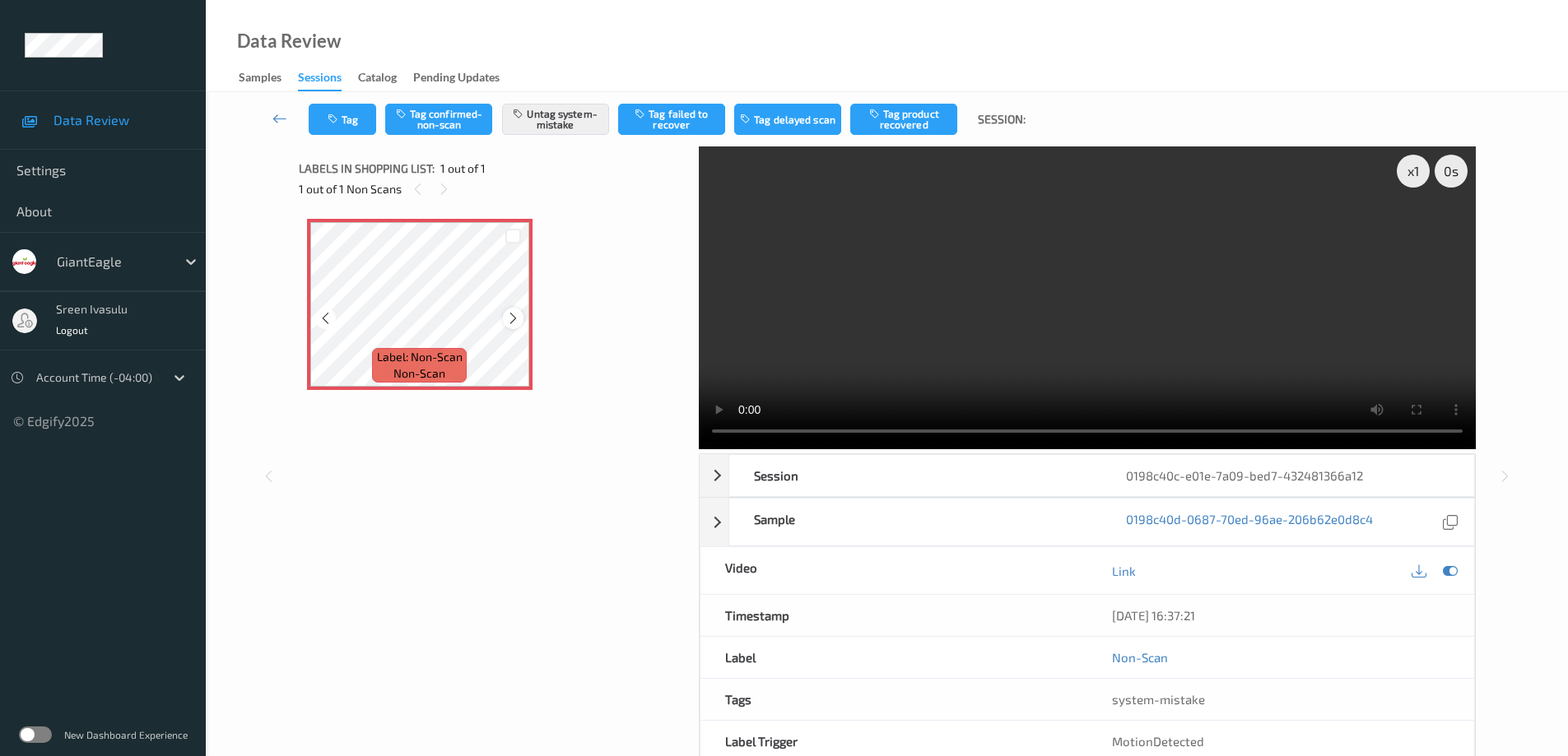
click at [503, 313] on div at bounding box center [513, 318] width 21 height 21
click at [504, 319] on div at bounding box center [513, 318] width 21 height 21
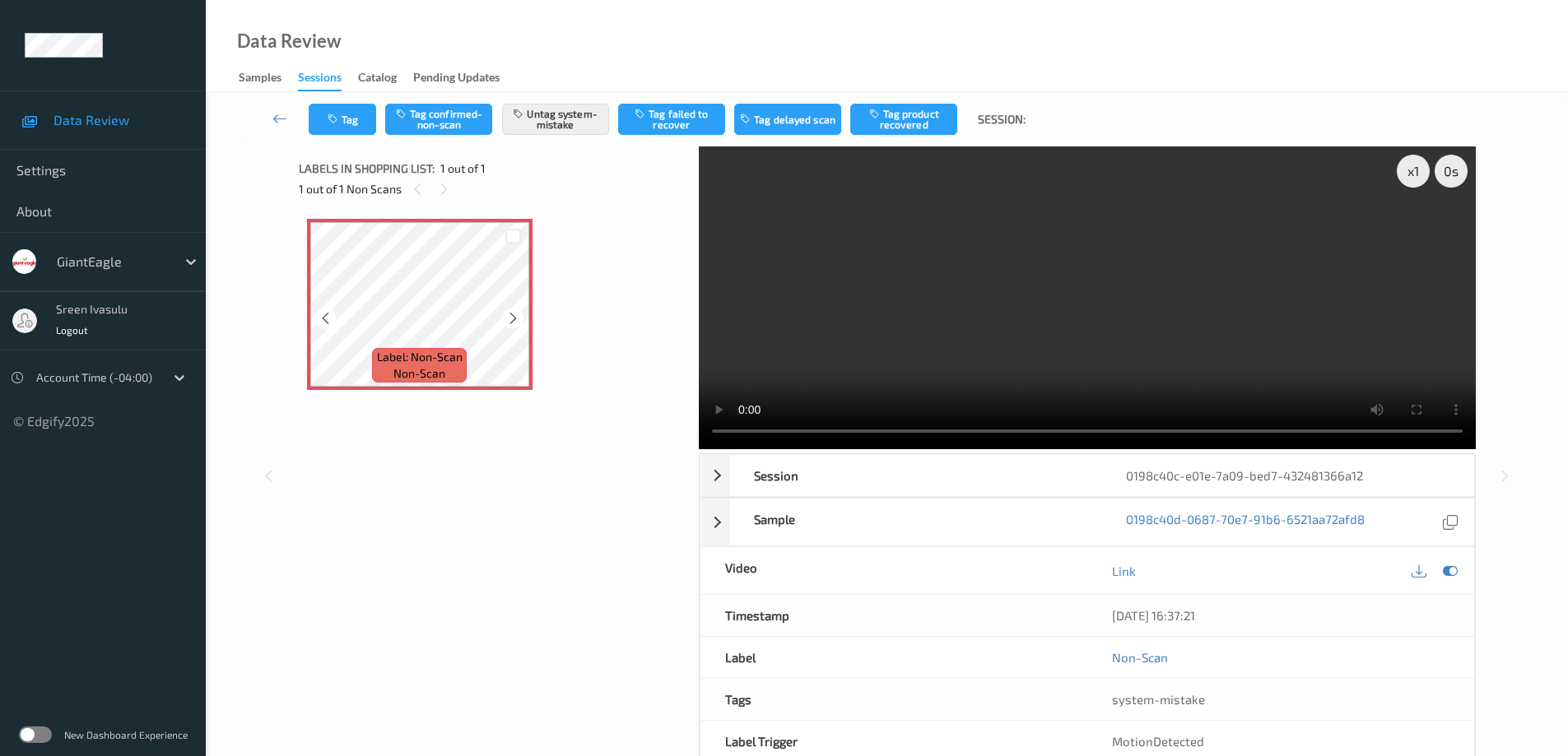
click at [504, 319] on div at bounding box center [513, 318] width 21 height 21
click at [513, 317] on icon at bounding box center [513, 318] width 14 height 15
click at [512, 319] on icon at bounding box center [513, 318] width 14 height 15
click at [508, 313] on icon at bounding box center [513, 318] width 14 height 15
click at [508, 315] on icon at bounding box center [513, 318] width 14 height 15
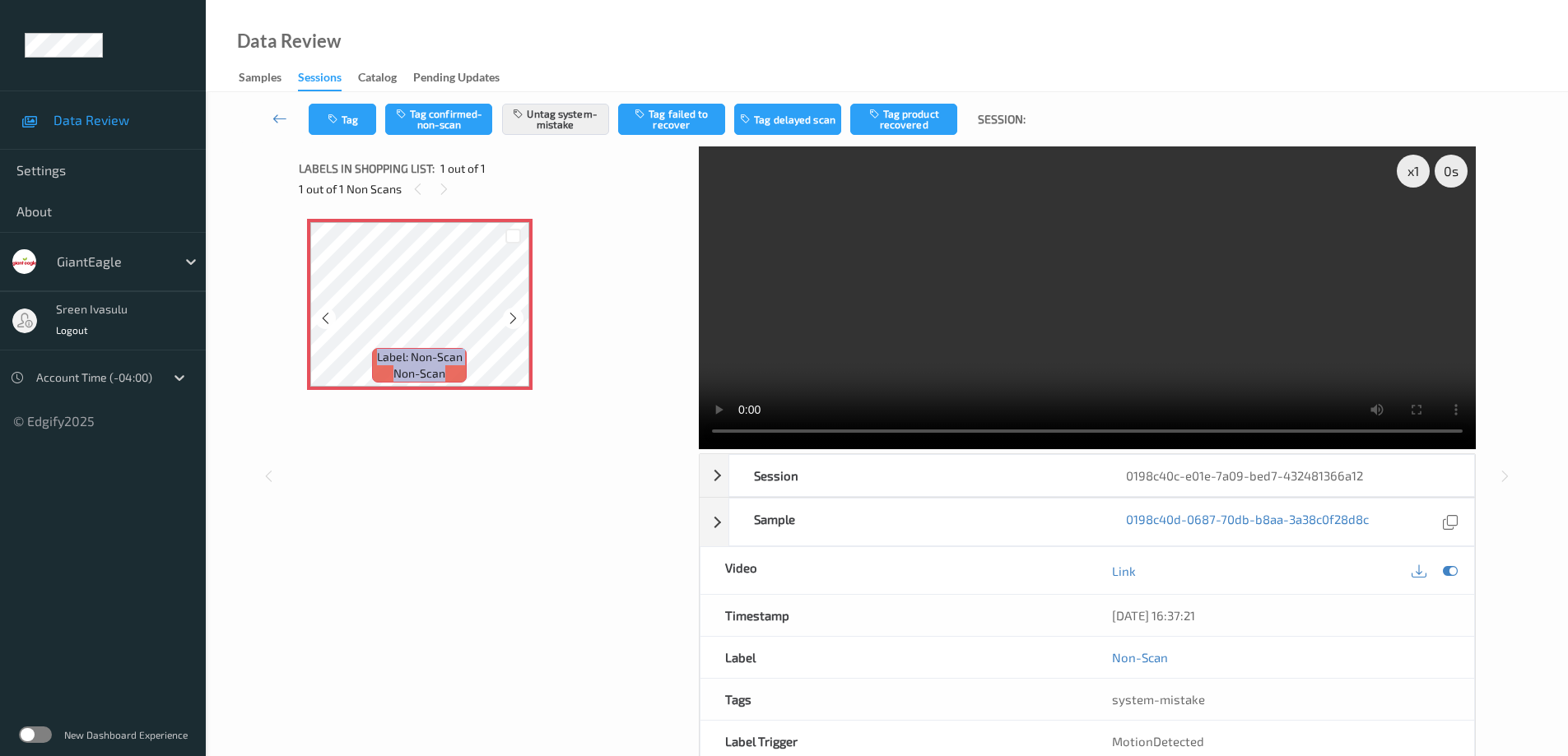
click at [508, 315] on icon at bounding box center [513, 318] width 14 height 15
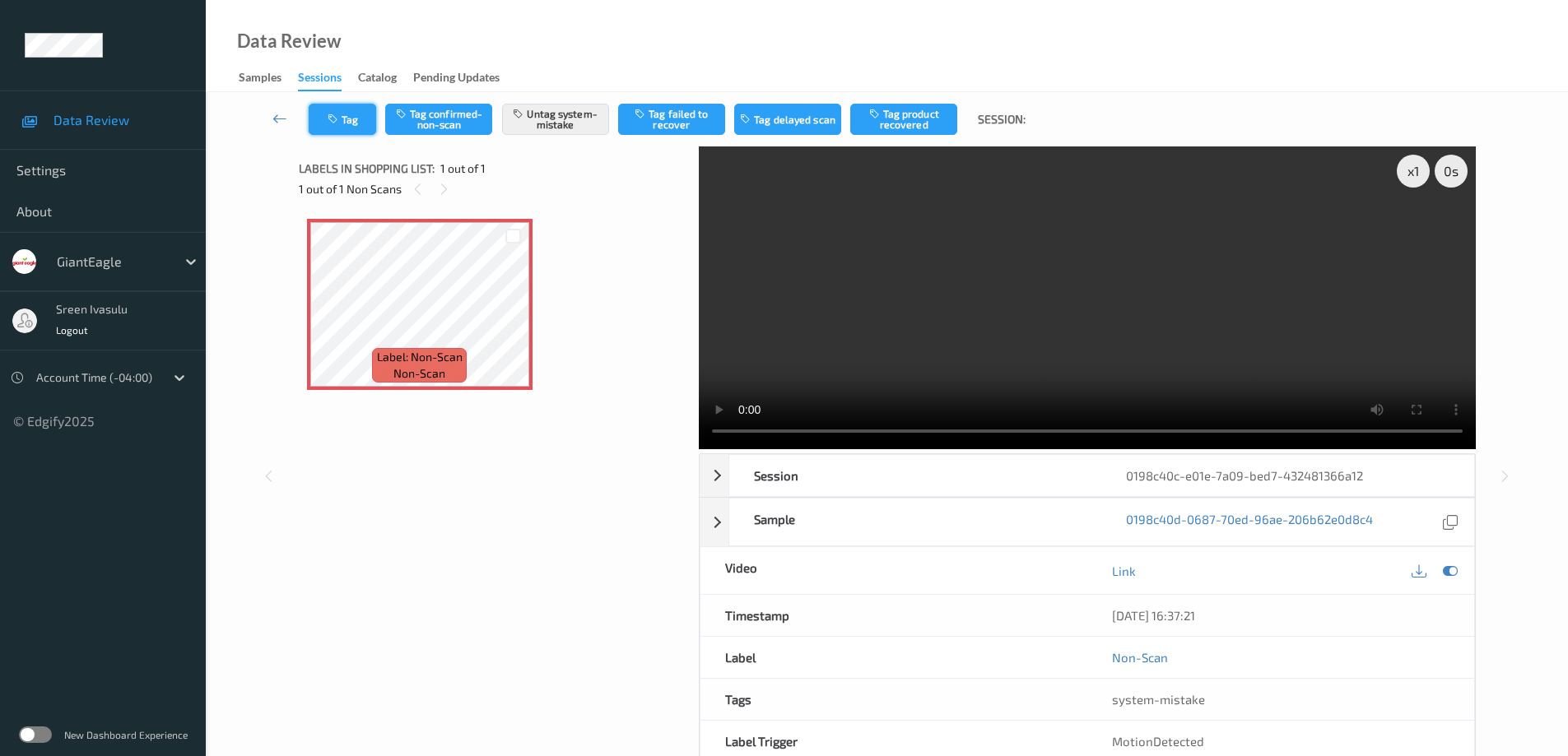
click at [361, 118] on button "Tag" at bounding box center [342, 119] width 68 height 32
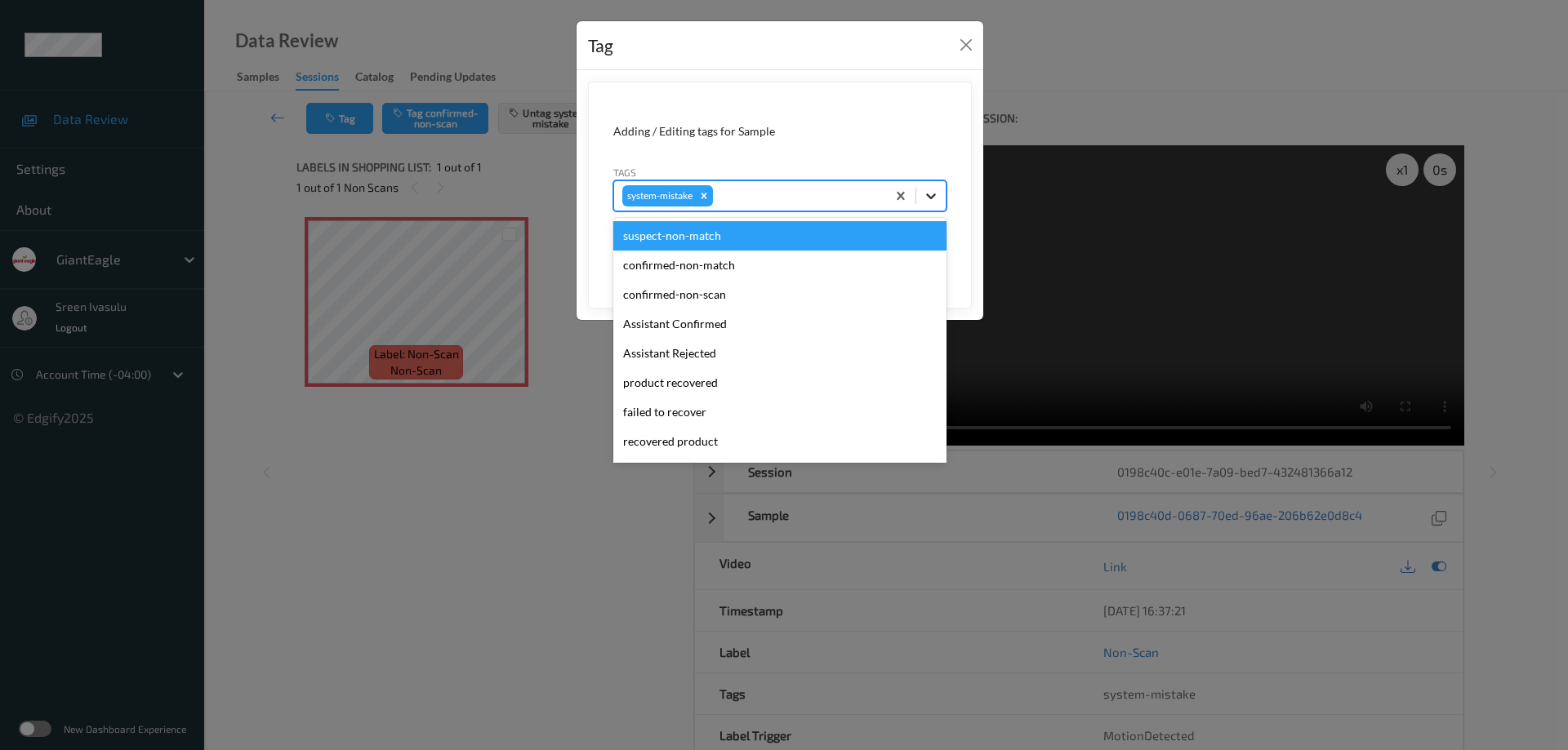
click at [934, 202] on icon at bounding box center [931, 196] width 17 height 17
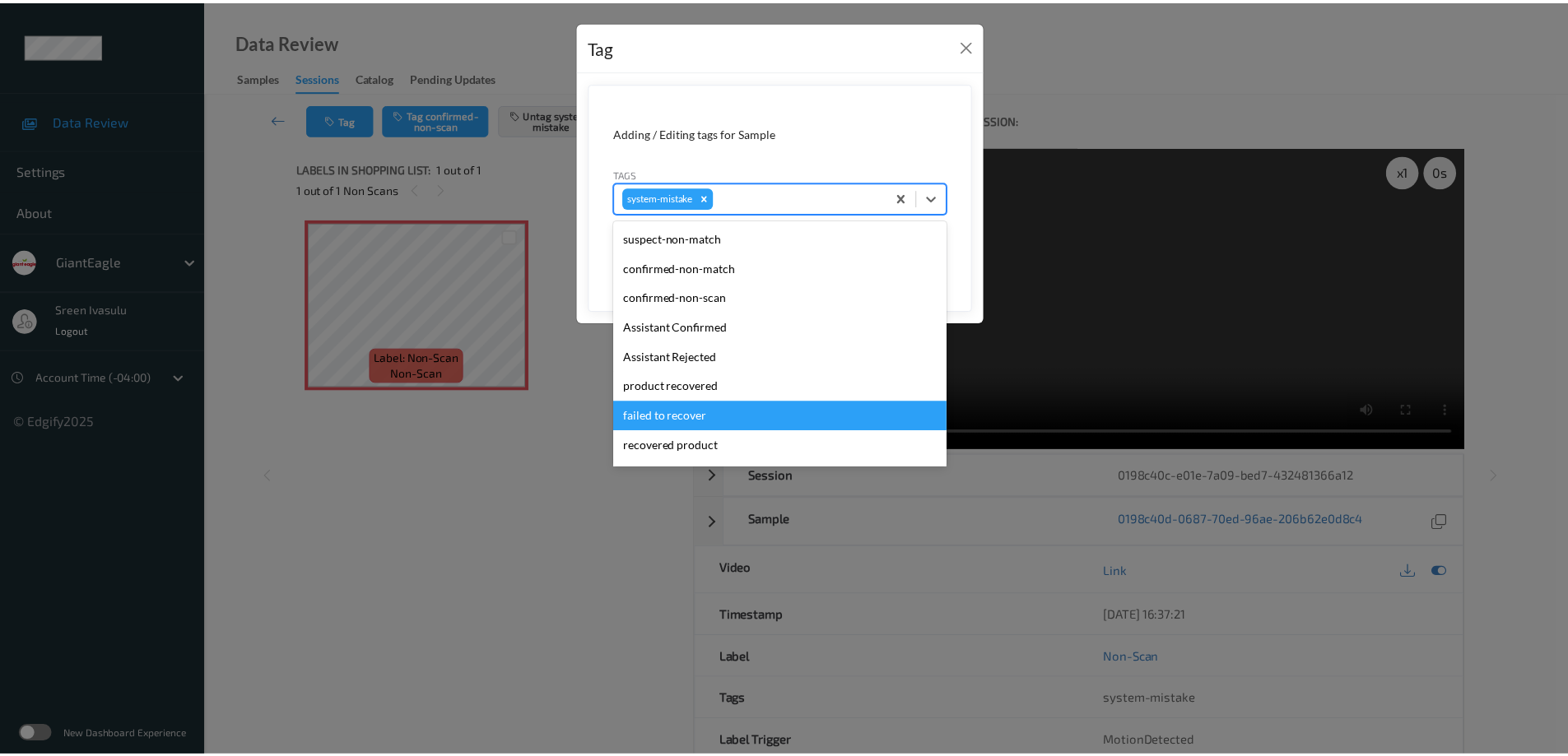
scroll to position [174, 0]
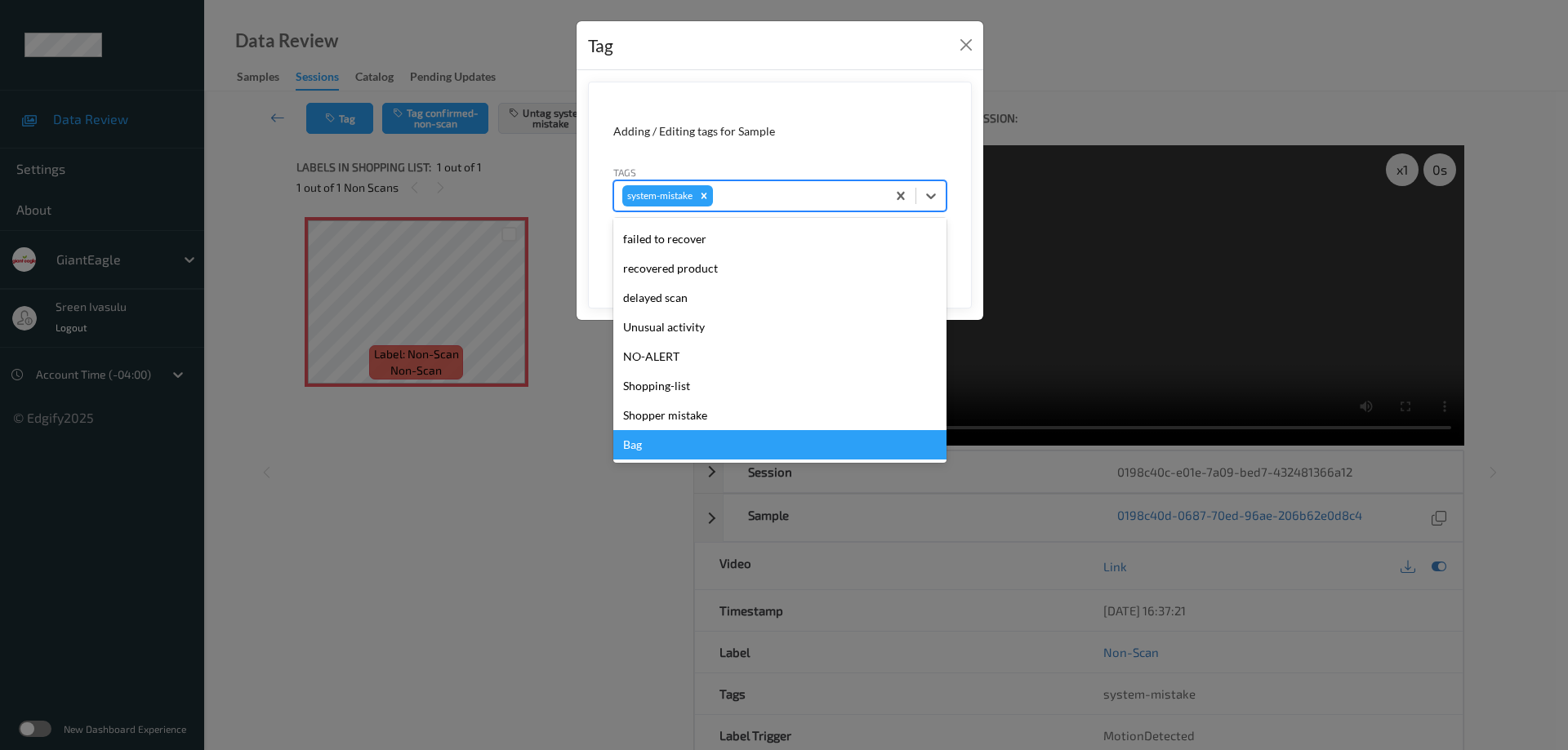
click at [647, 445] on div "Bag" at bounding box center [780, 445] width 333 height 30
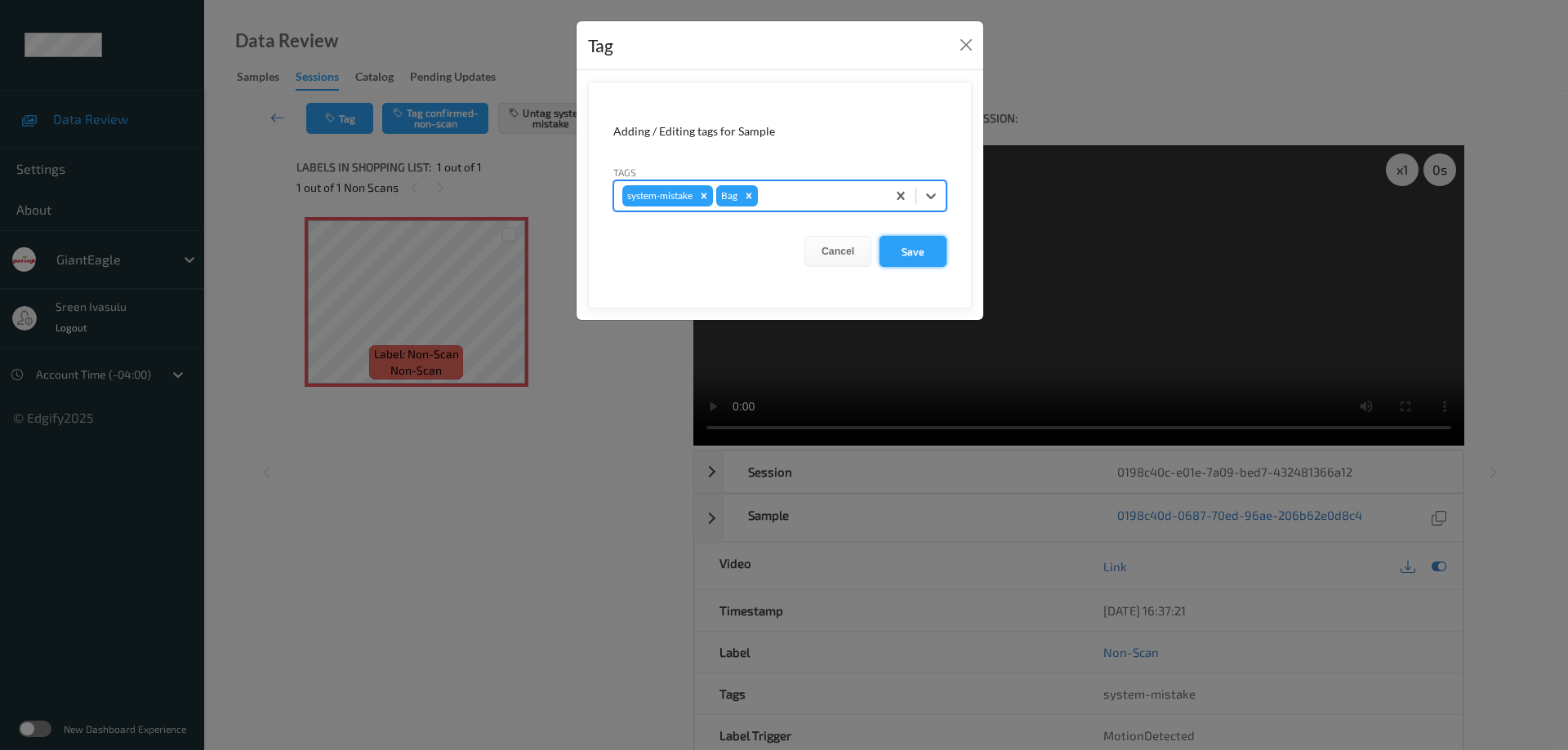
click at [925, 250] on button "Save" at bounding box center [912, 251] width 67 height 31
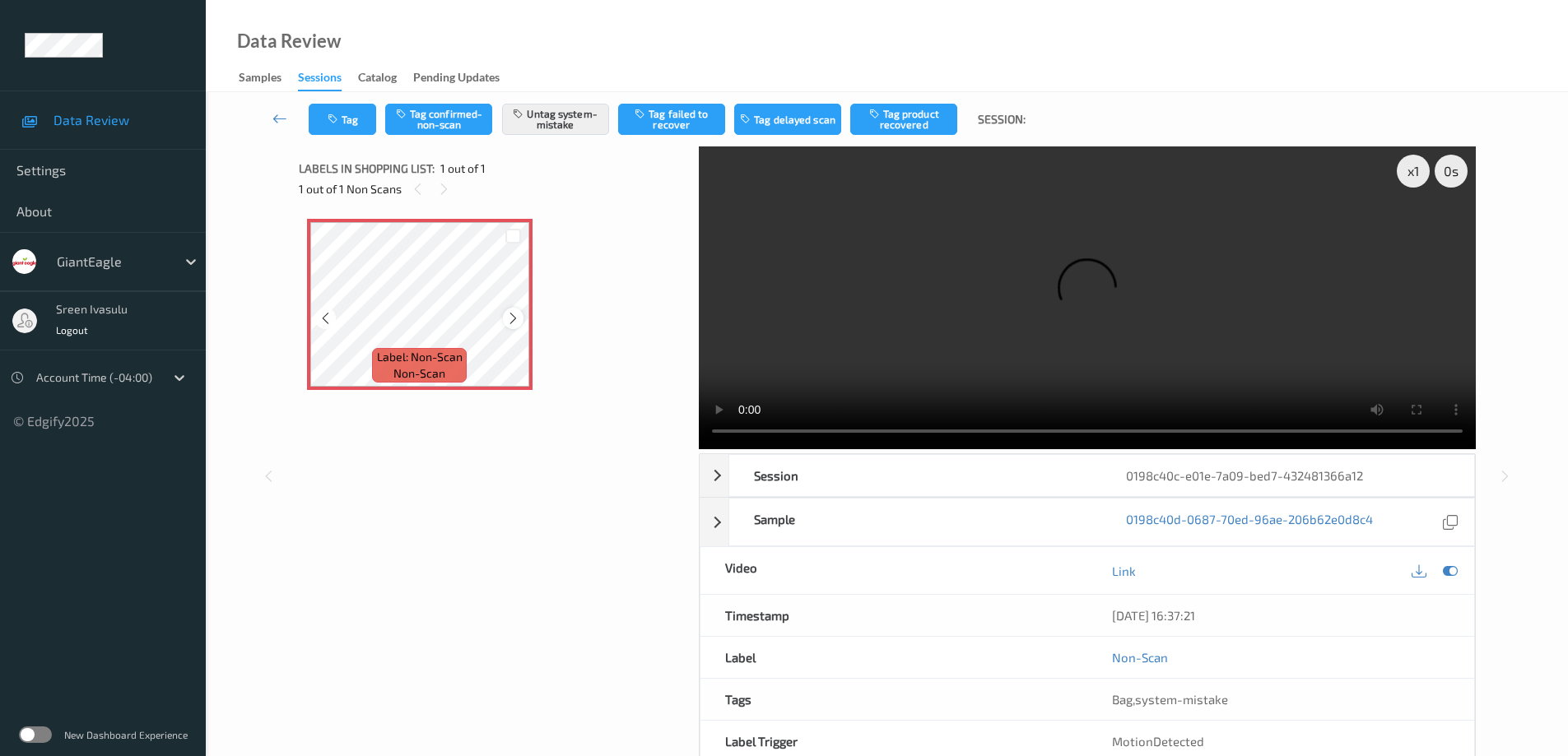
click at [512, 321] on icon at bounding box center [513, 318] width 14 height 15
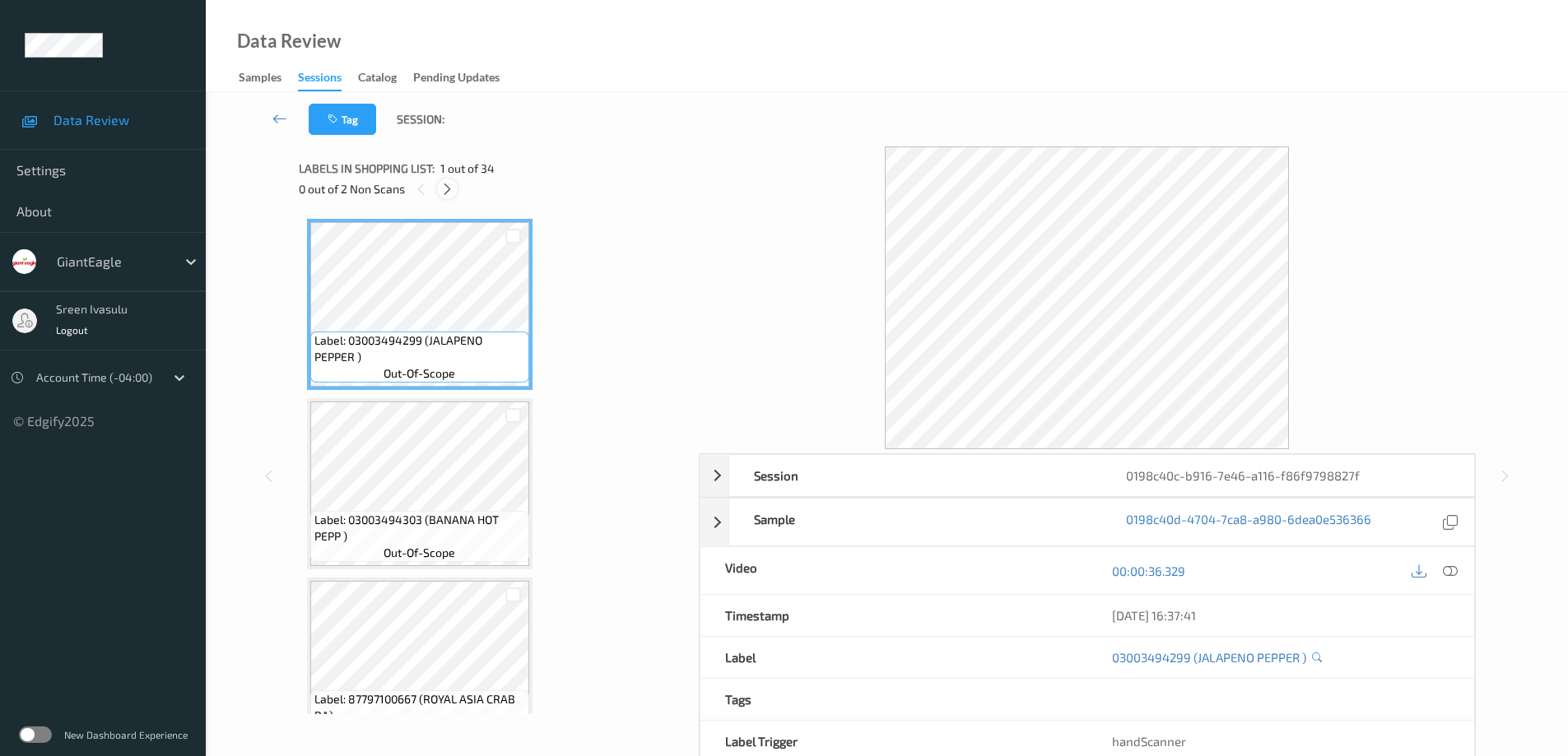
click at [450, 190] on icon at bounding box center [447, 189] width 14 height 15
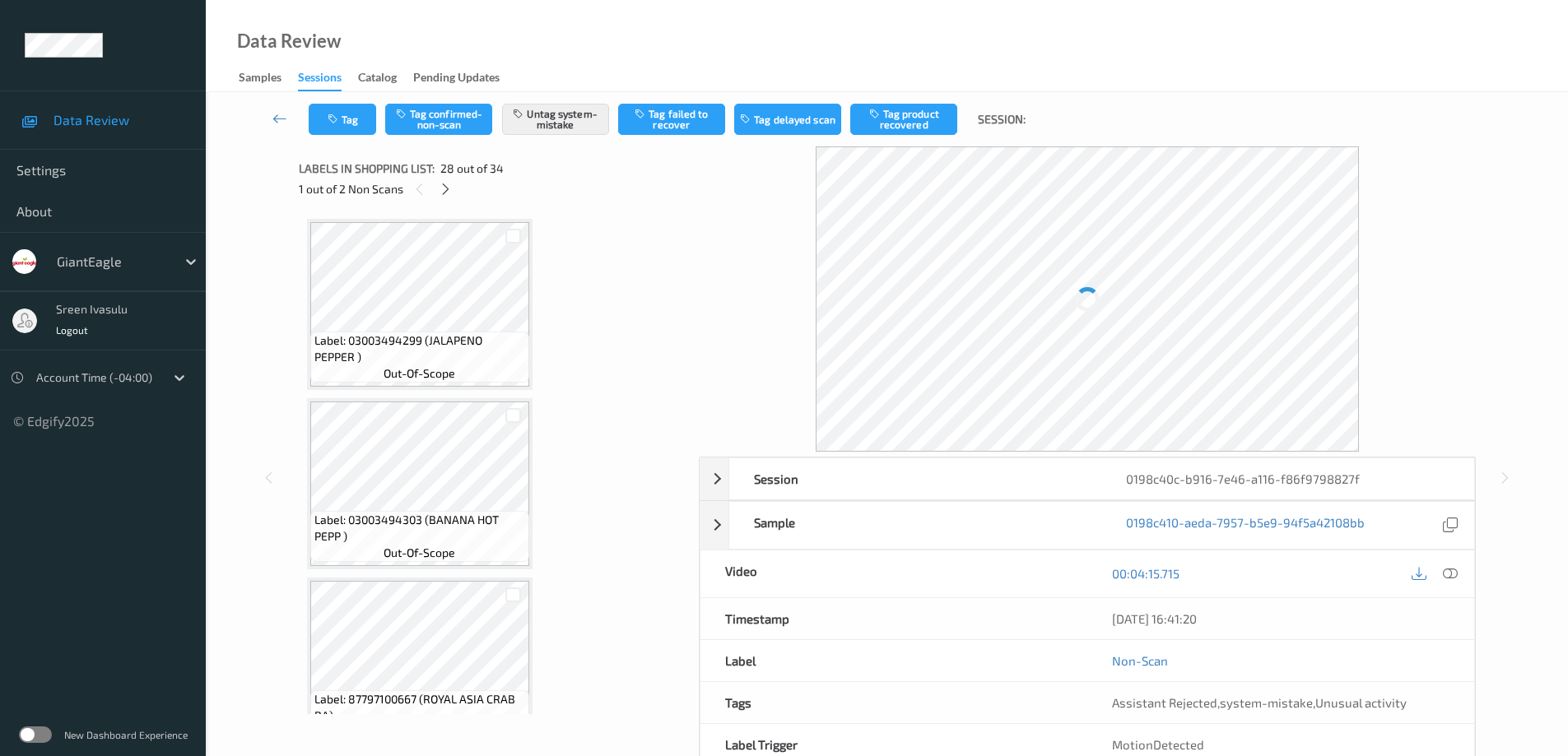
scroll to position [4674, 0]
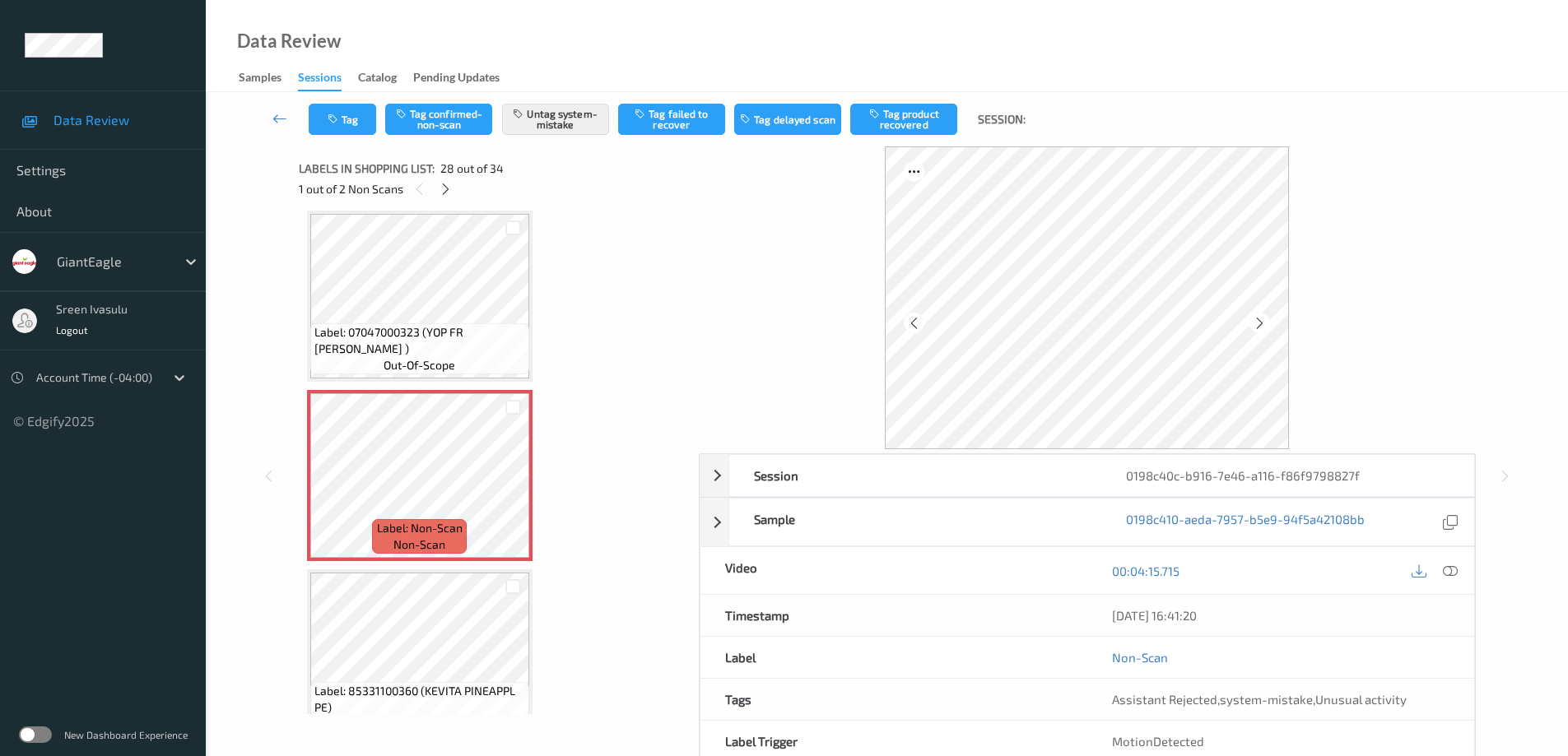
click at [1464, 573] on div "00:04:15.715" at bounding box center [1280, 571] width 387 height 47
click at [1440, 575] on div at bounding box center [1450, 570] width 23 height 23
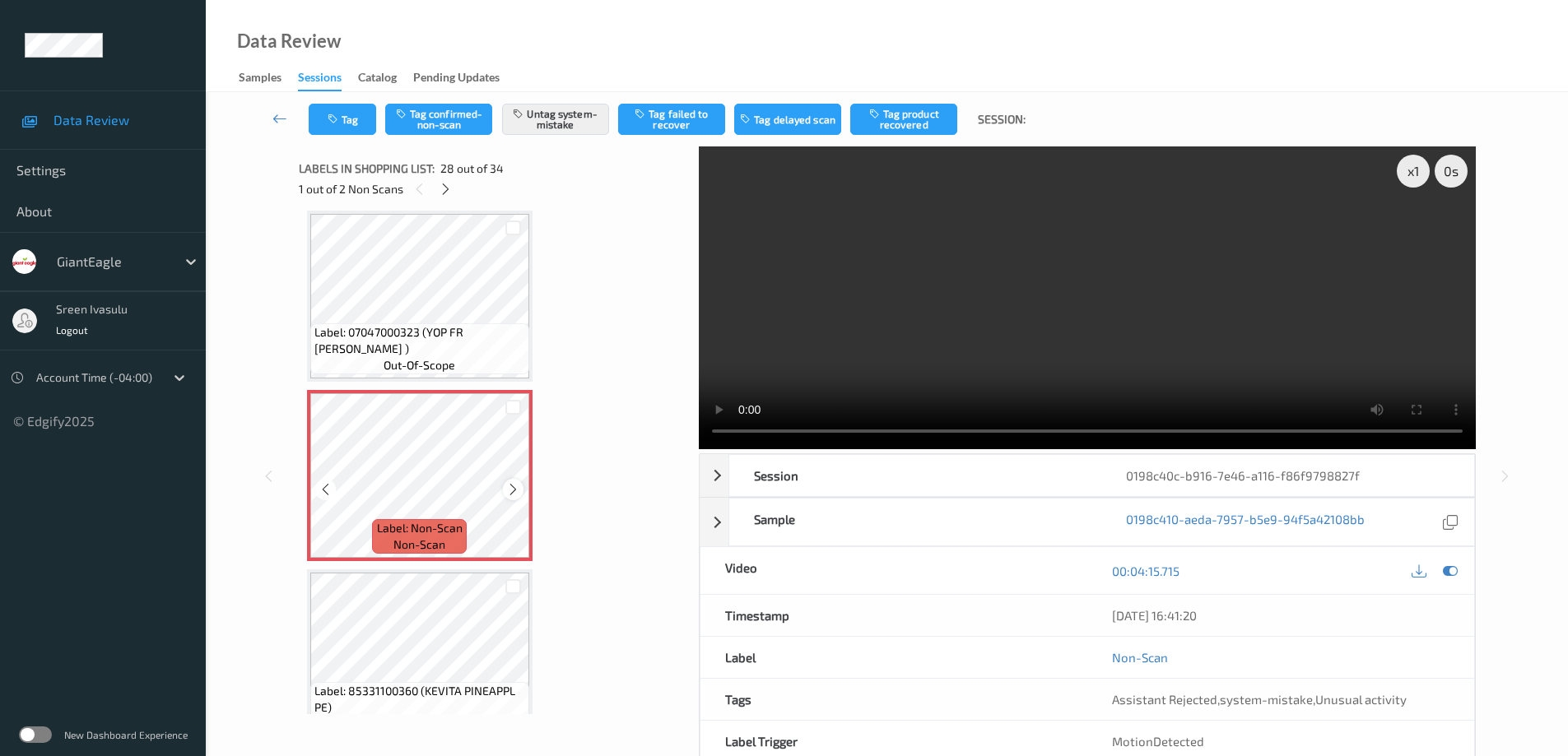
click at [509, 486] on icon at bounding box center [513, 490] width 14 height 15
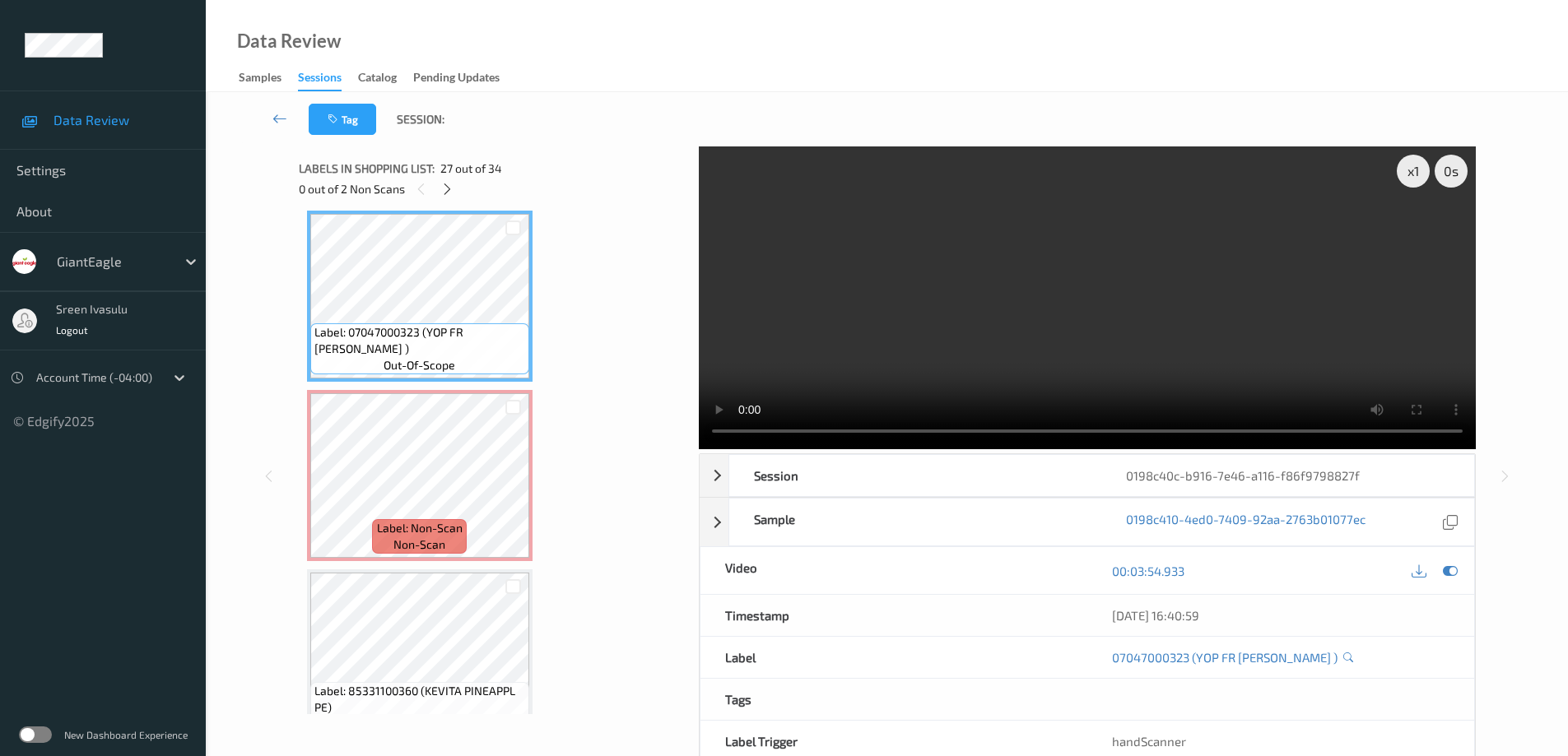
scroll to position [4344, 0]
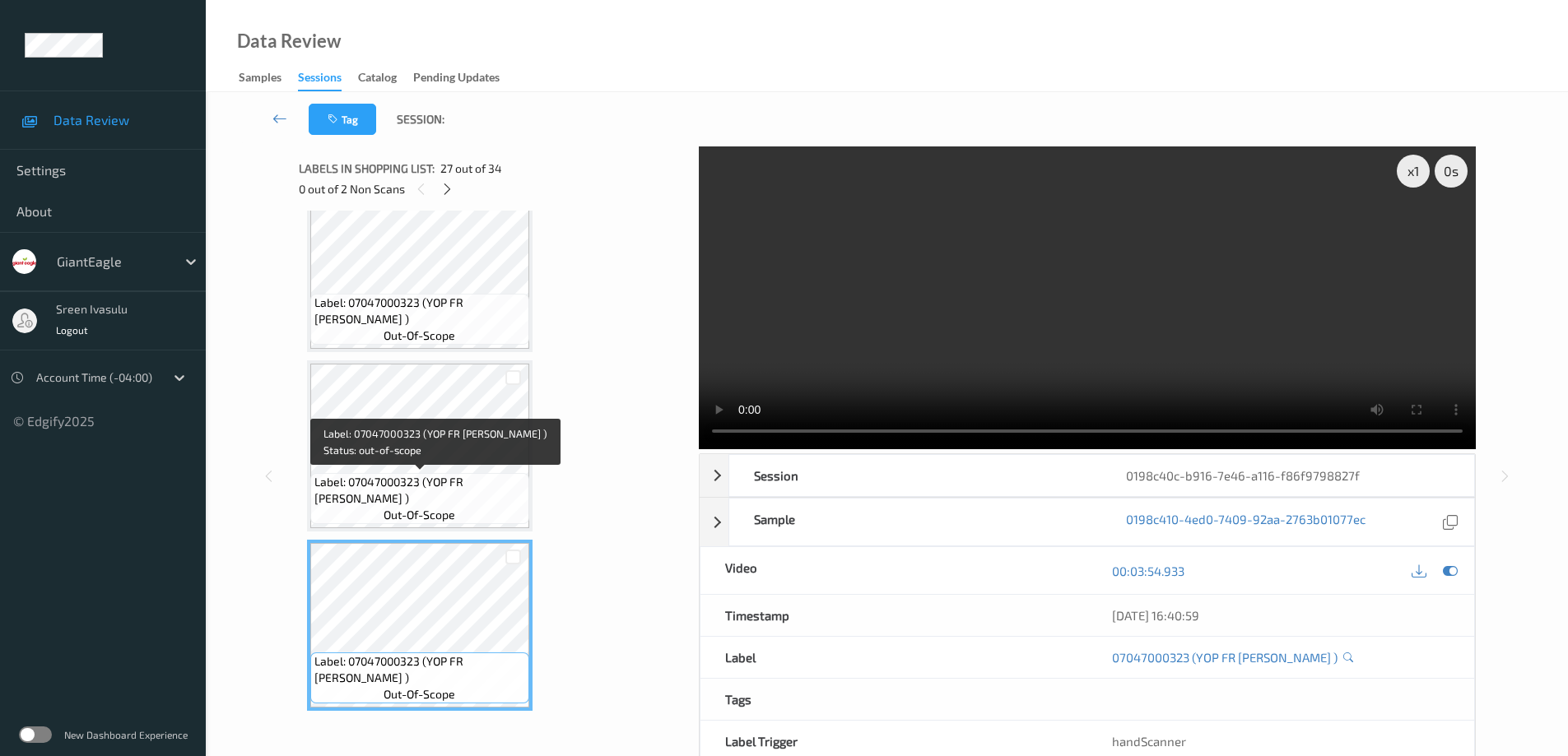
click at [503, 507] on span "Label: 07047000323 (YOP FR VANIL YOG )" at bounding box center [419, 490] width 211 height 33
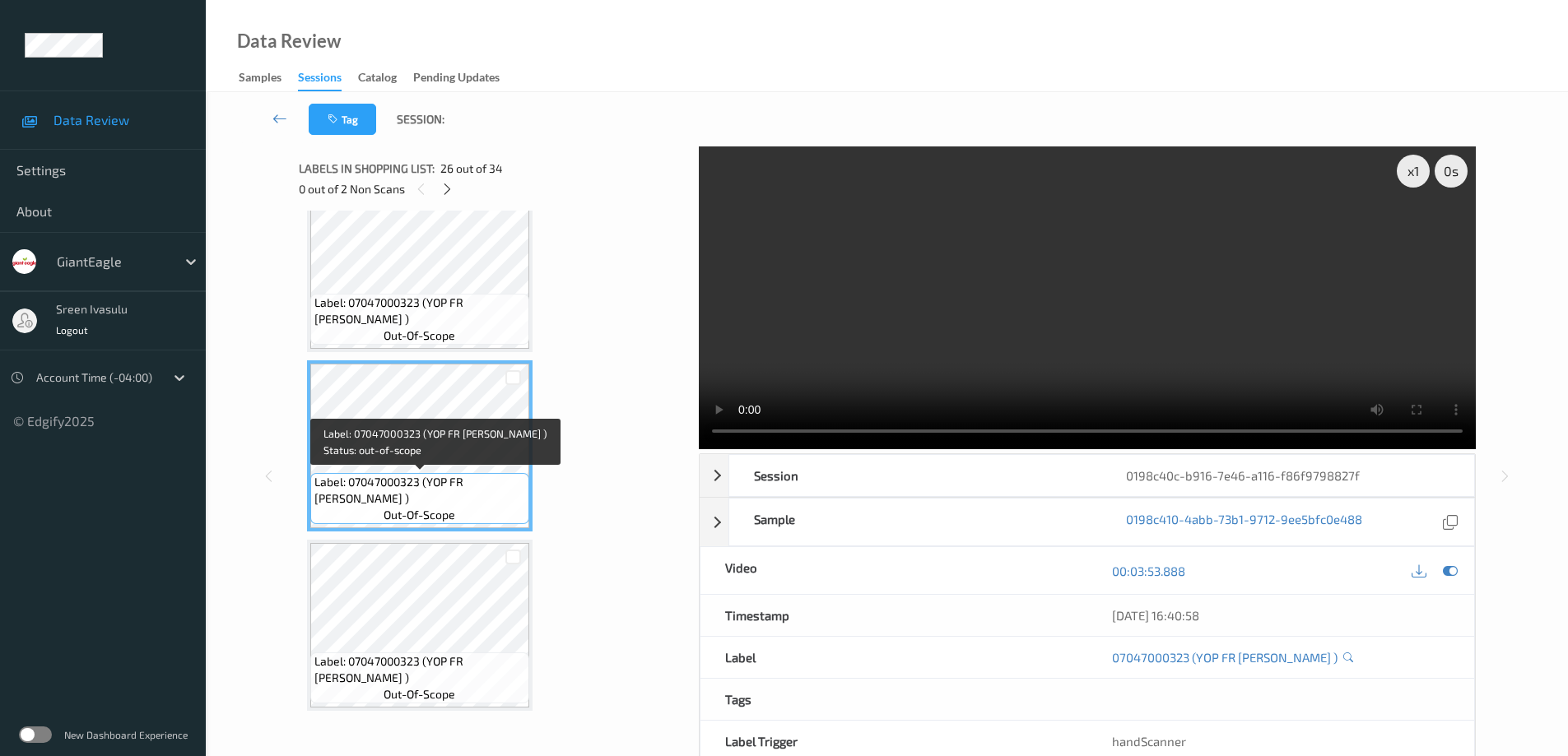
click at [470, 320] on span "Label: 07047000323 (YOP FR VANIL YOG )" at bounding box center [419, 311] width 211 height 33
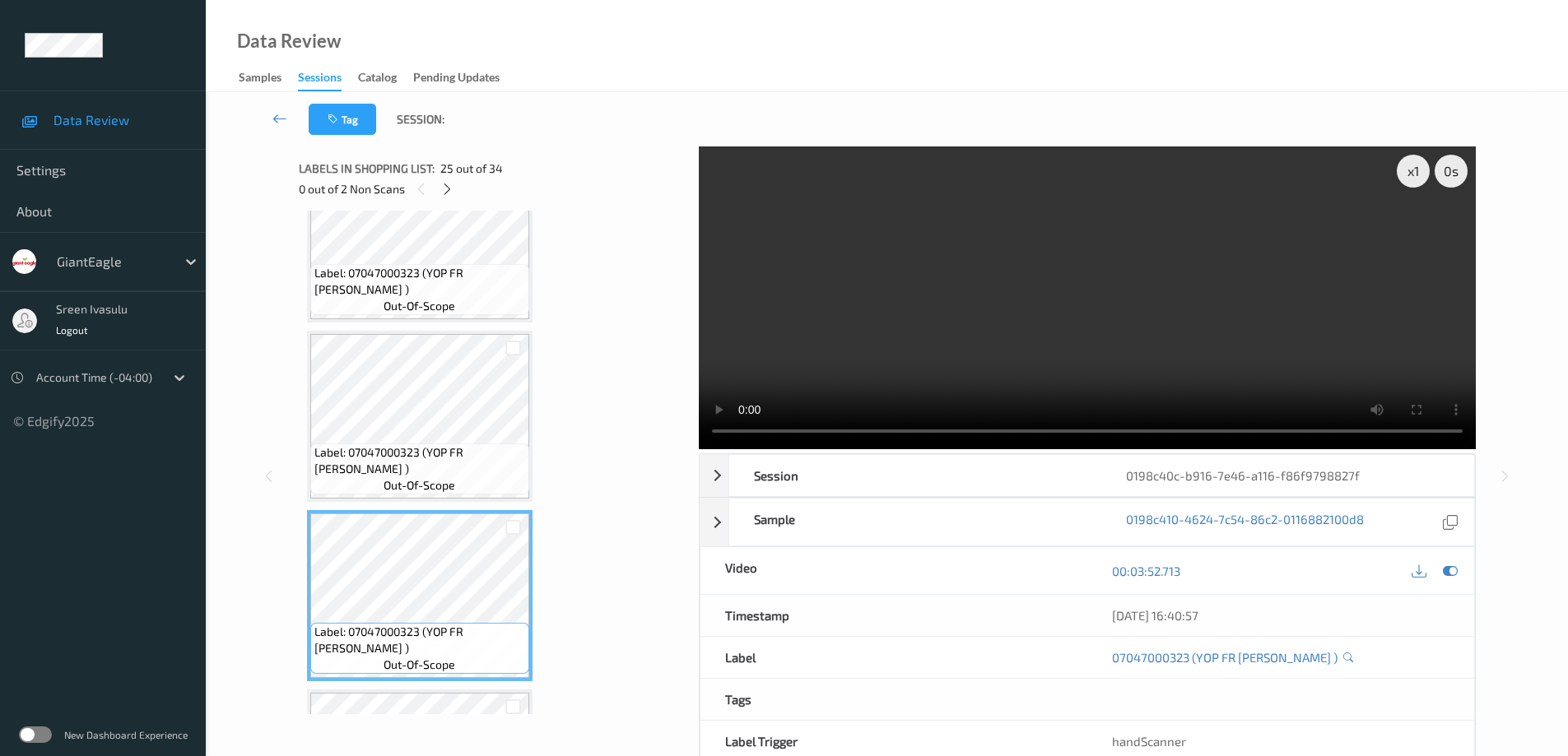
click at [460, 293] on span "Label: 07047000323 (YOP FR VANIL YOG )" at bounding box center [419, 281] width 211 height 33
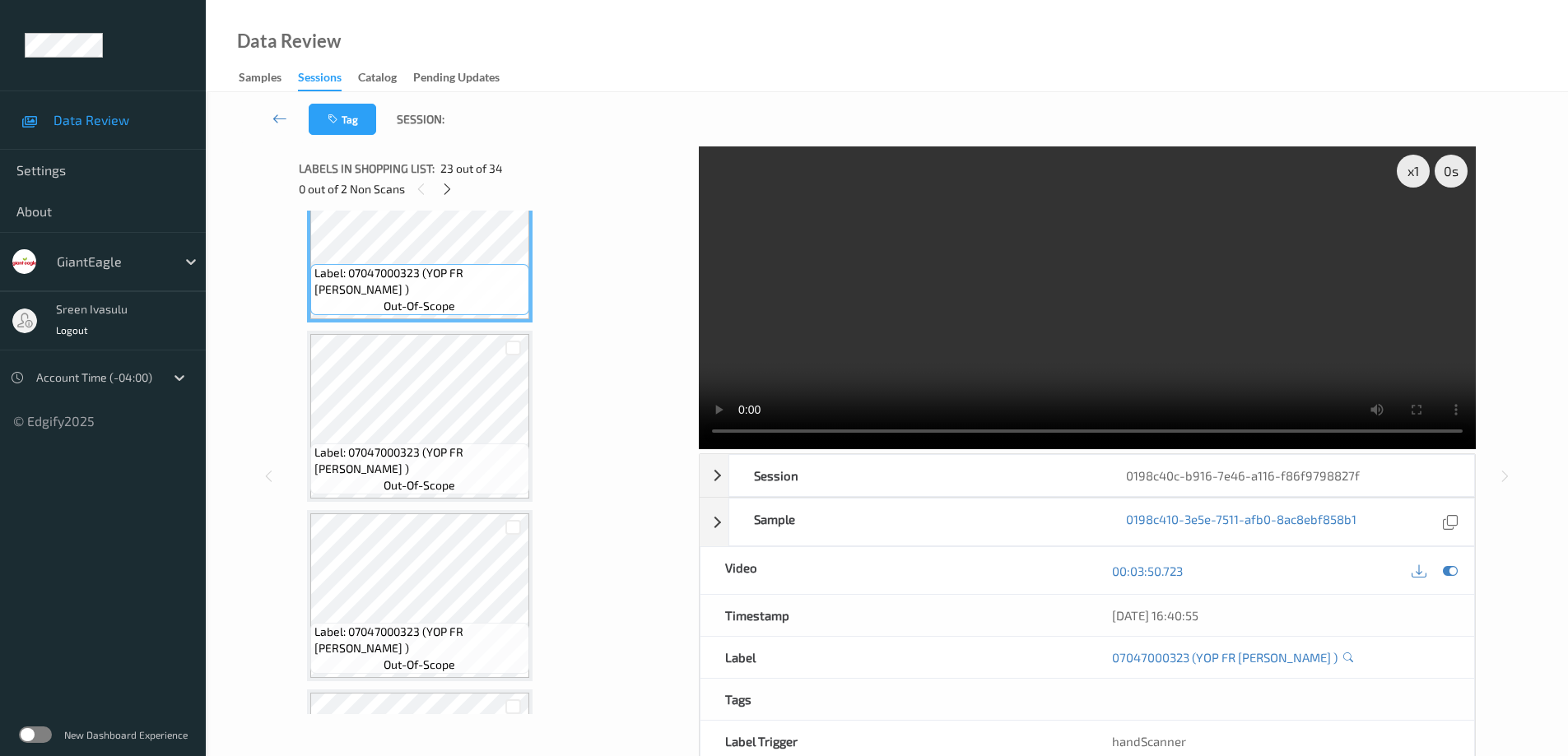
scroll to position [4674, 0]
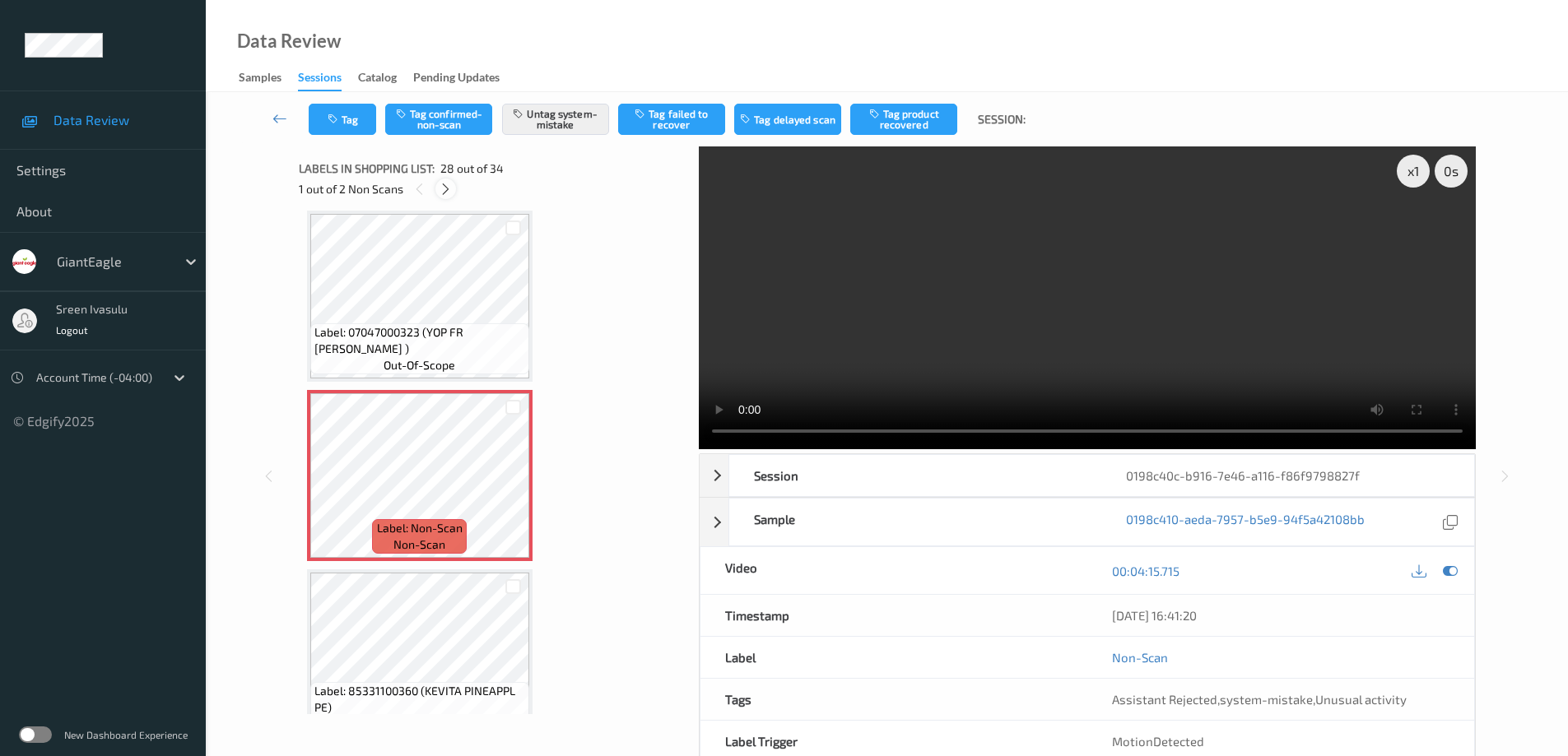
click at [446, 189] on icon at bounding box center [445, 189] width 14 height 15
click at [516, 485] on icon at bounding box center [513, 490] width 14 height 15
click at [513, 491] on icon at bounding box center [513, 490] width 14 height 15
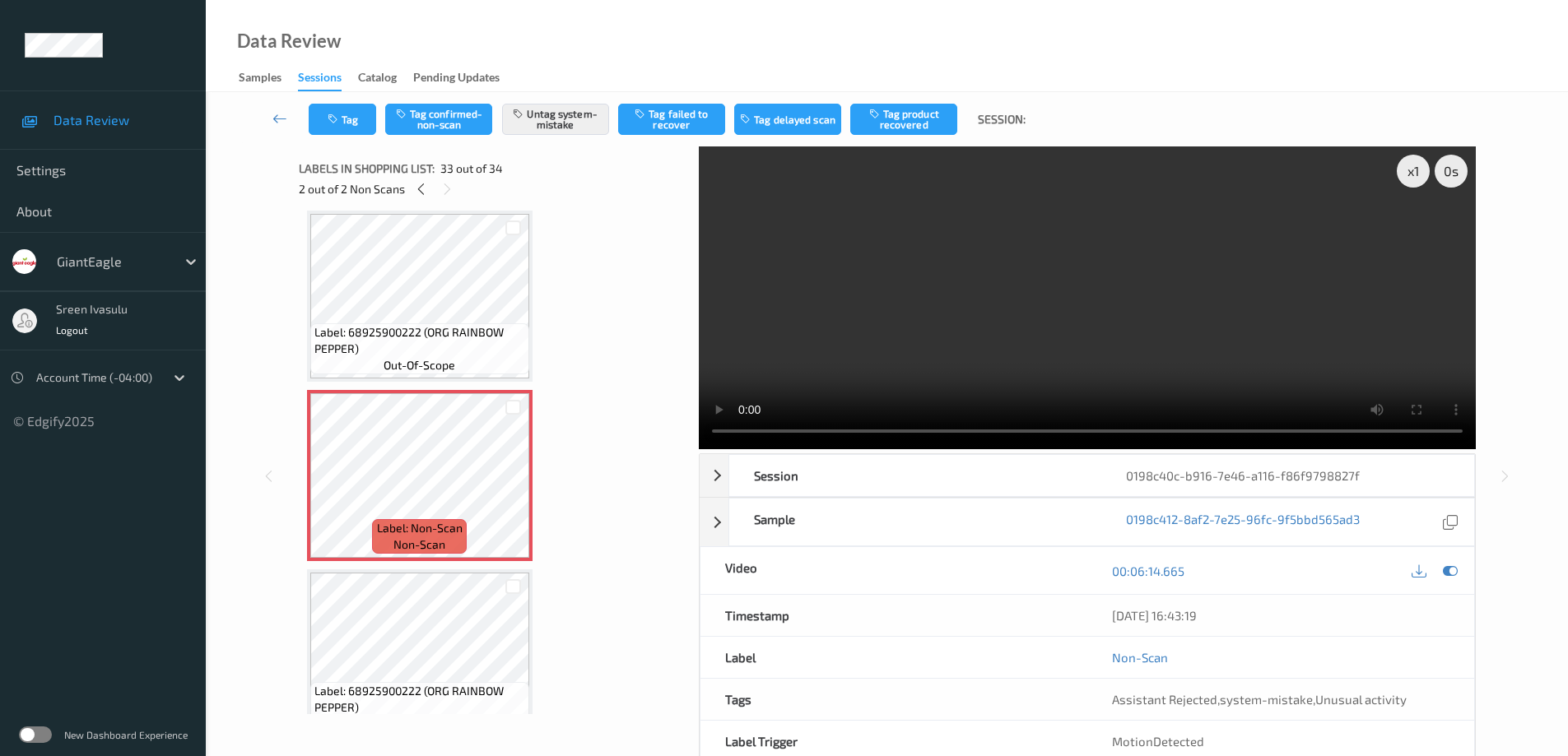
click at [1344, 449] on div "x 1 0 s Session 0198c40c-b916-7e46-a116-f86f9798827f Session ID 0198c40c-b916-7…" at bounding box center [1087, 476] width 777 height 659
click at [480, 332] on span "Label: 68925900222 (ORG RAINBOW PEPPER)" at bounding box center [419, 340] width 211 height 33
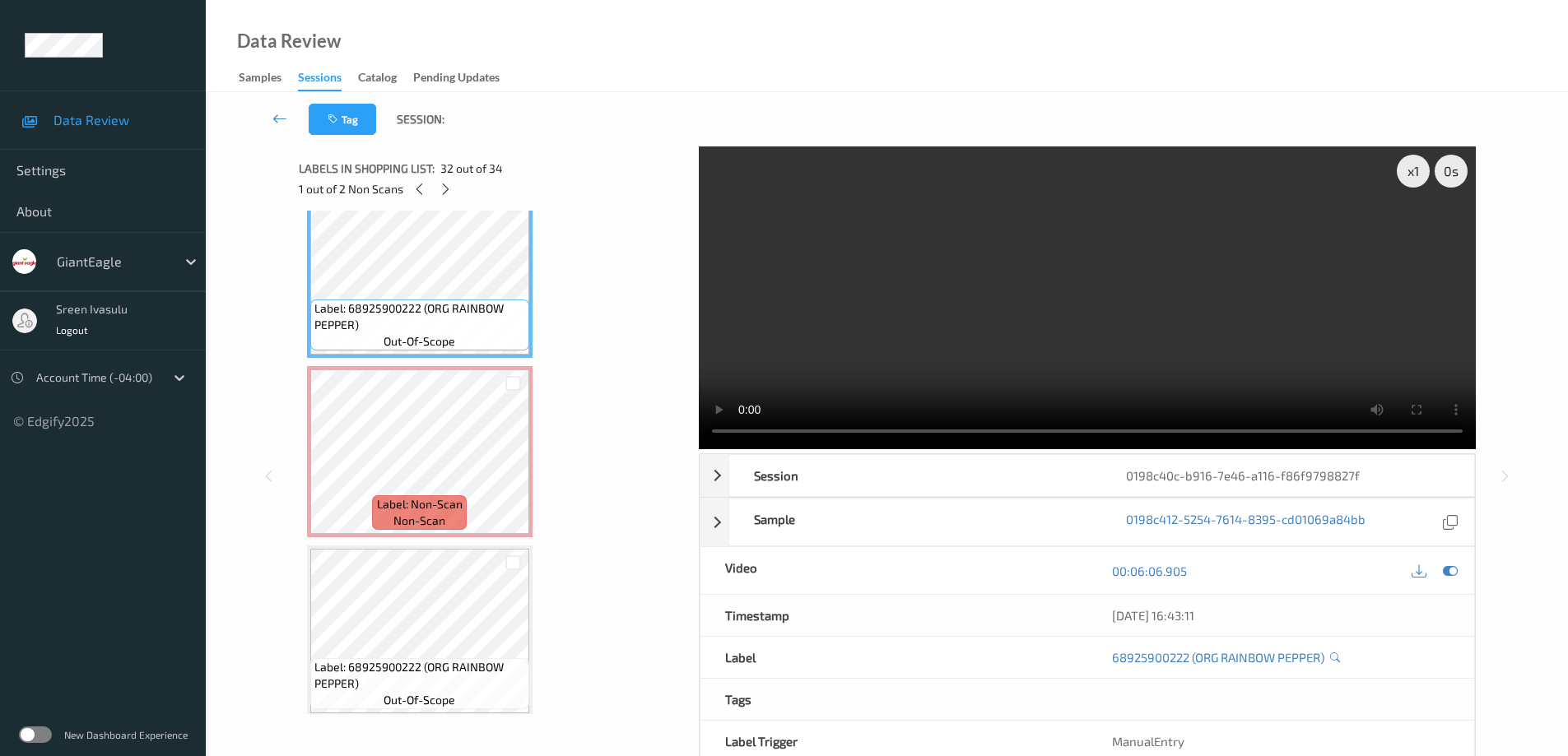
scroll to position [5605, 0]
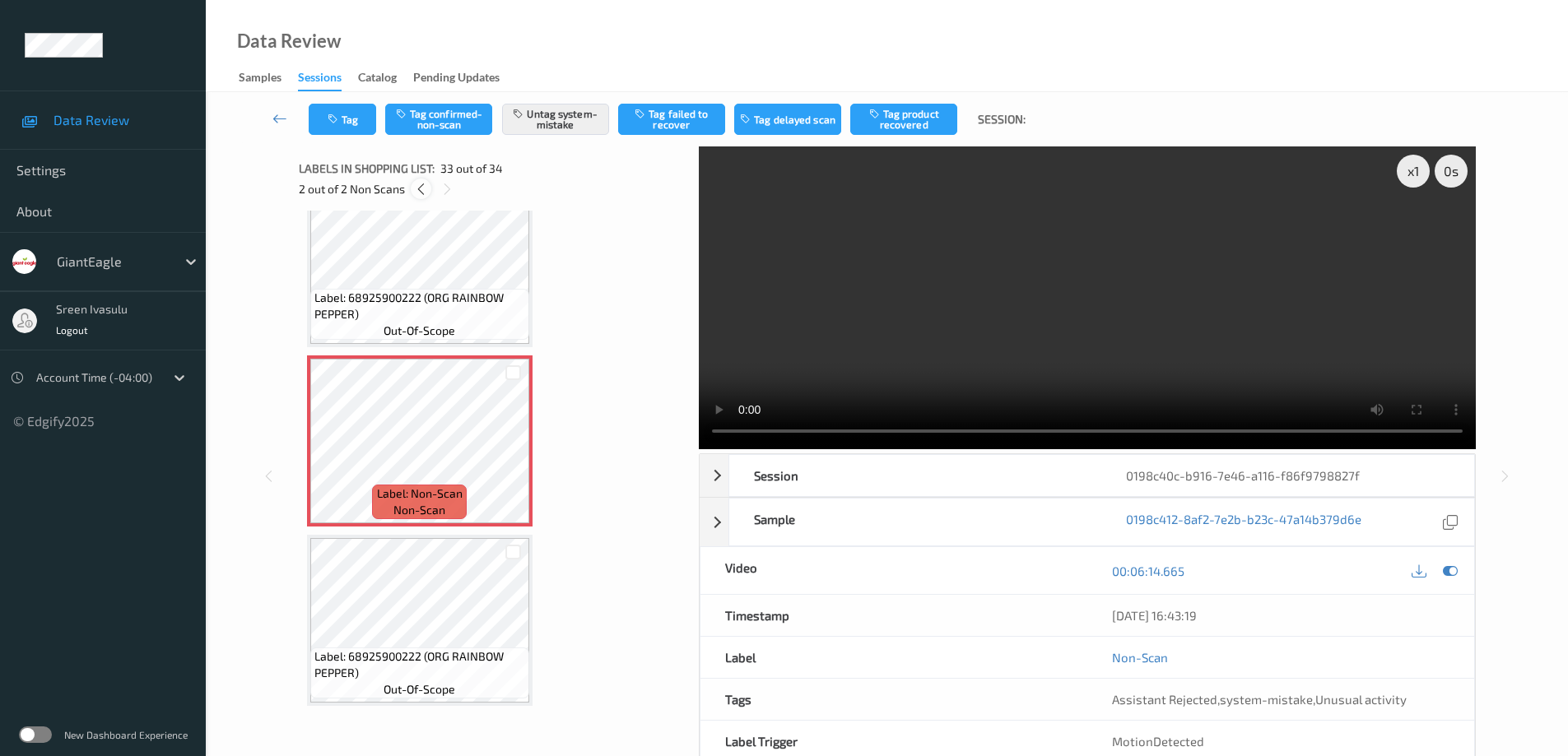
click at [419, 188] on icon at bounding box center [421, 189] width 14 height 15
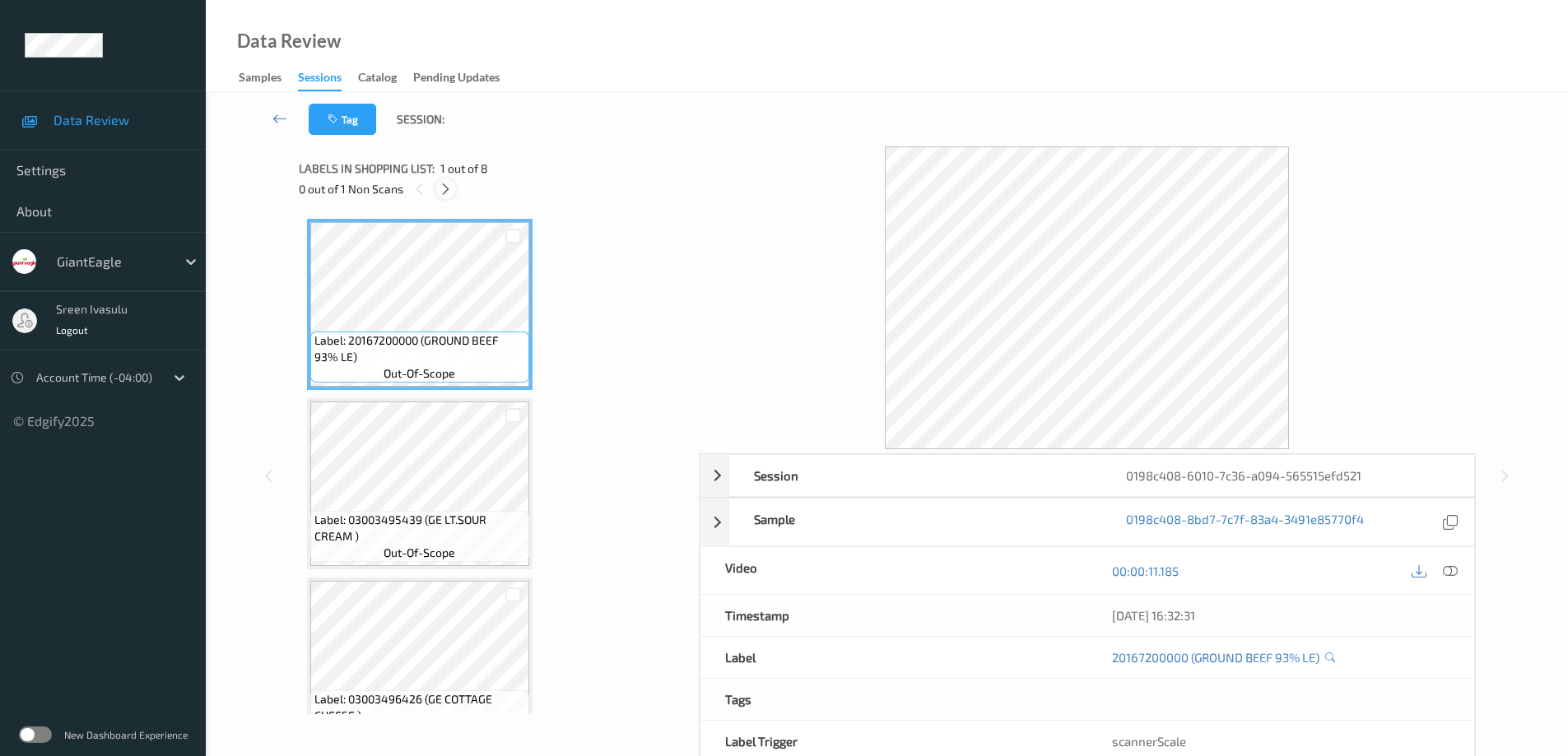
click at [445, 193] on icon at bounding box center [445, 189] width 14 height 15
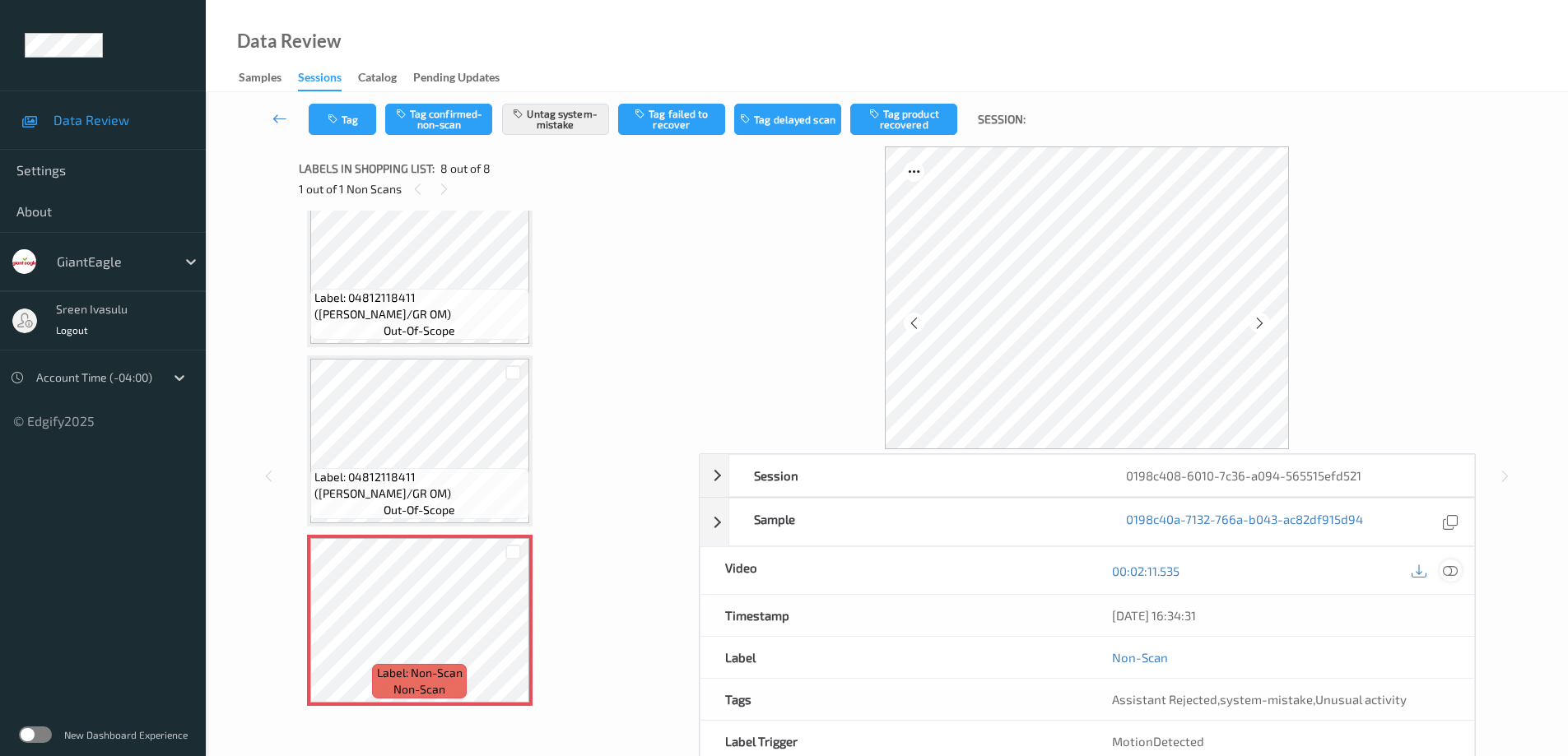
click at [1452, 569] on icon at bounding box center [1450, 570] width 15 height 15
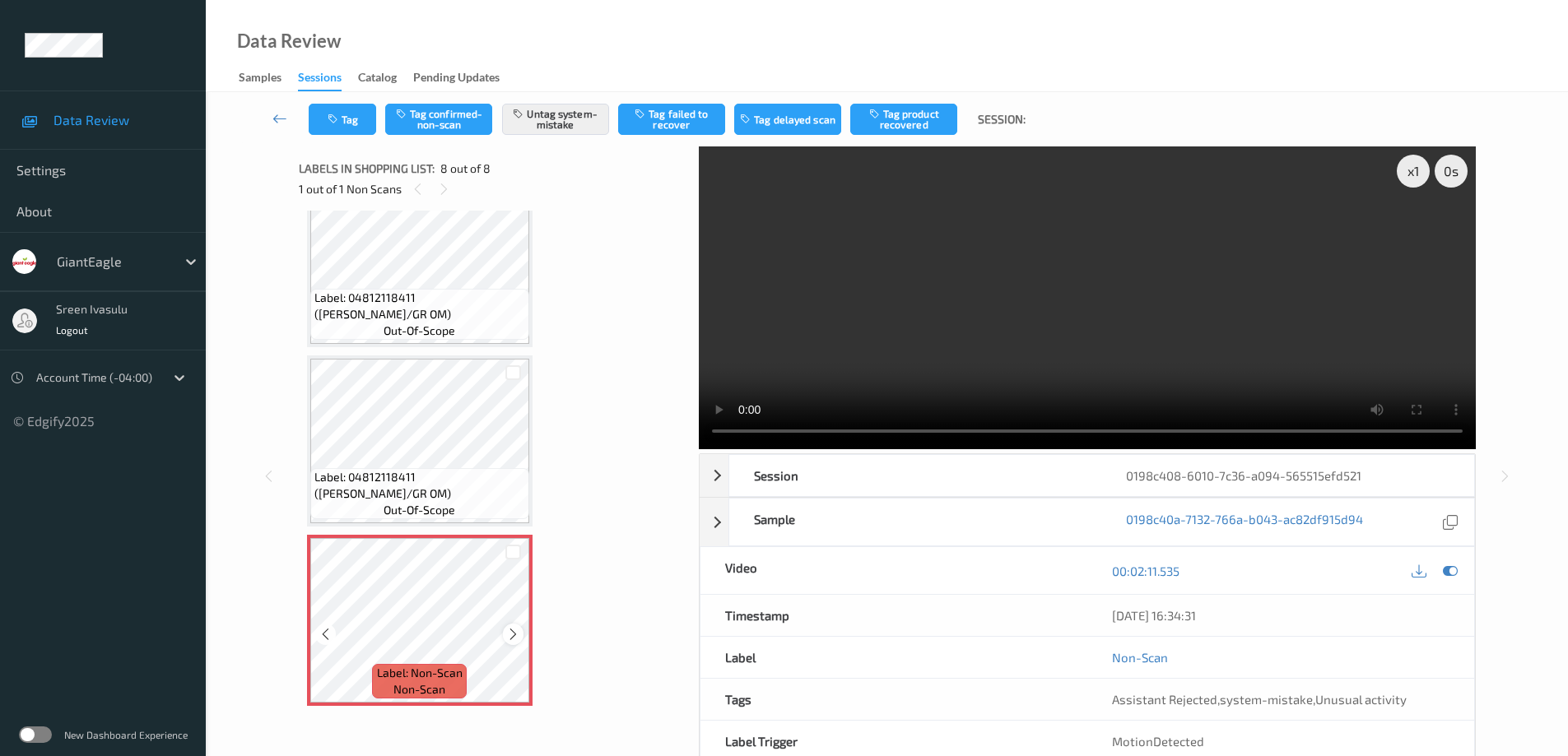
click at [518, 635] on icon at bounding box center [513, 634] width 14 height 15
click at [507, 636] on icon at bounding box center [513, 634] width 14 height 15
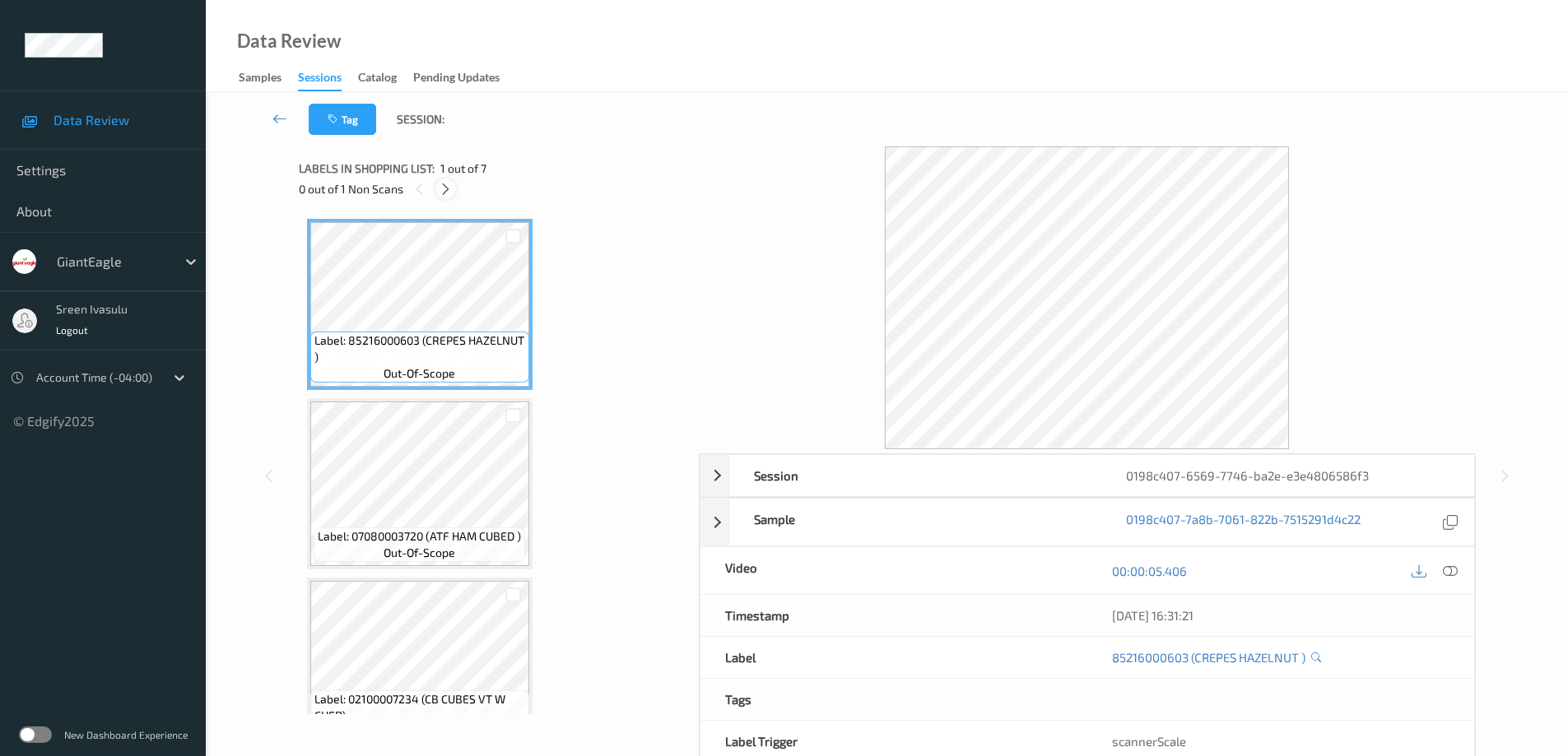
click at [446, 188] on icon at bounding box center [445, 189] width 14 height 15
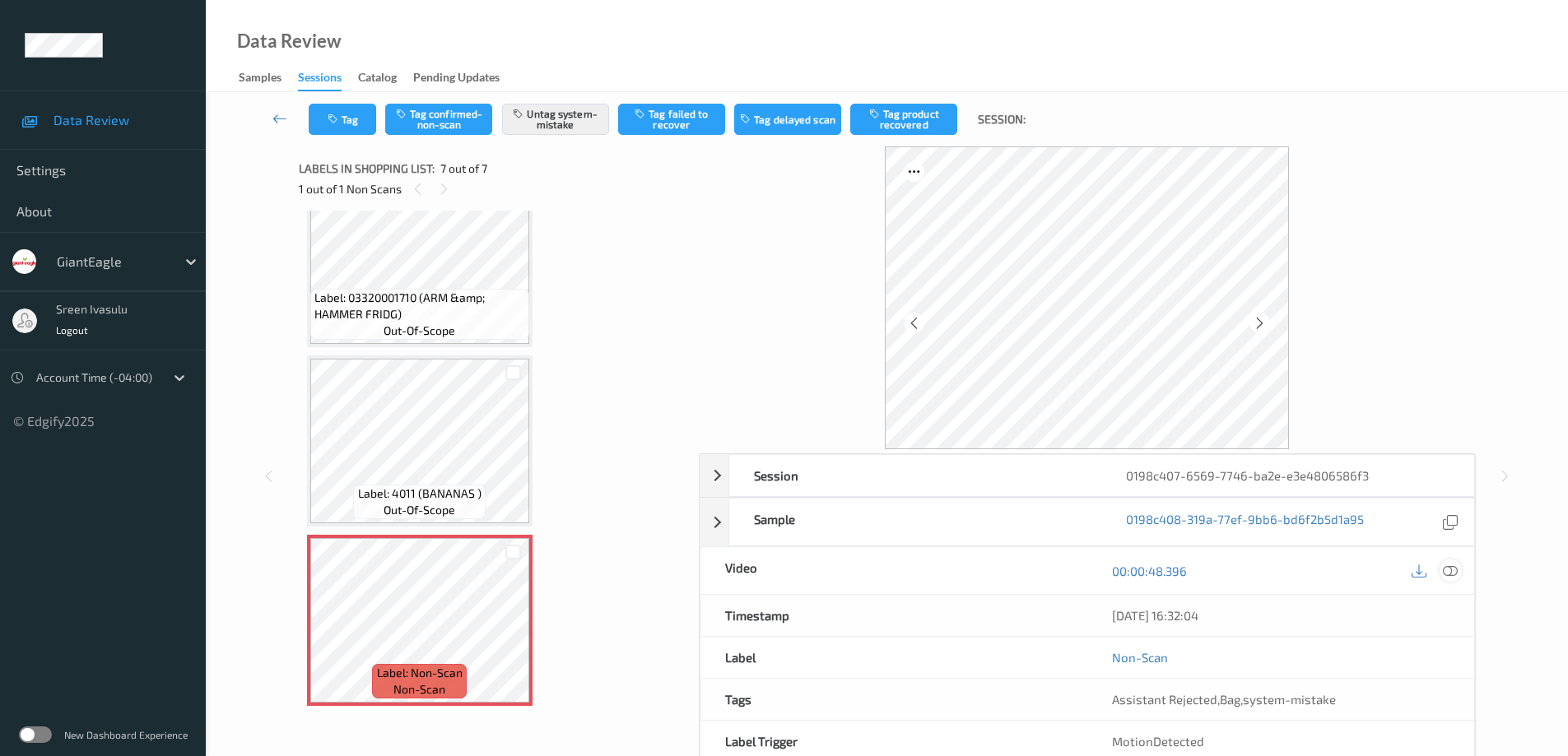
click at [1447, 566] on icon at bounding box center [1450, 570] width 15 height 15
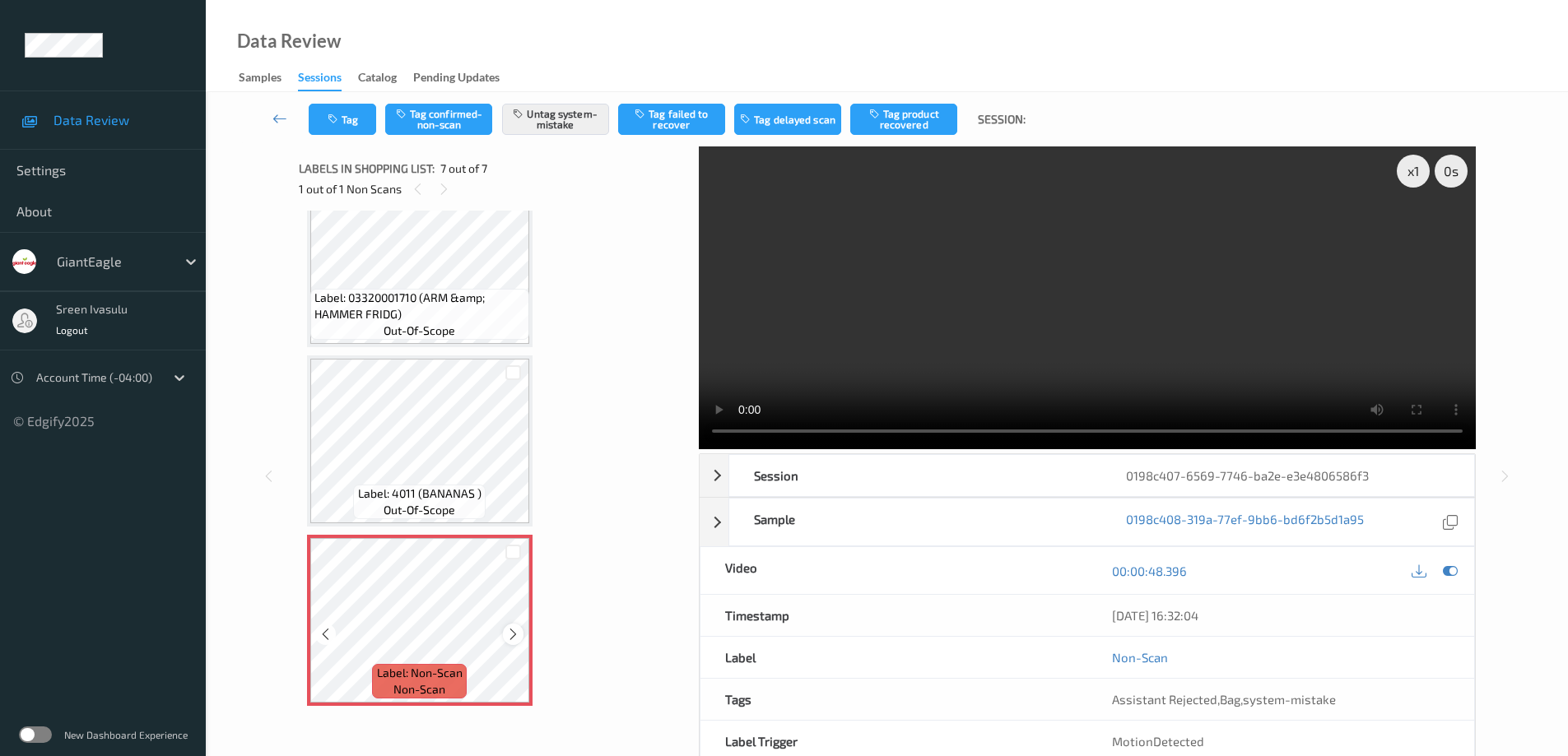
click at [508, 633] on icon at bounding box center [513, 634] width 14 height 15
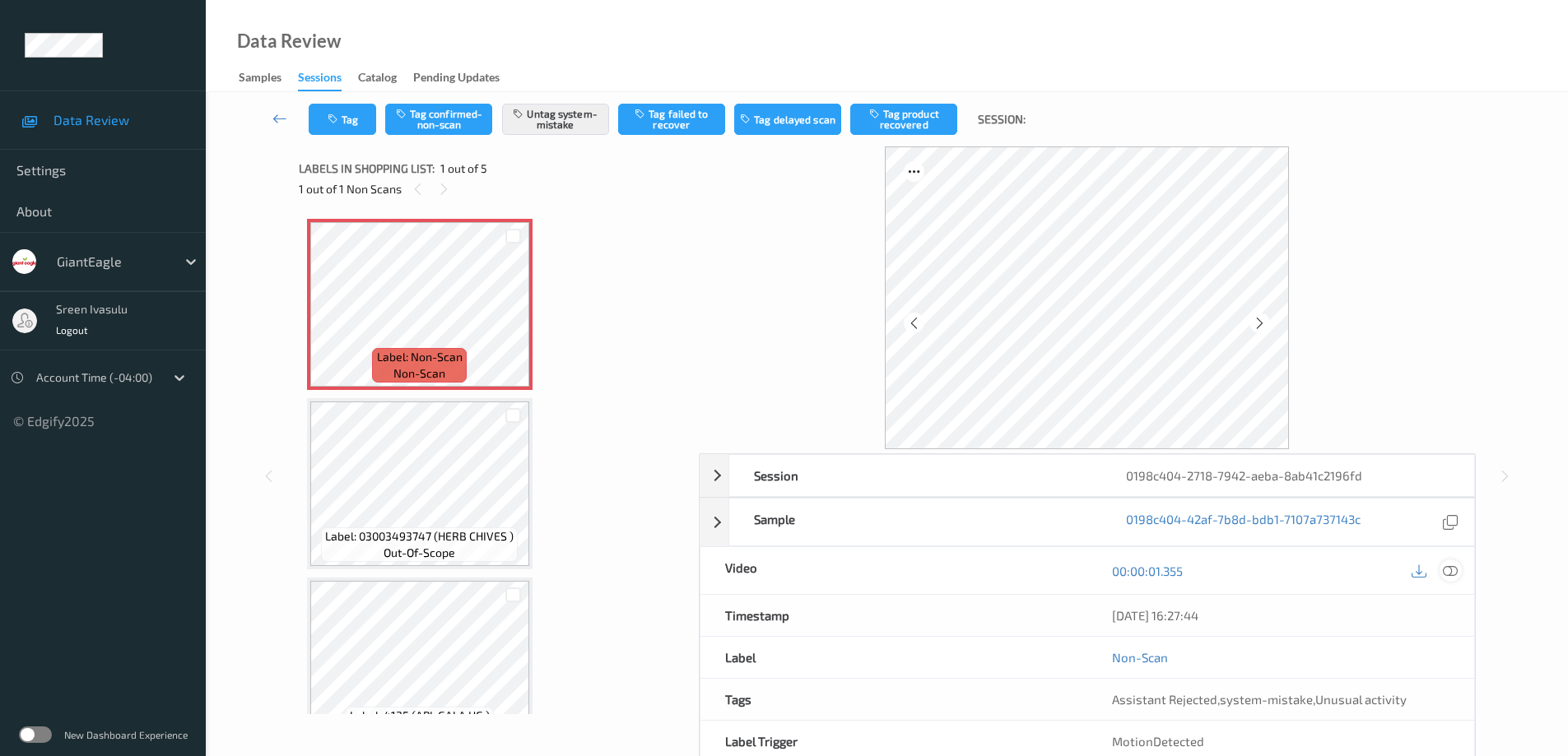
click at [1443, 576] on icon at bounding box center [1450, 570] width 15 height 15
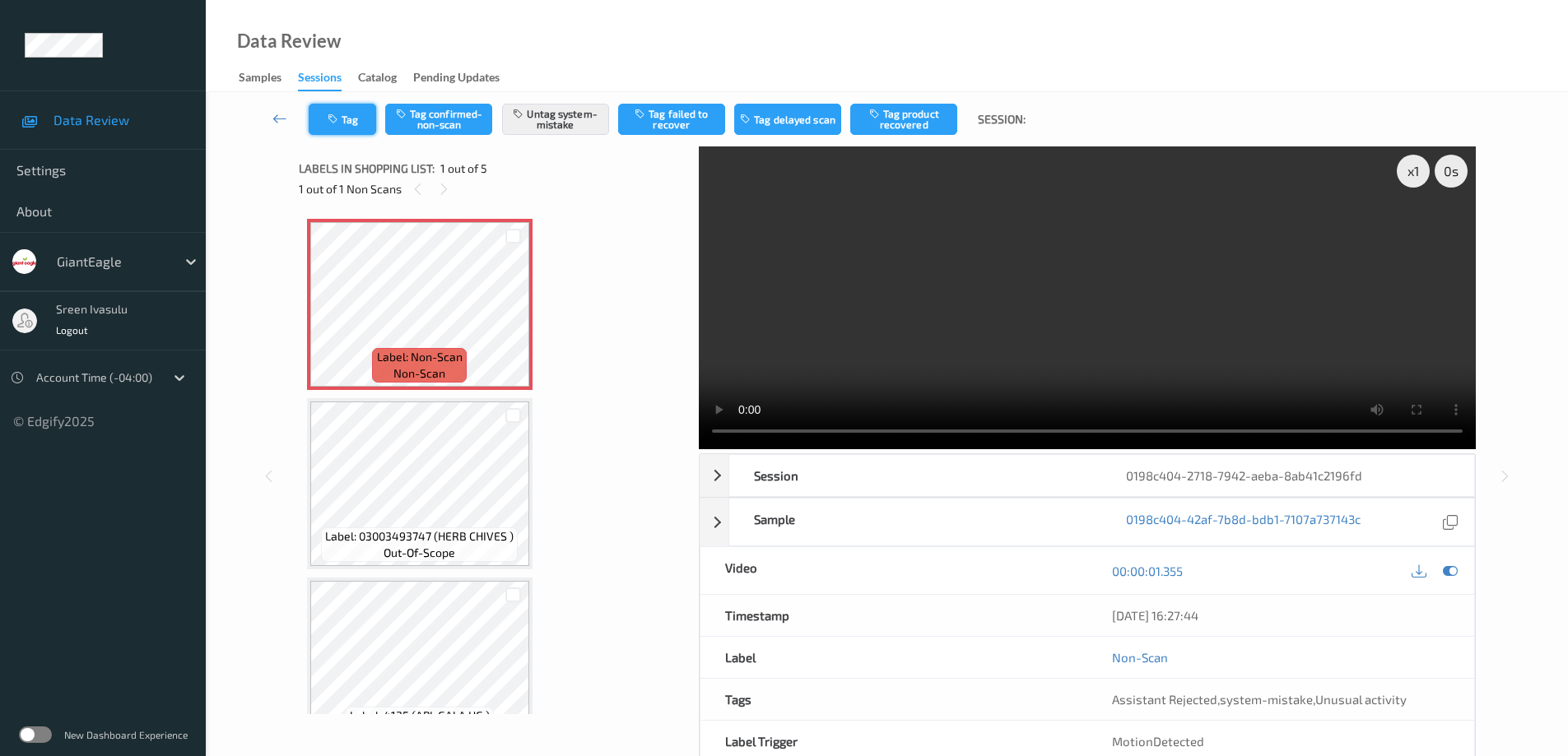
click at [368, 128] on button "Tag" at bounding box center [342, 119] width 68 height 32
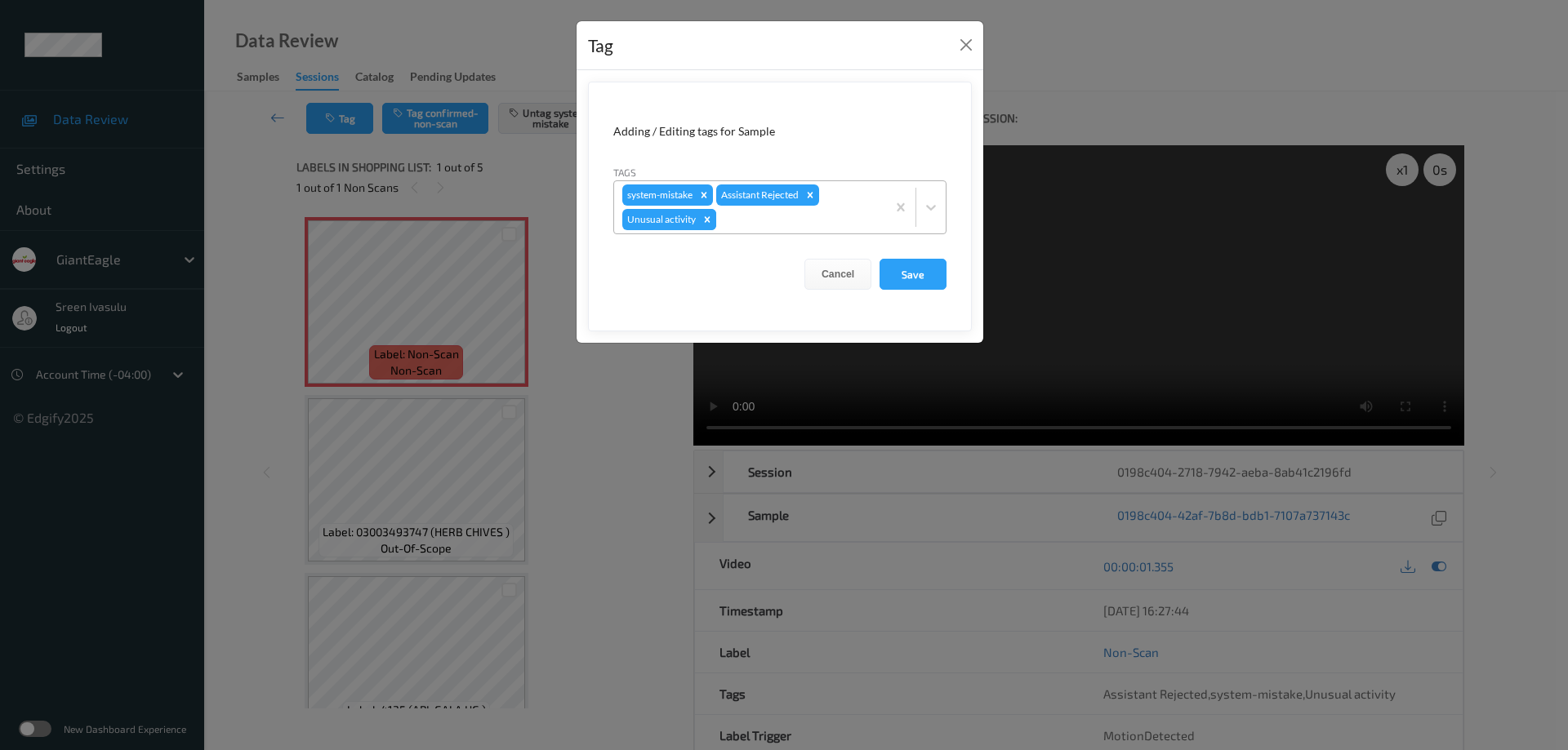
drag, startPoint x: 705, startPoint y: 218, endPoint x: 786, endPoint y: 238, distance: 83.4
click at [705, 217] on icon "Remove Unusual activity" at bounding box center [707, 219] width 6 height 6
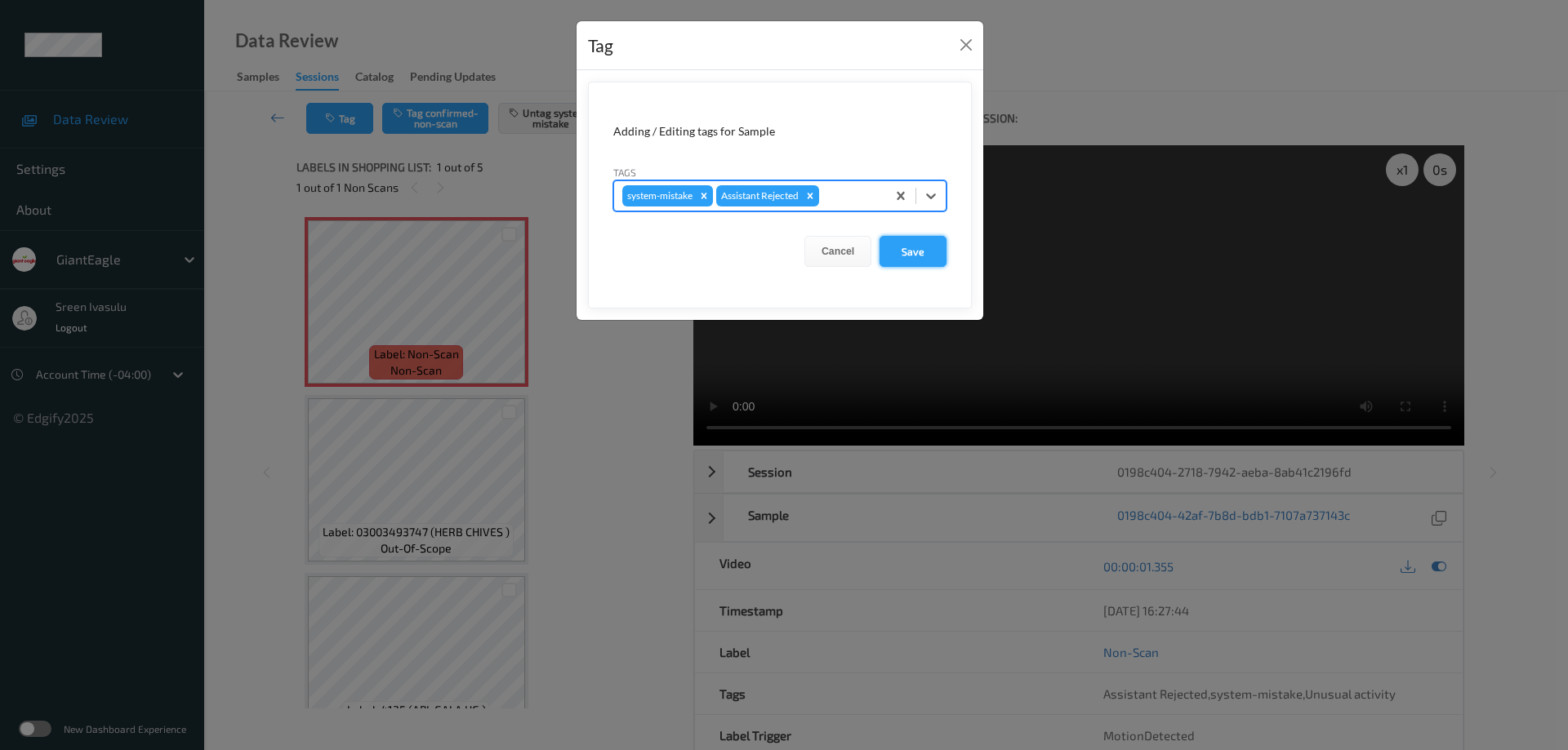
click at [895, 253] on button "Save" at bounding box center [912, 251] width 67 height 31
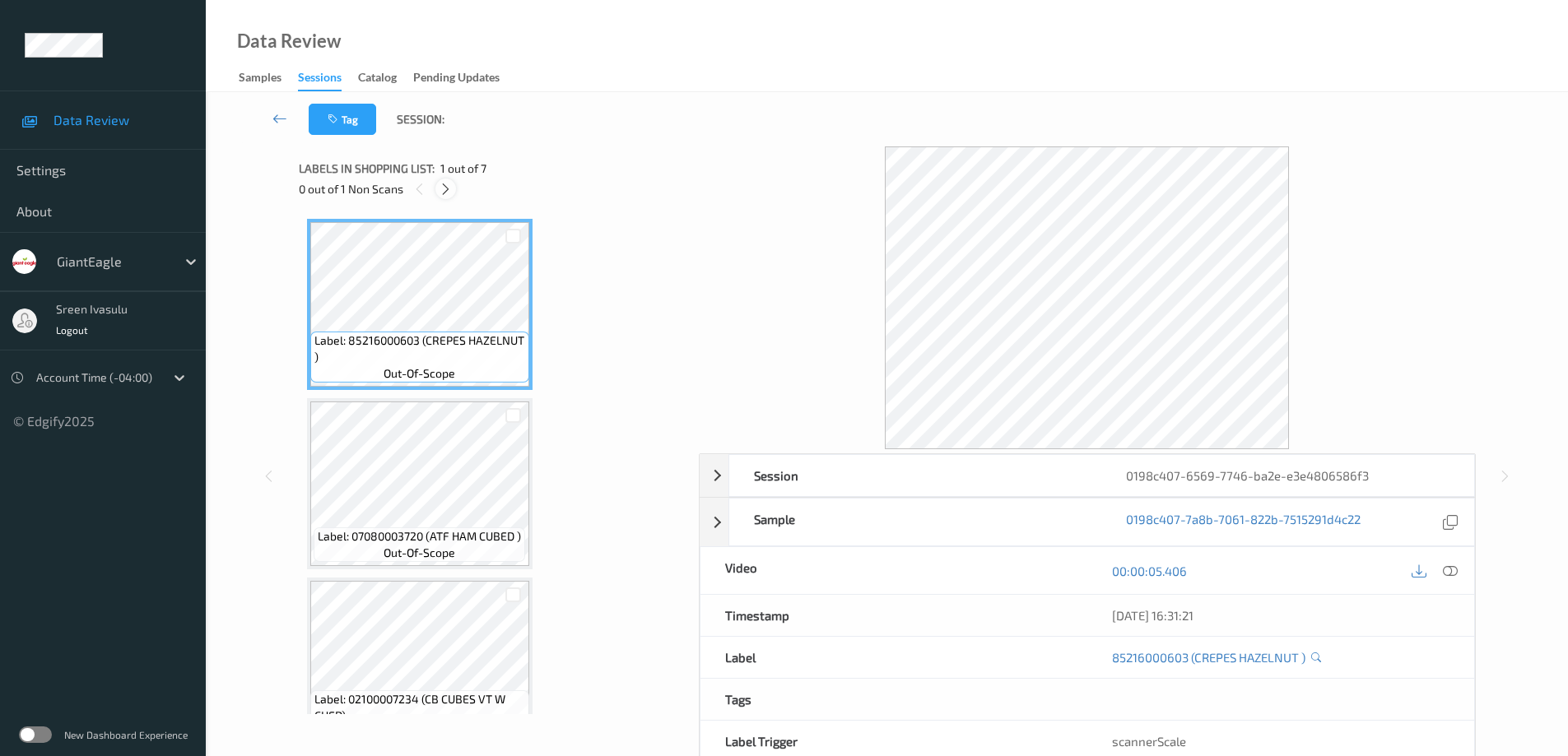
click at [446, 185] on icon at bounding box center [445, 189] width 14 height 15
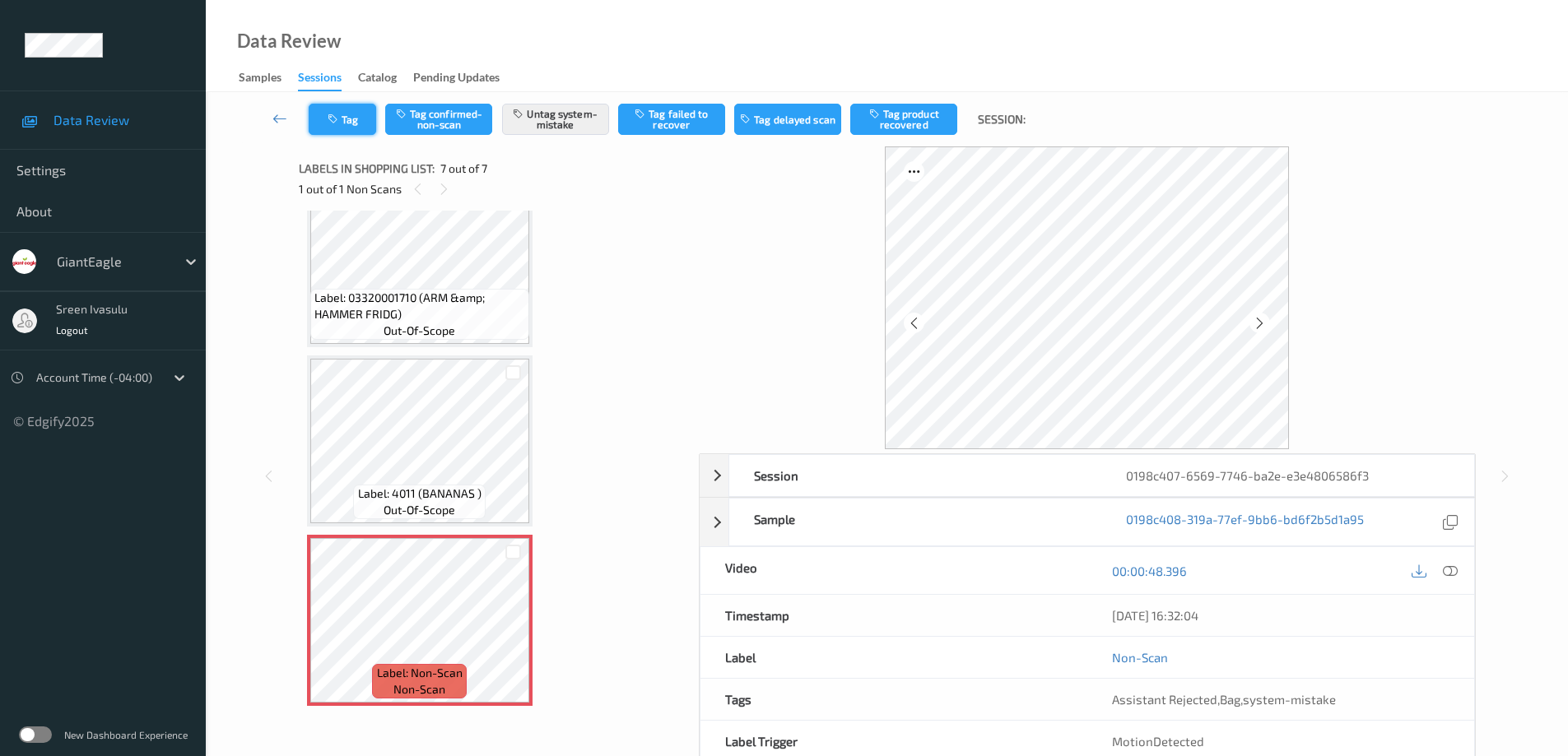
click at [350, 119] on button "Tag" at bounding box center [342, 119] width 68 height 32
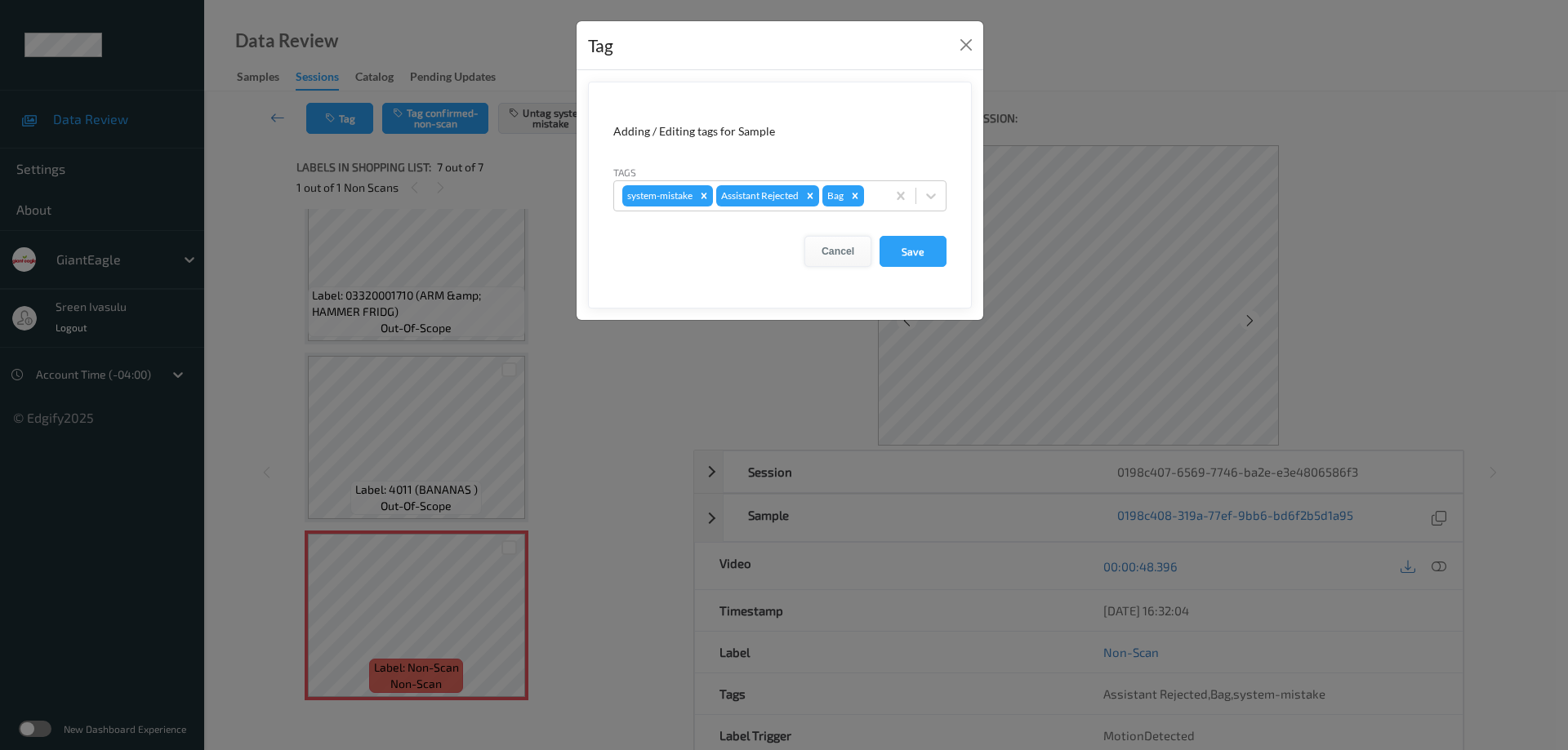
click at [828, 247] on button "Cancel" at bounding box center [838, 251] width 67 height 31
